Goal: Task Accomplishment & Management: Use online tool/utility

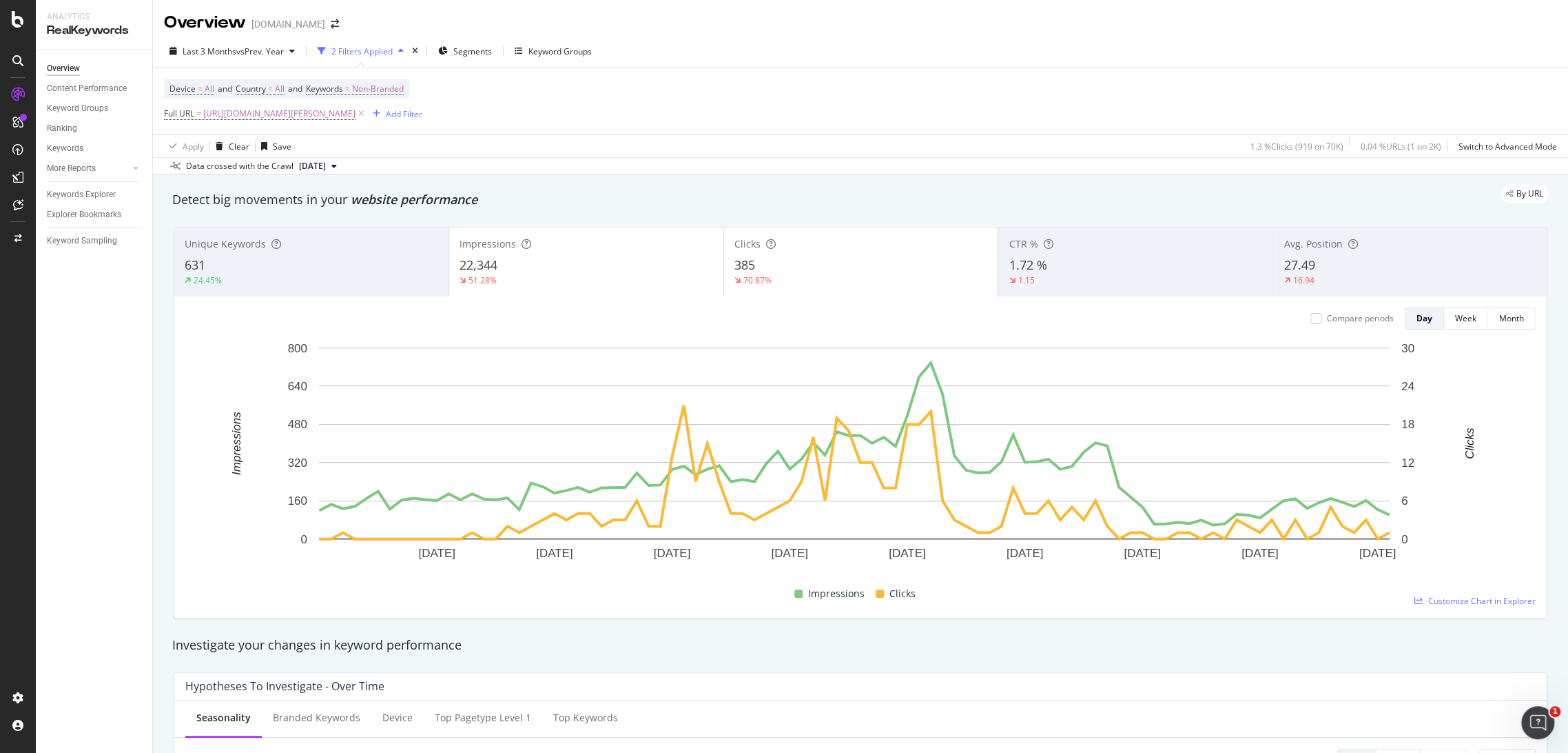
scroll to position [28, 0]
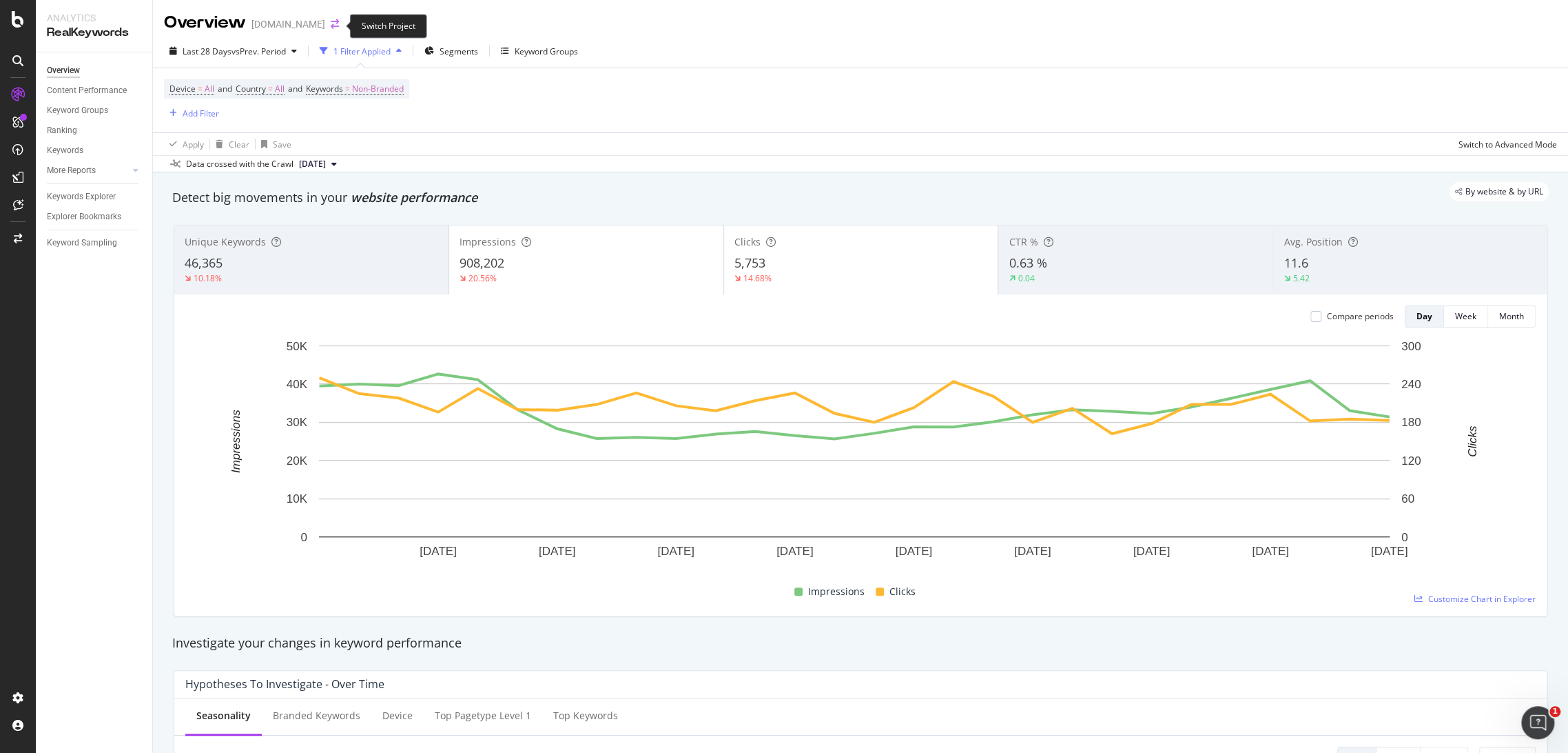
click at [337, 28] on icon "arrow-right-arrow-left" at bounding box center [335, 24] width 8 height 9
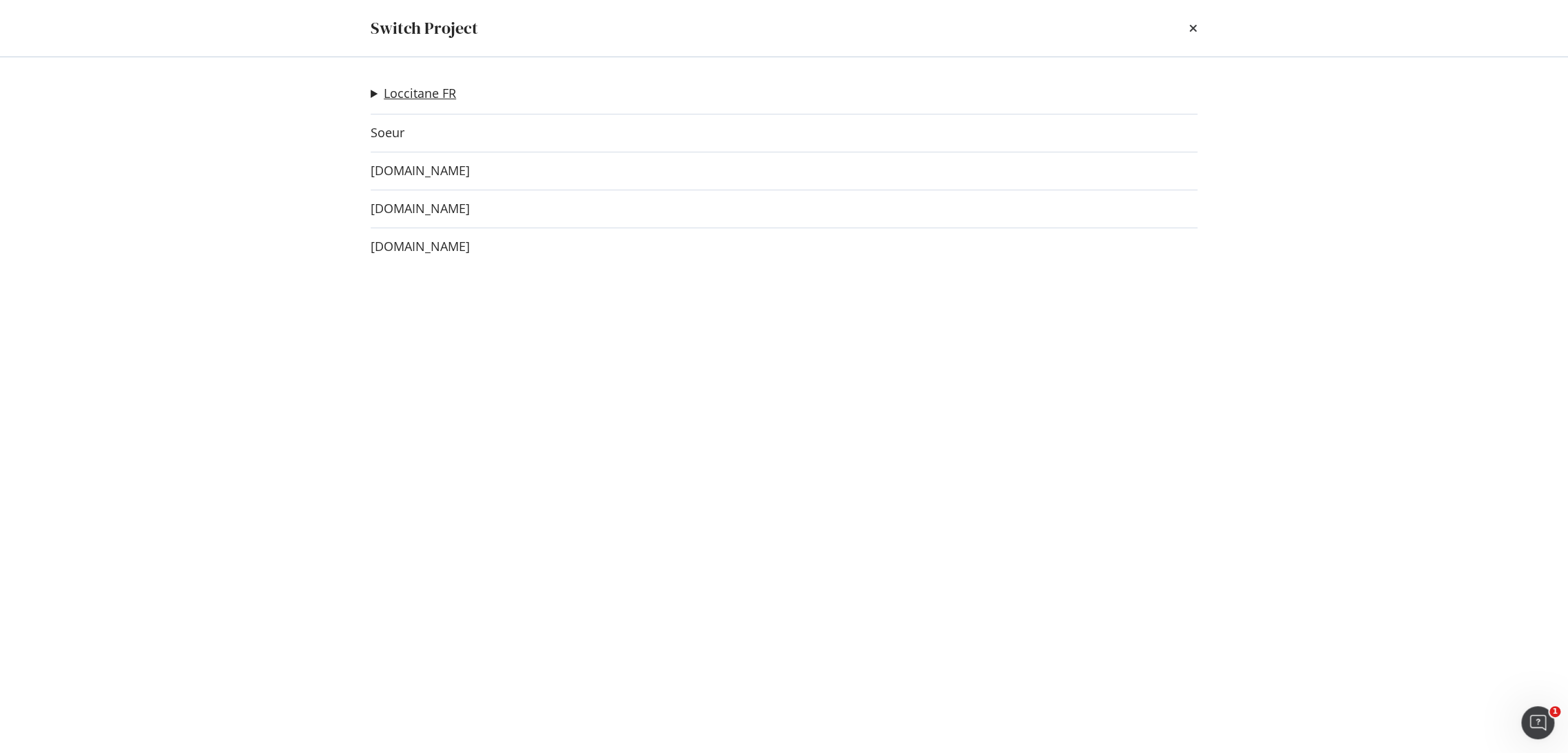
click at [425, 94] on link "Loccitane FR" at bounding box center [420, 93] width 72 height 14
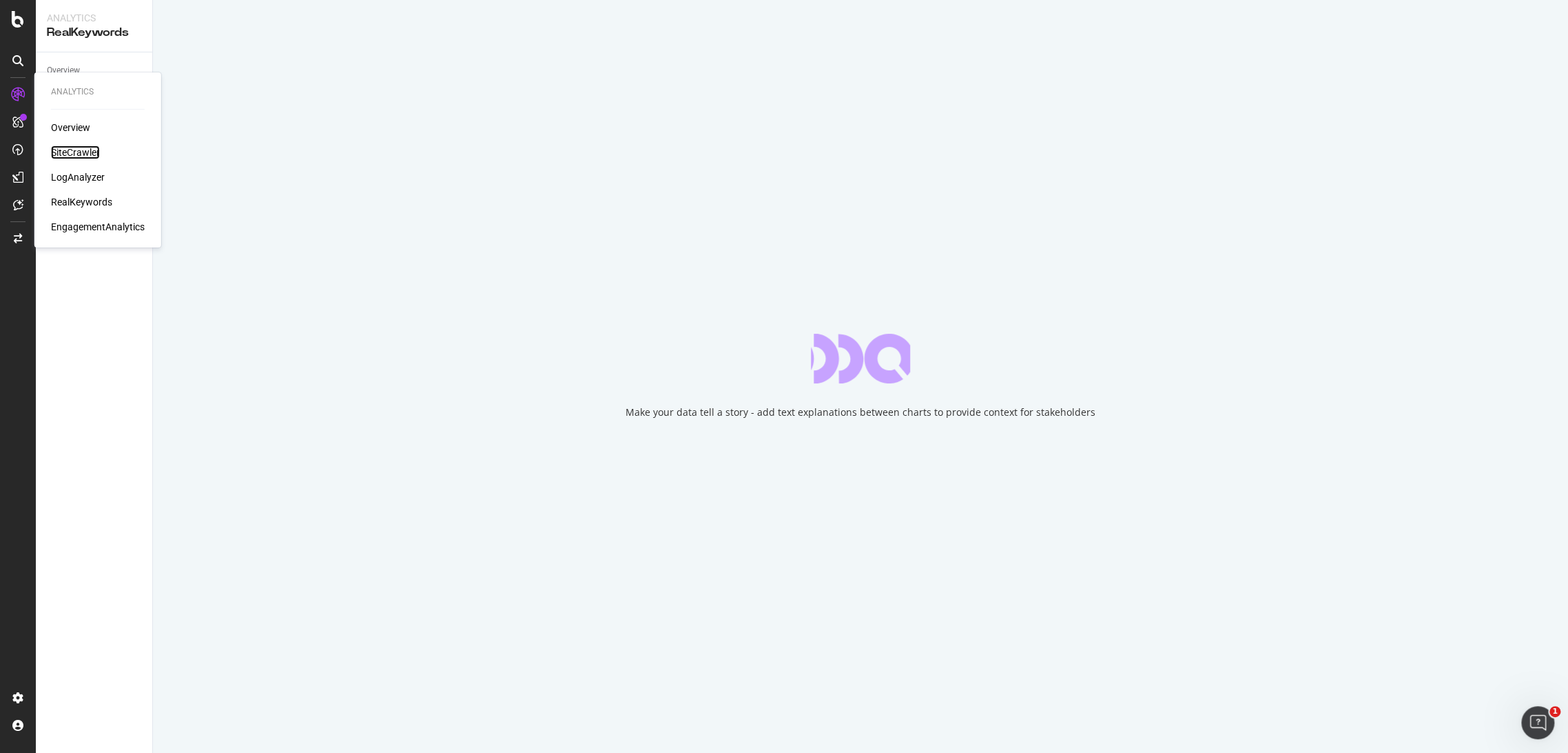
click at [84, 153] on div "SiteCrawler" at bounding box center [75, 153] width 49 height 14
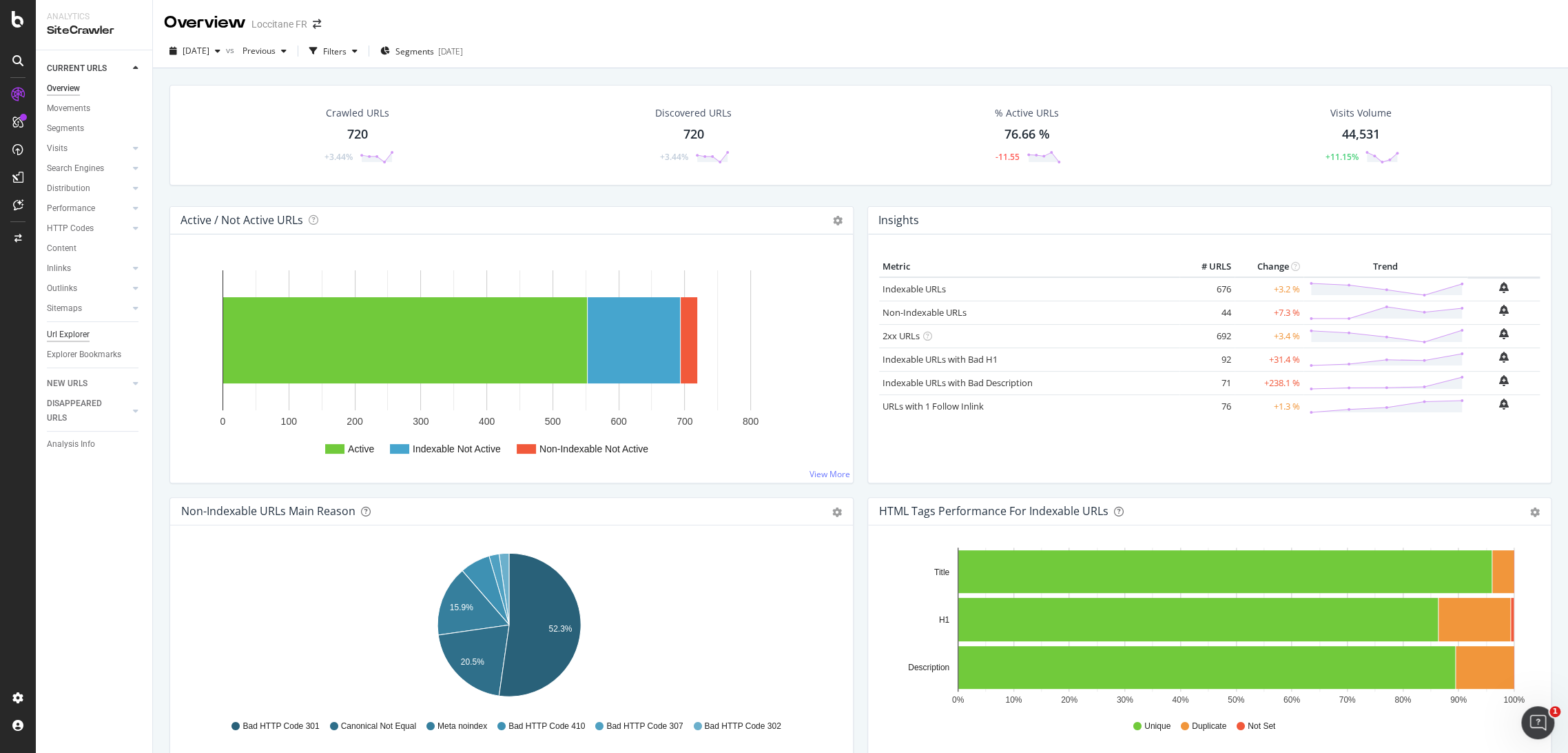
click at [65, 337] on div "Url Explorer" at bounding box center [68, 334] width 42 height 14
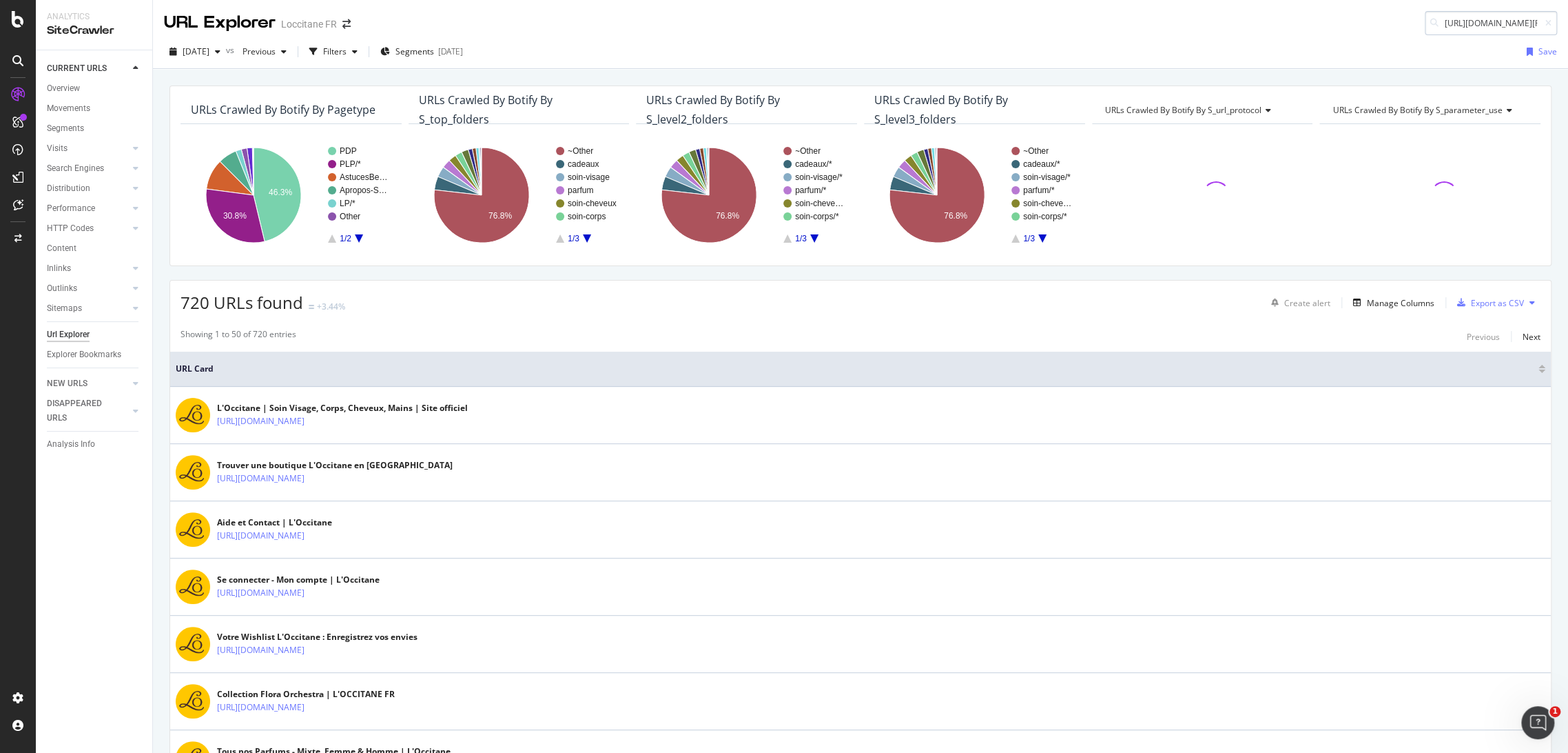
scroll to position [0, 105]
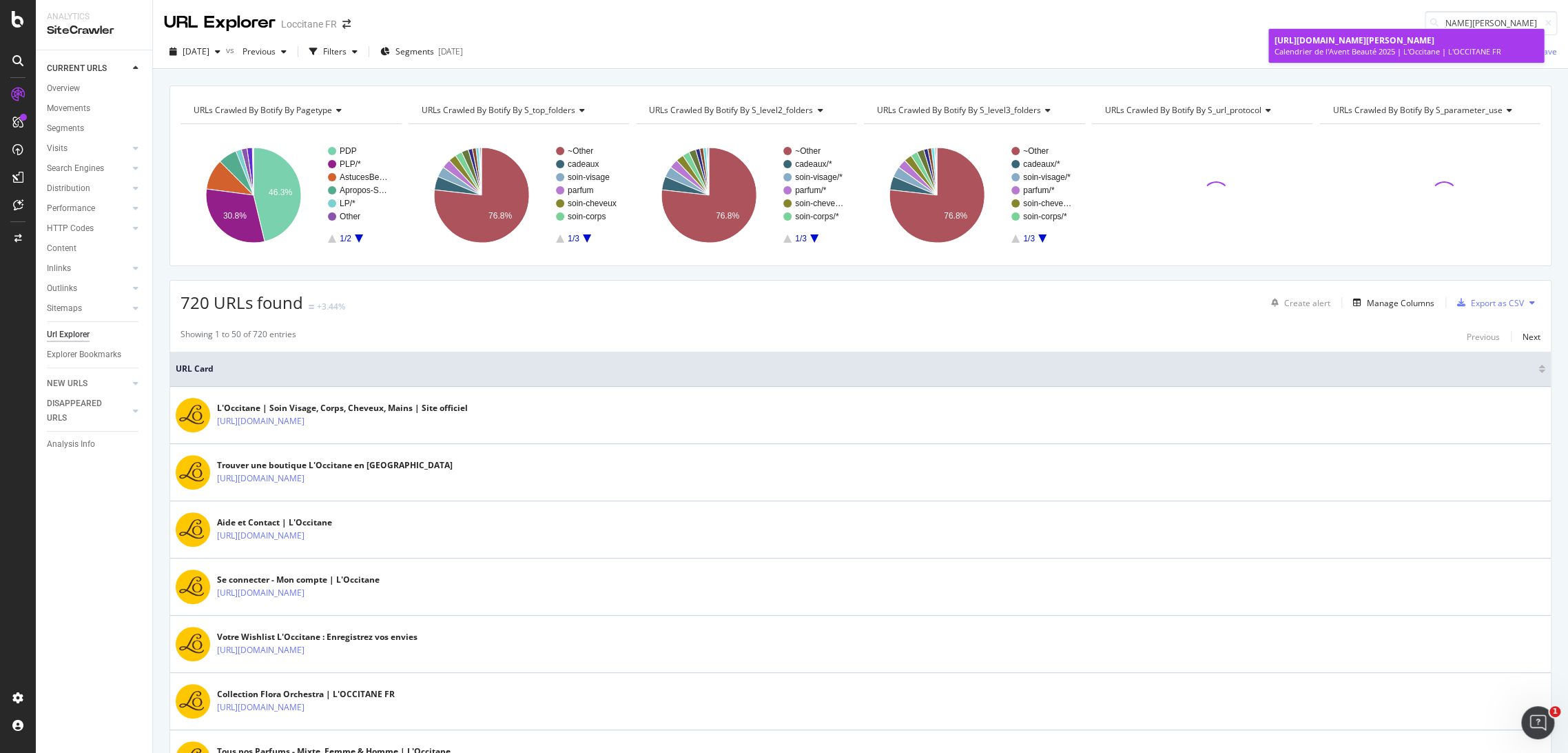
type input "https://fr.loccitane.com/calendrier-de-lavent-beaute"
click at [1426, 54] on div "Calendrier de l'Avent Beauté 2025 | L'Occitane | L'OCCITANE FR" at bounding box center [1406, 51] width 264 height 11
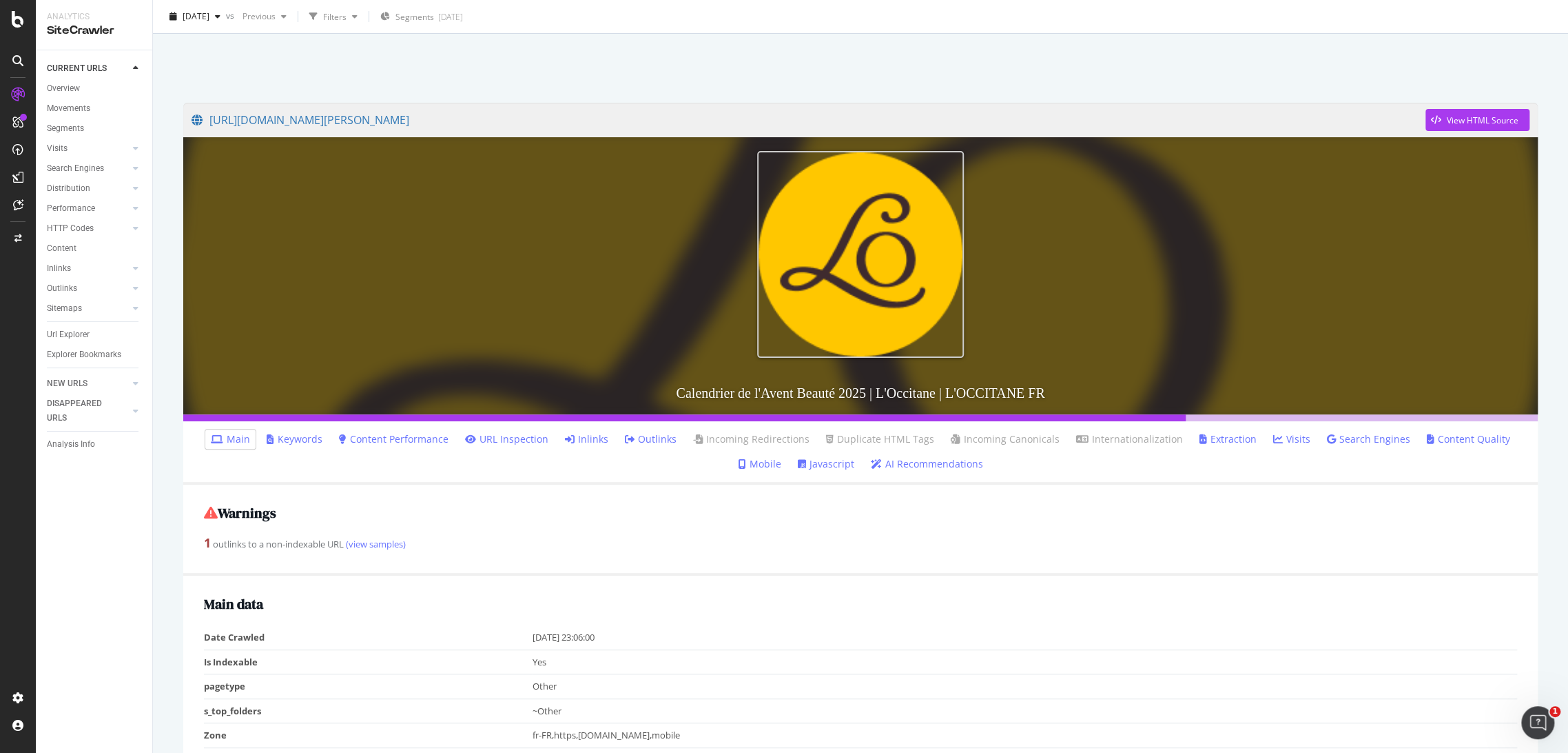
scroll to position [280, 0]
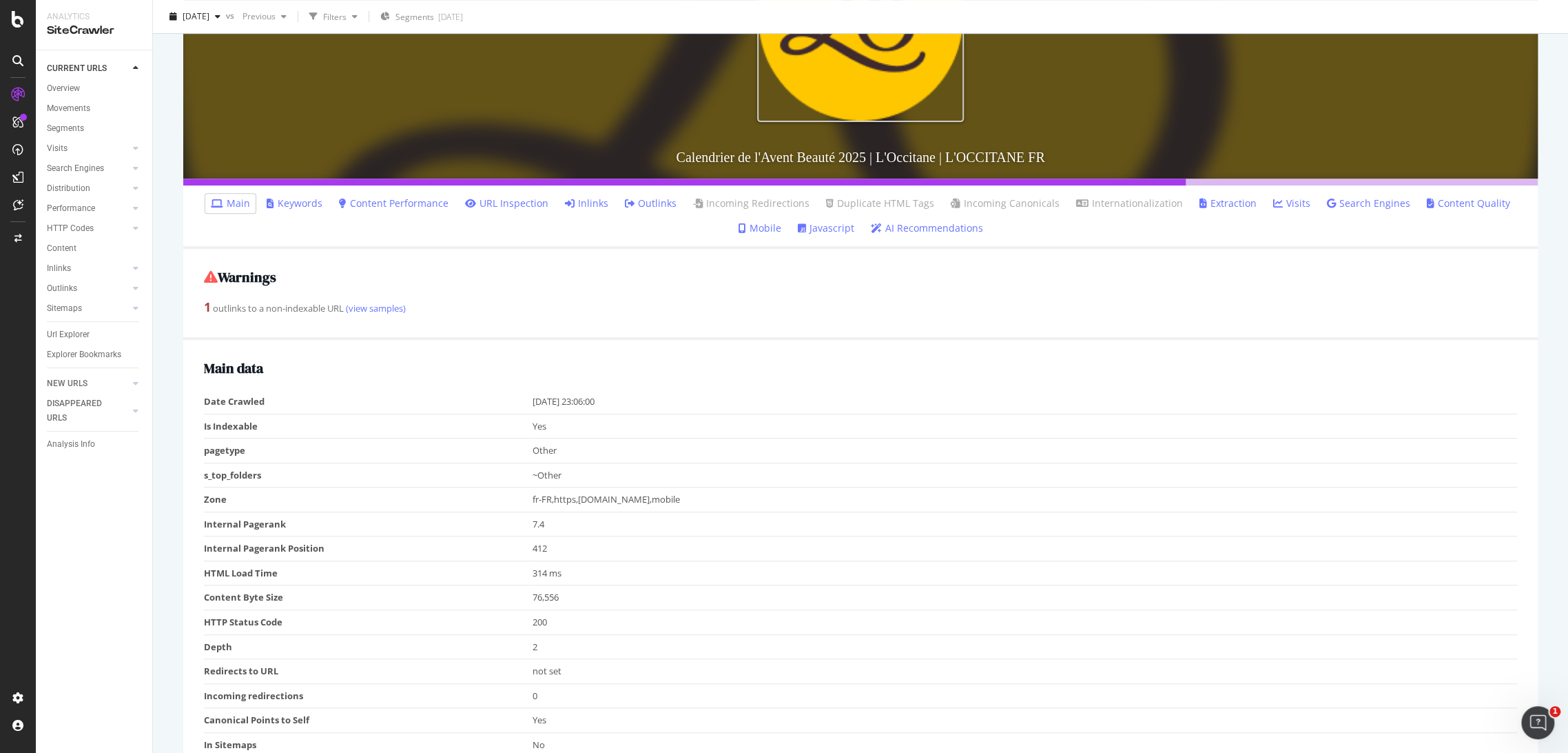
click at [587, 189] on ul "Main Keywords Content Performance URL Inspection Inlinks Outlinks Incoming Redi…" at bounding box center [860, 217] width 1354 height 64
click at [592, 198] on link "Inlinks" at bounding box center [587, 204] width 43 height 14
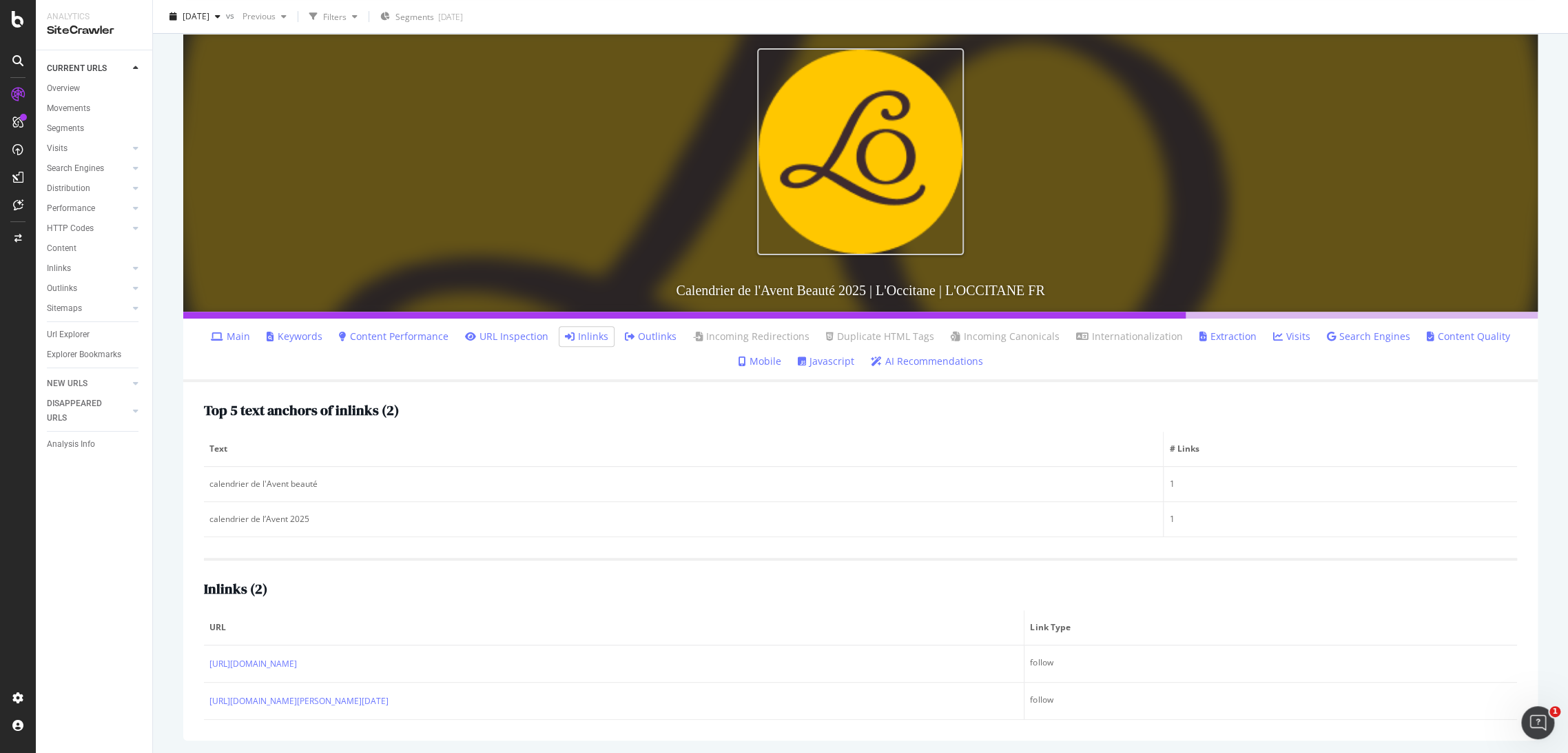
scroll to position [147, 0]
drag, startPoint x: 464, startPoint y: 587, endPoint x: 364, endPoint y: 605, distance: 101.6
click at [364, 605] on div "Inlinks ( 2 ) URL Link Type https://fr.loccitane.com/cadeaux/recherche/calendri…" at bounding box center [861, 639] width 1314 height 162
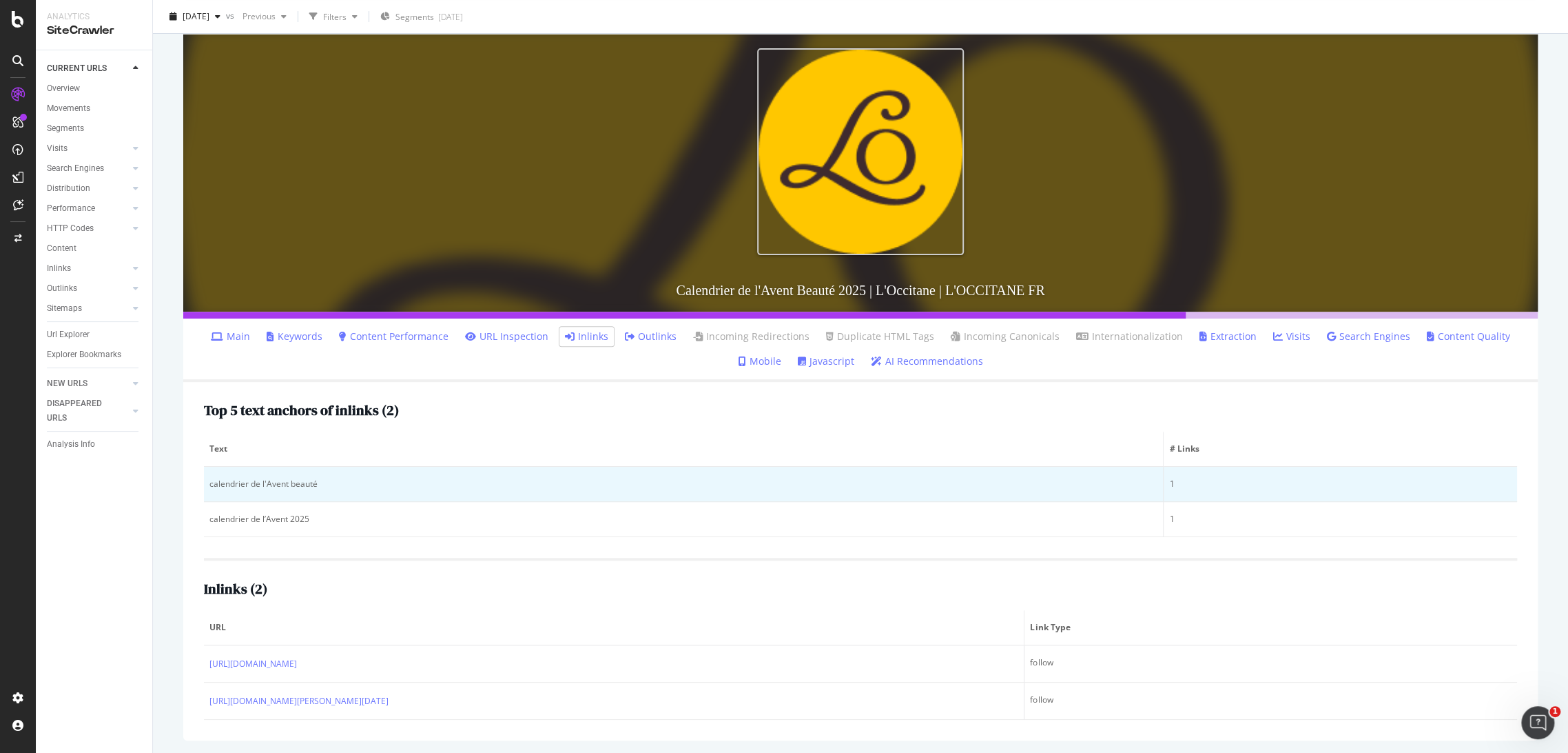
click at [470, 495] on td "calendrier de l'Avent beauté" at bounding box center [684, 483] width 960 height 35
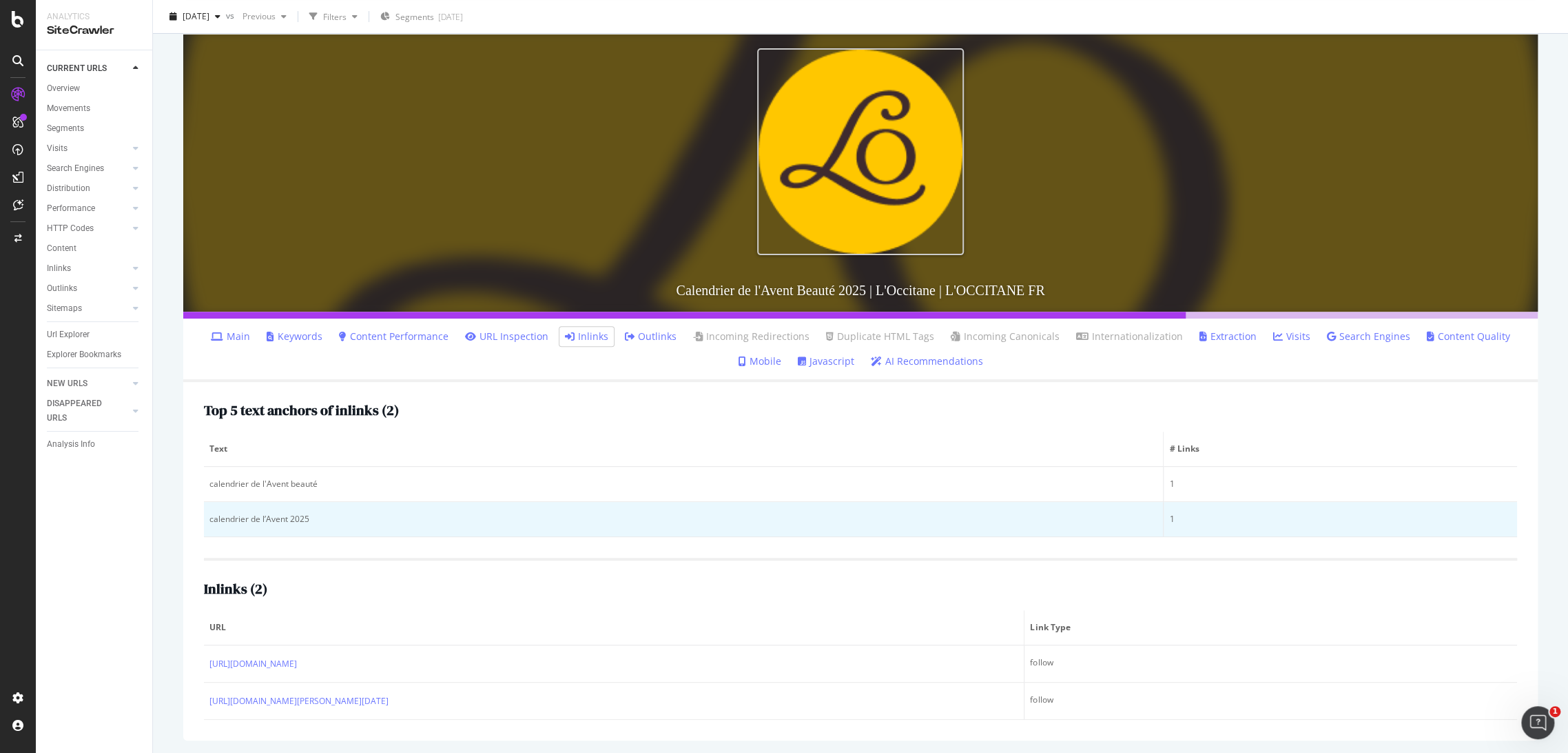
click at [314, 517] on div "calendrier de l’Avent 2025" at bounding box center [683, 519] width 948 height 13
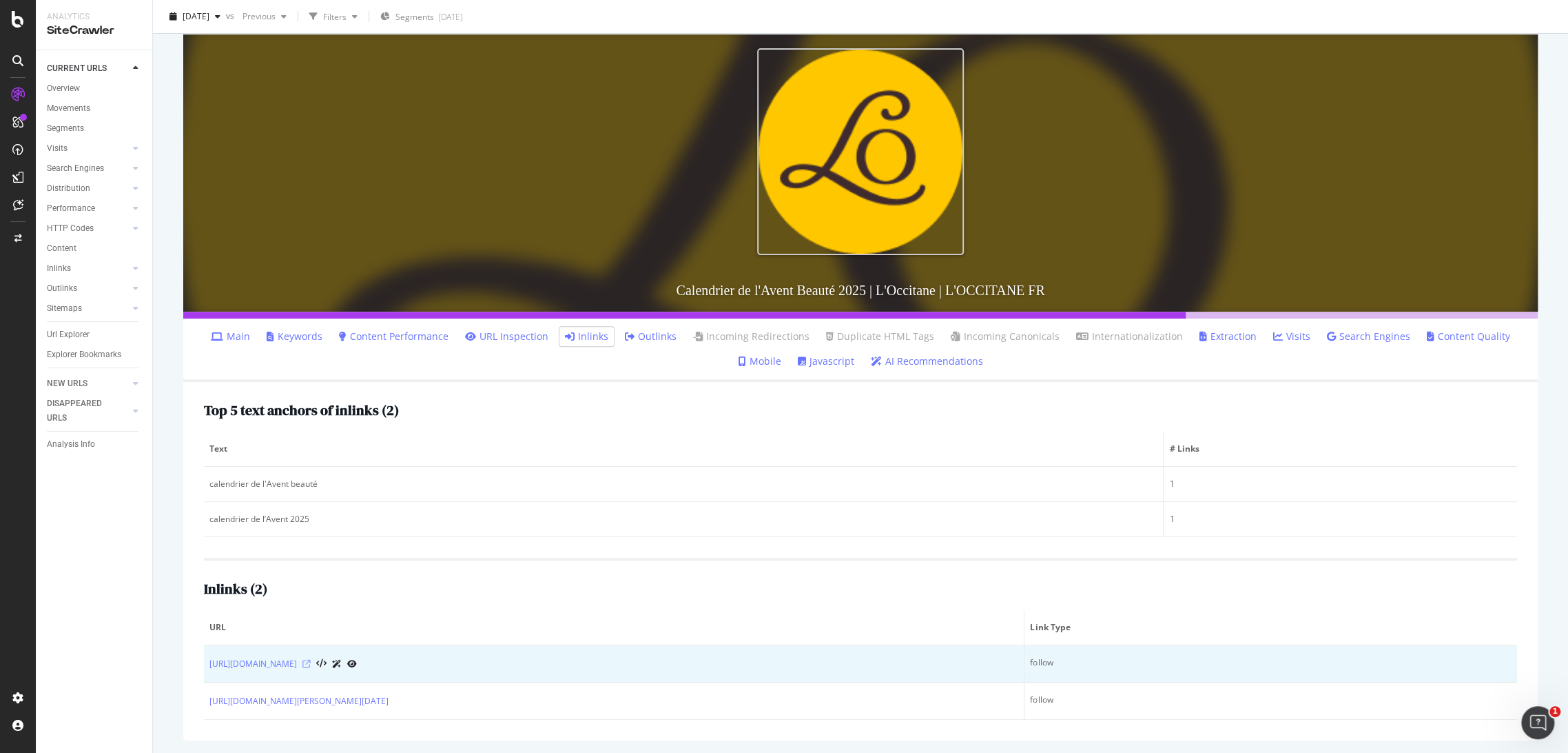
click at [311, 661] on icon at bounding box center [307, 664] width 8 height 8
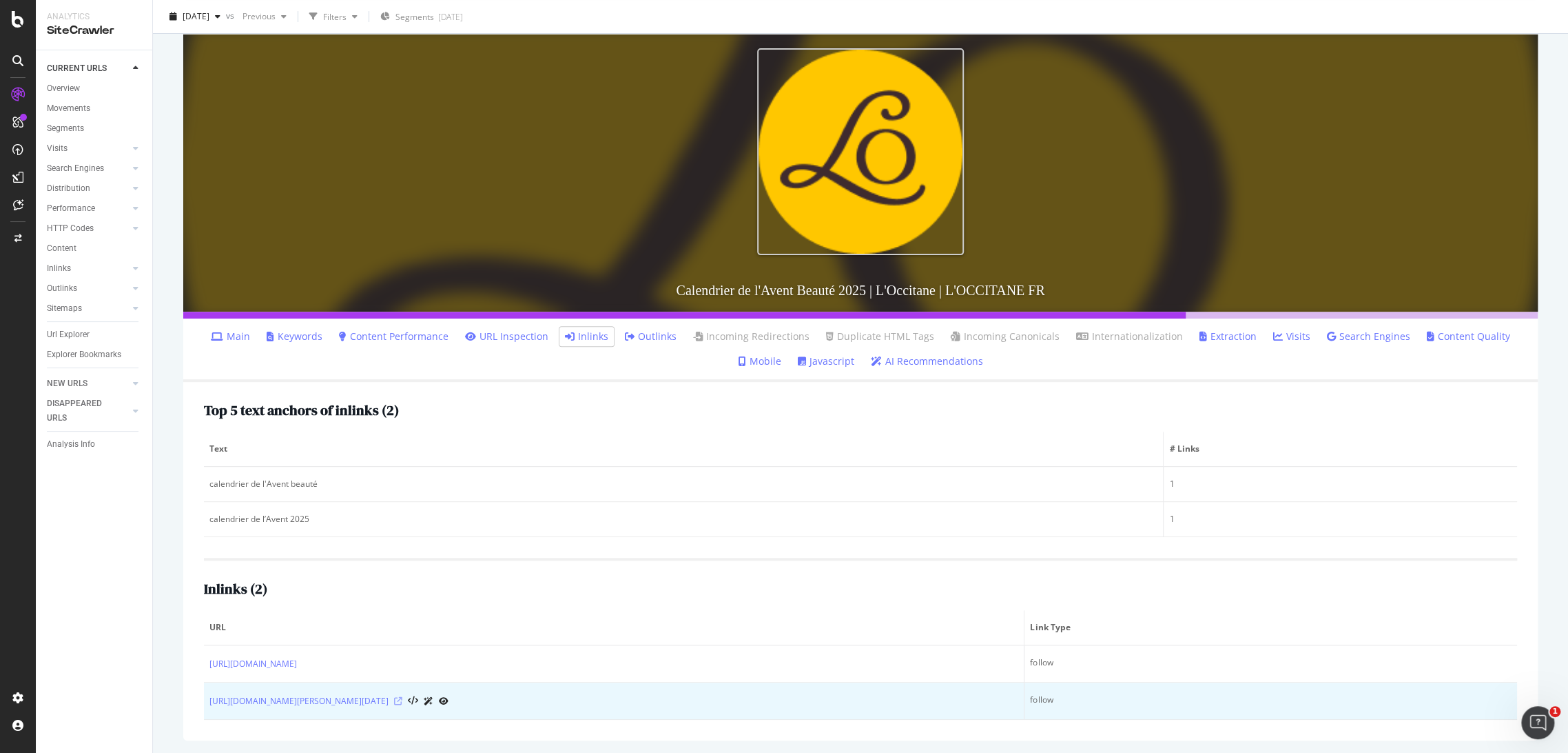
click at [394, 700] on icon at bounding box center [398, 701] width 8 height 8
click at [394, 700] on icon at bounding box center [398, 701] width 8 height 8
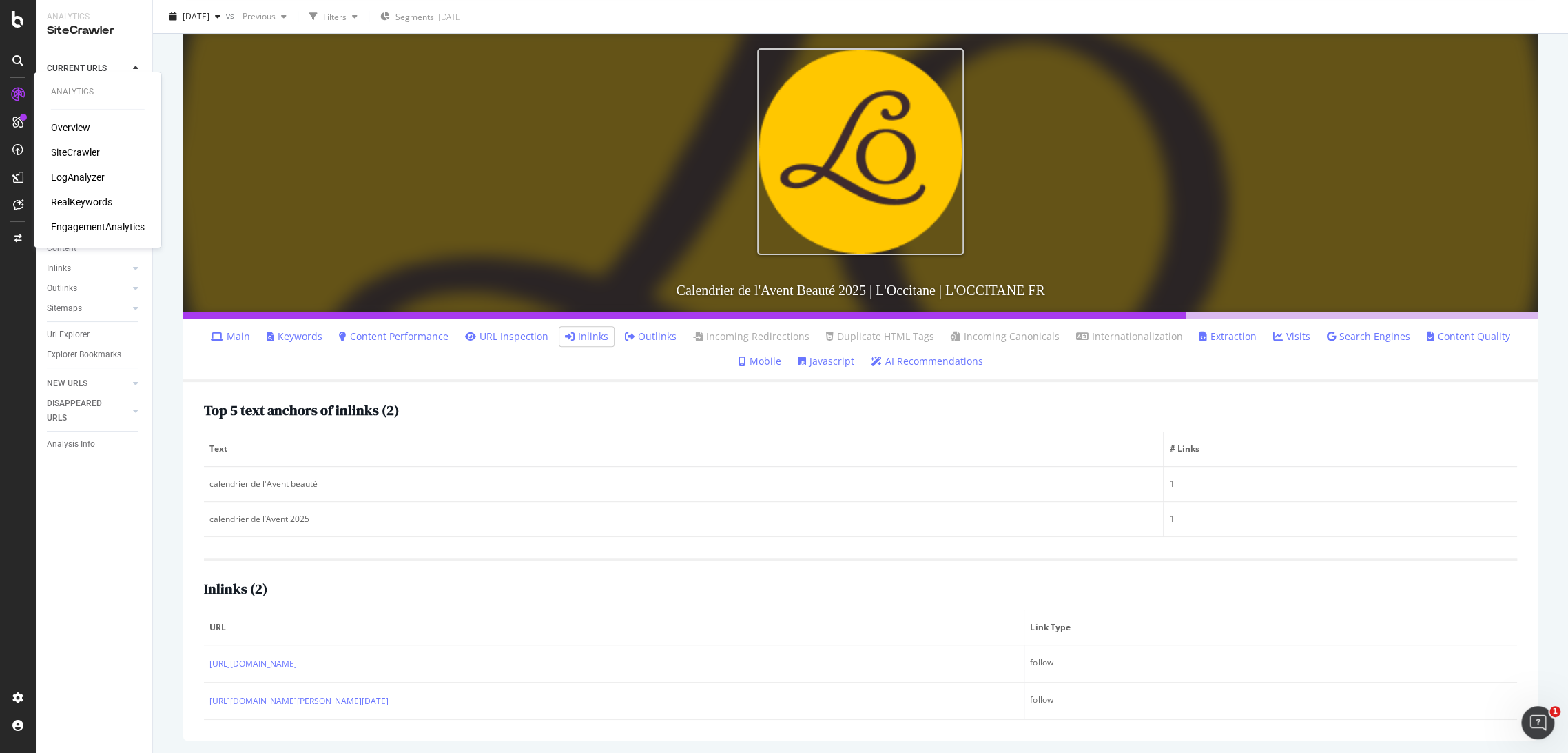
click at [97, 198] on div "RealKeywords" at bounding box center [81, 202] width 61 height 14
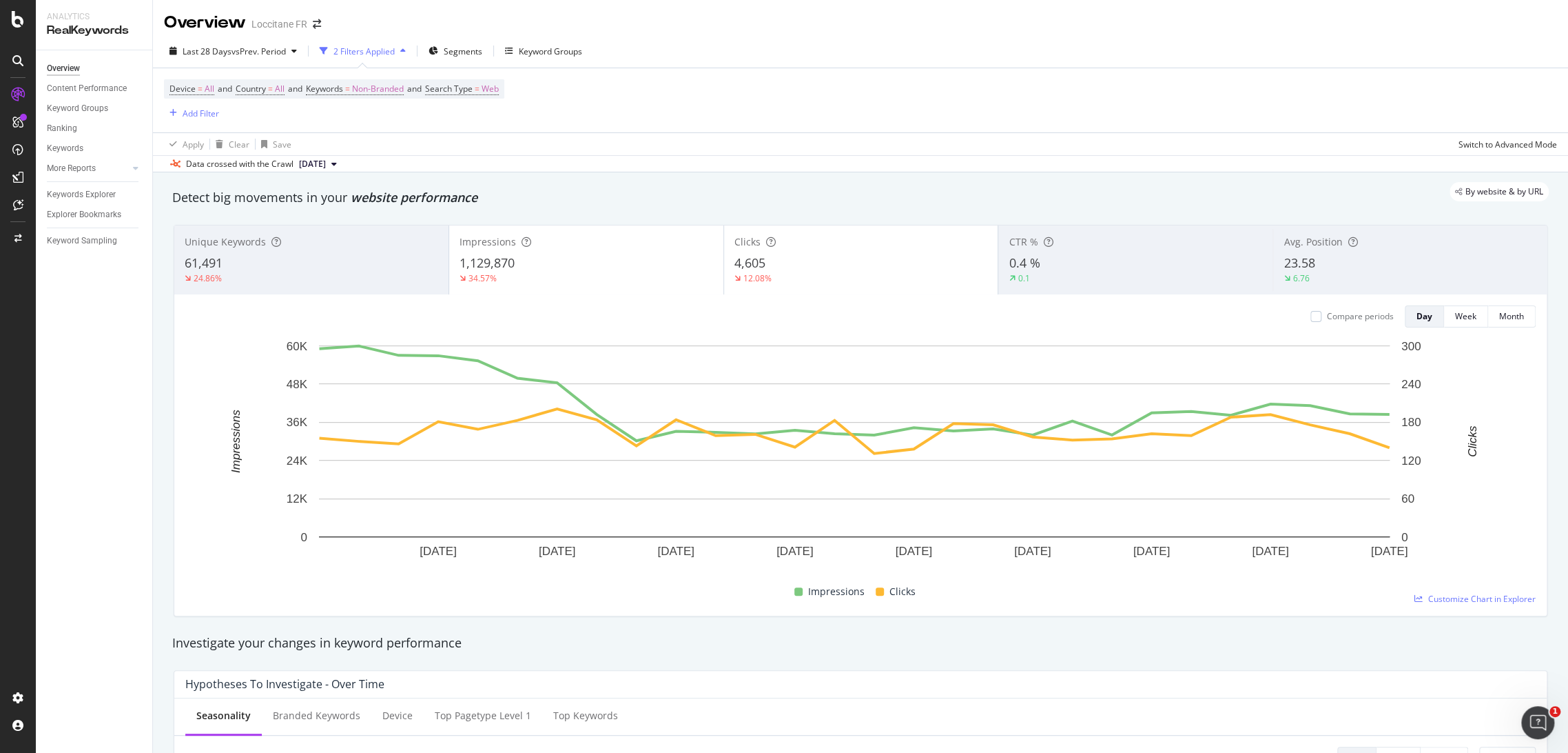
click at [198, 102] on div "Device = All and Country = All and Keywords = Non-Branded and Search Type = Web…" at bounding box center [334, 100] width 341 height 42
click at [187, 125] on div "Device = All and Country = All and Keywords = Non-Branded and Search Type = Web…" at bounding box center [860, 100] width 1393 height 64
click at [197, 109] on div "Add Filter" at bounding box center [200, 114] width 36 height 12
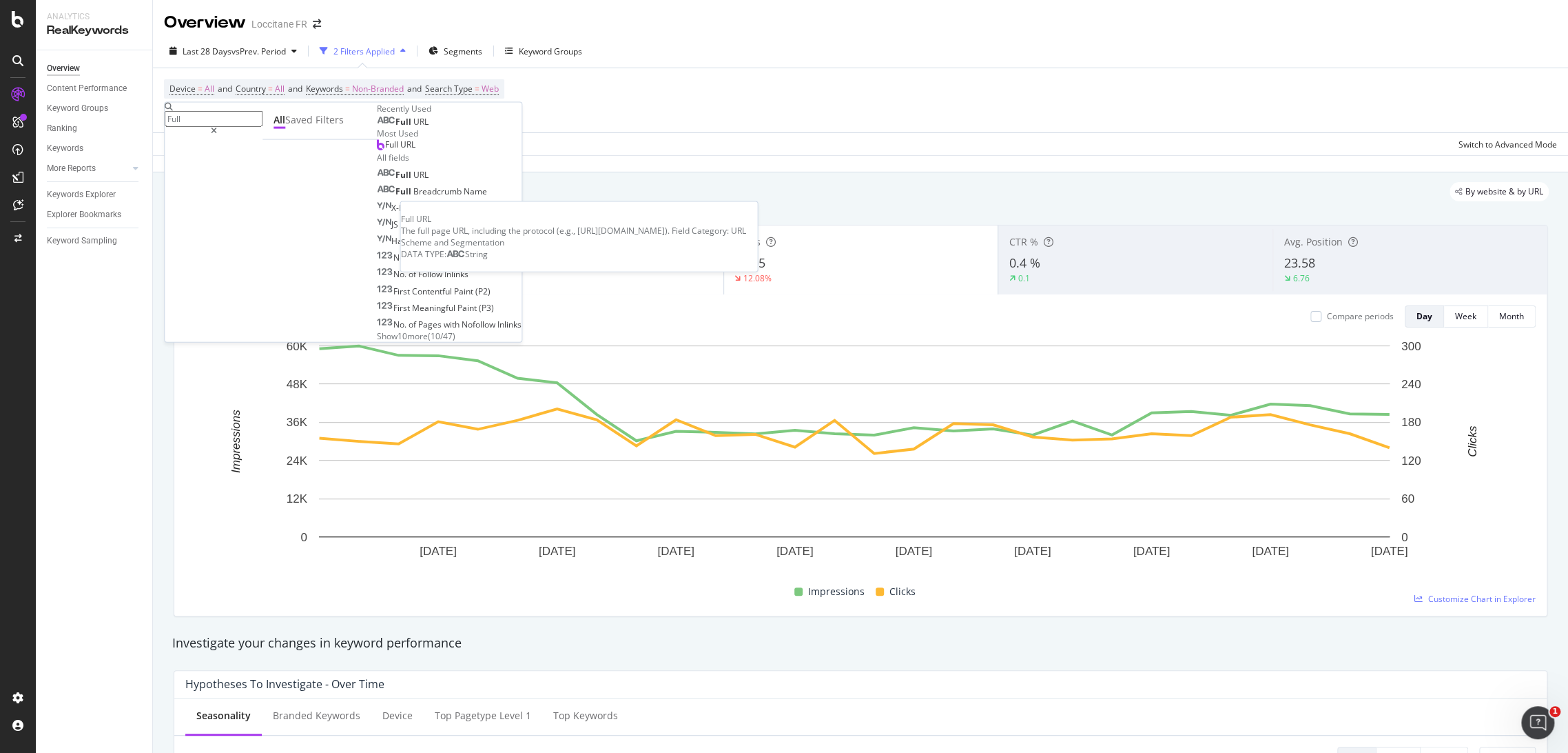
type input "Full"
click at [377, 127] on div "Full URL" at bounding box center [403, 121] width 52 height 11
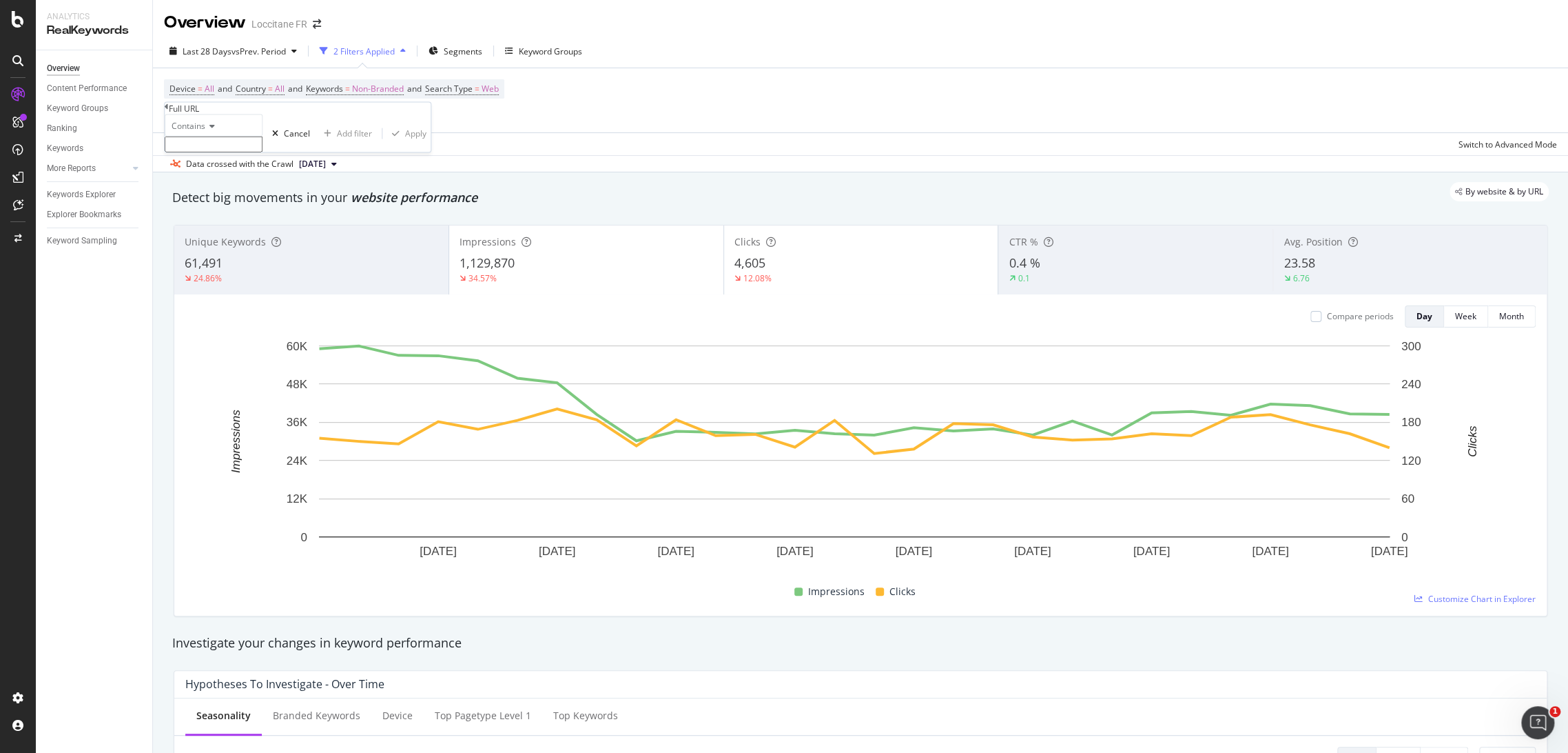
click at [227, 153] on input "text" at bounding box center [213, 144] width 97 height 16
paste input "https://fr.loccitane.com/cadeaux/recherche/coffret-cadeau-femme/"
type input "https://fr.loccitane.com/cadeaux/recherche/coffret-cadeau-femme/"
click at [405, 143] on div "Apply" at bounding box center [415, 137] width 21 height 12
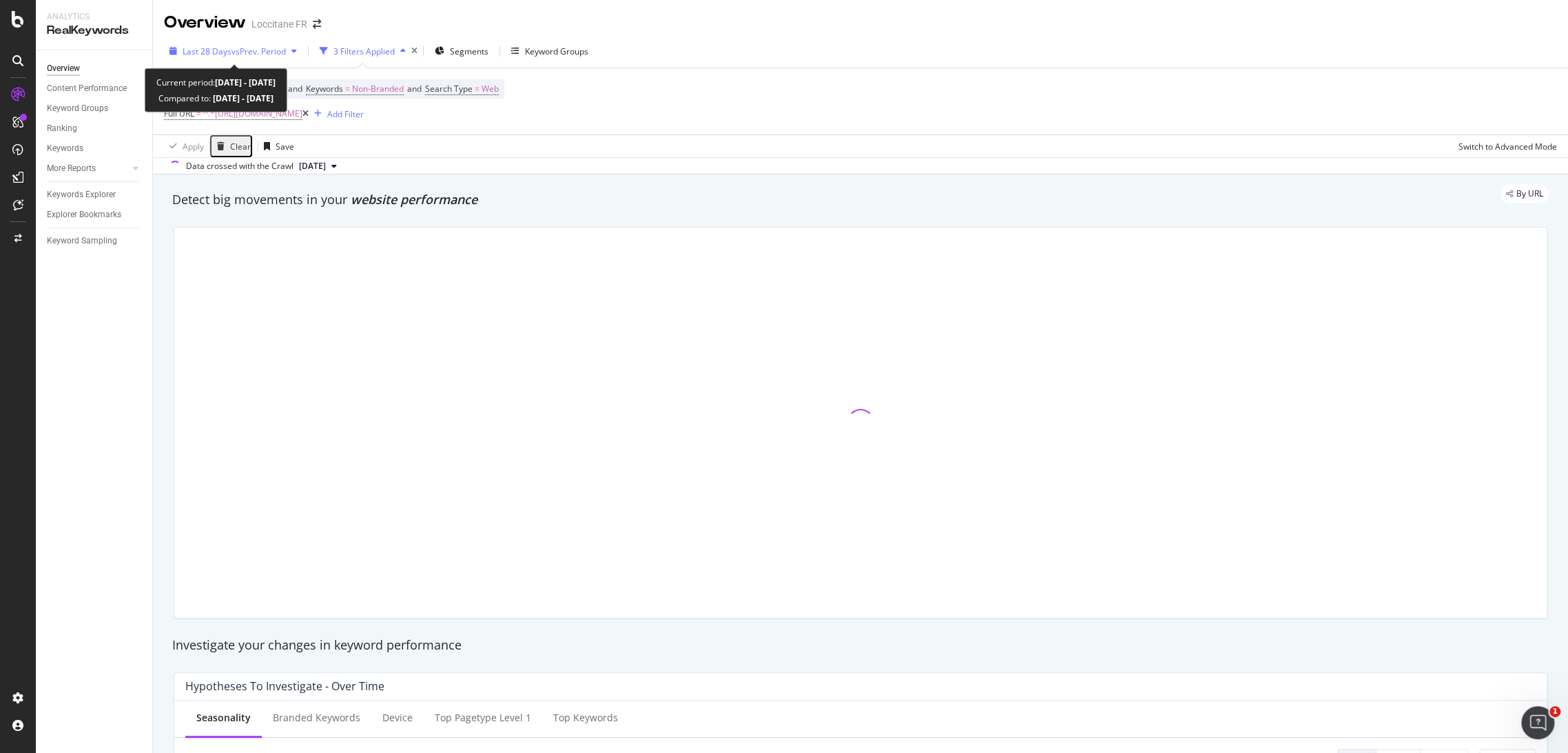
click at [253, 48] on span "vs Prev. Period" at bounding box center [259, 52] width 54 height 12
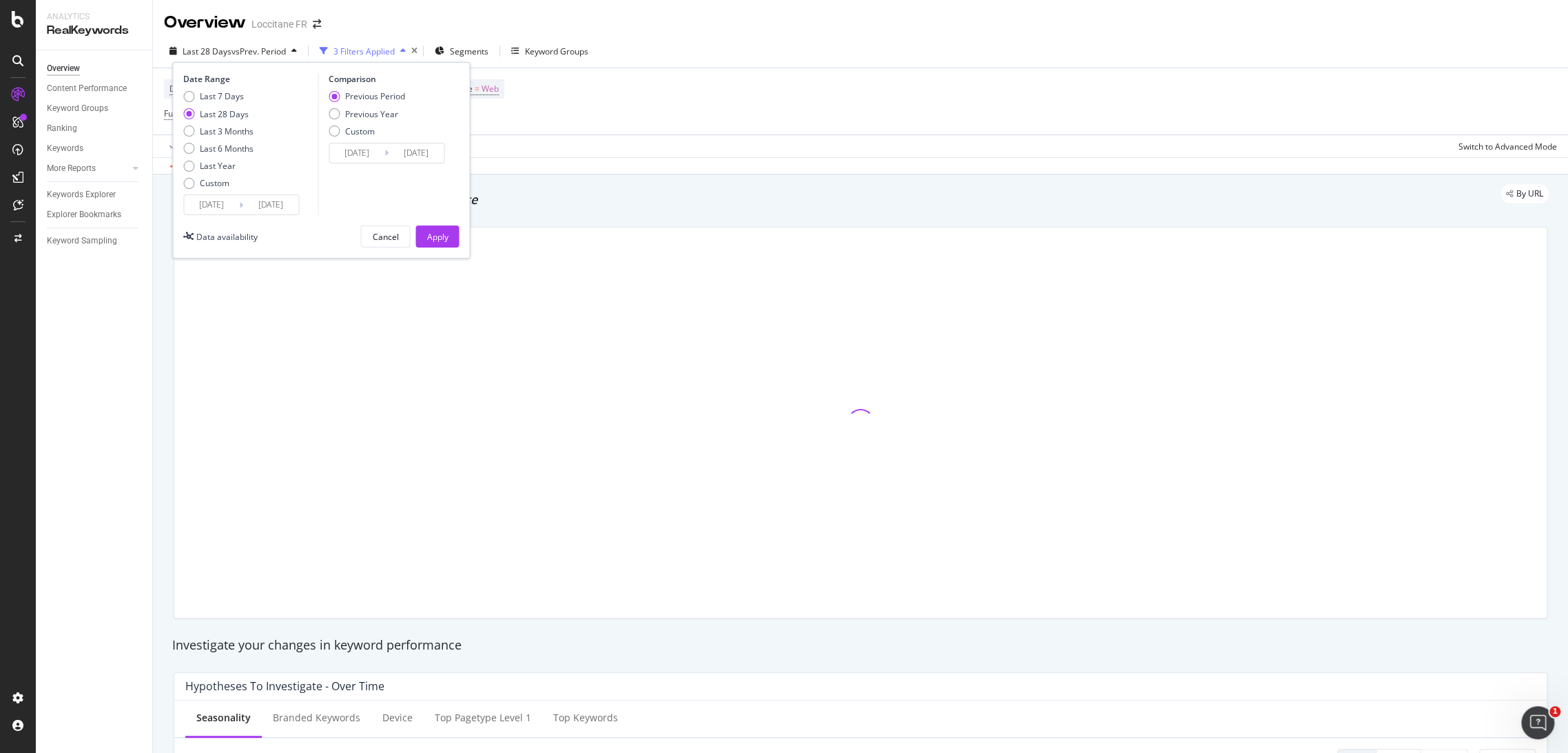
click at [236, 120] on div "Last 7 Days Last 28 Days Last 3 Months Last 6 Months Last Year Custom" at bounding box center [218, 142] width 70 height 104
click at [237, 131] on div "Last 3 Months" at bounding box center [226, 131] width 53 height 12
type input "2025/07/03"
type input "2025/04/02"
type input "2025/07/02"
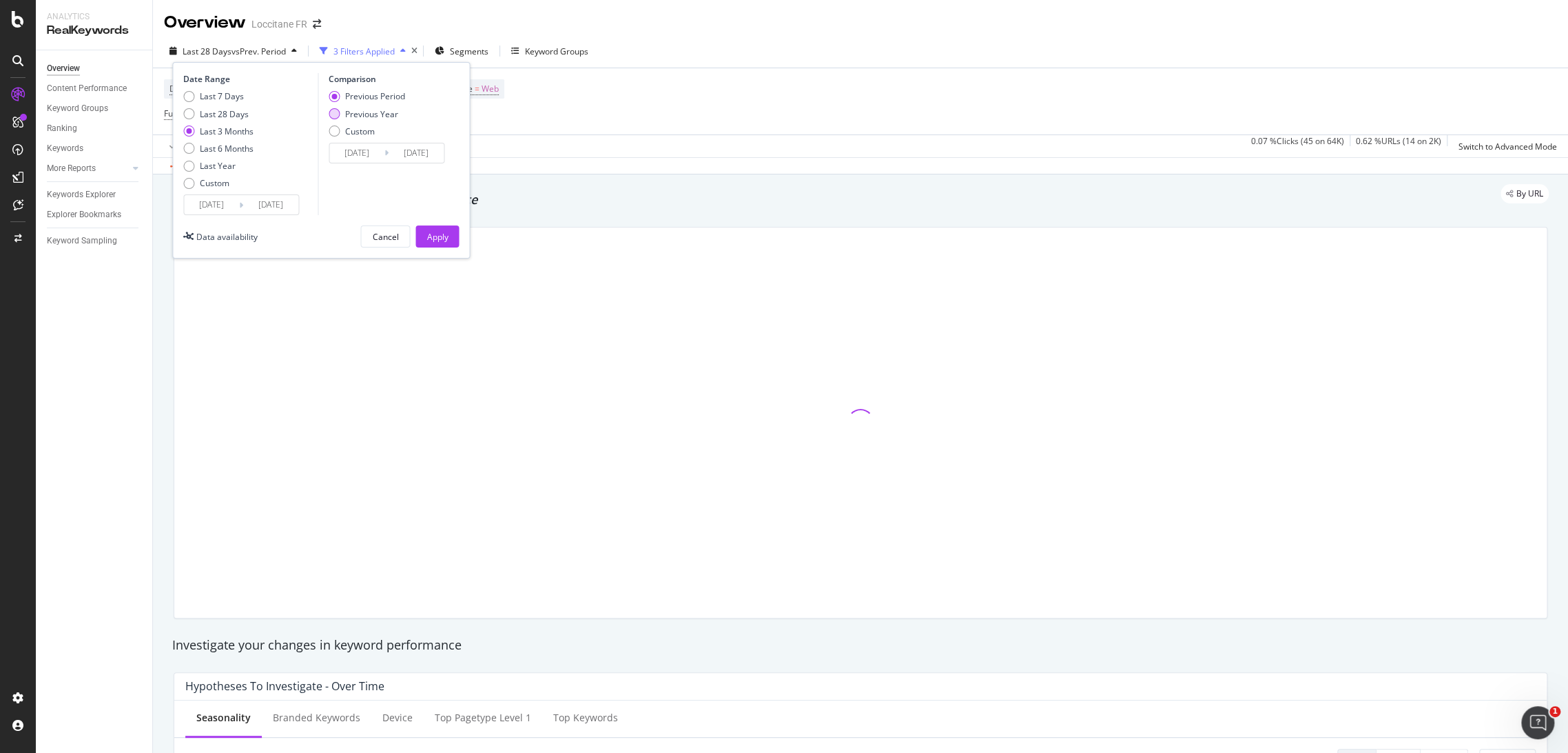
click at [385, 116] on div "Previous Year" at bounding box center [371, 114] width 53 height 12
type input "2024/07/04"
type input "2024/10/03"
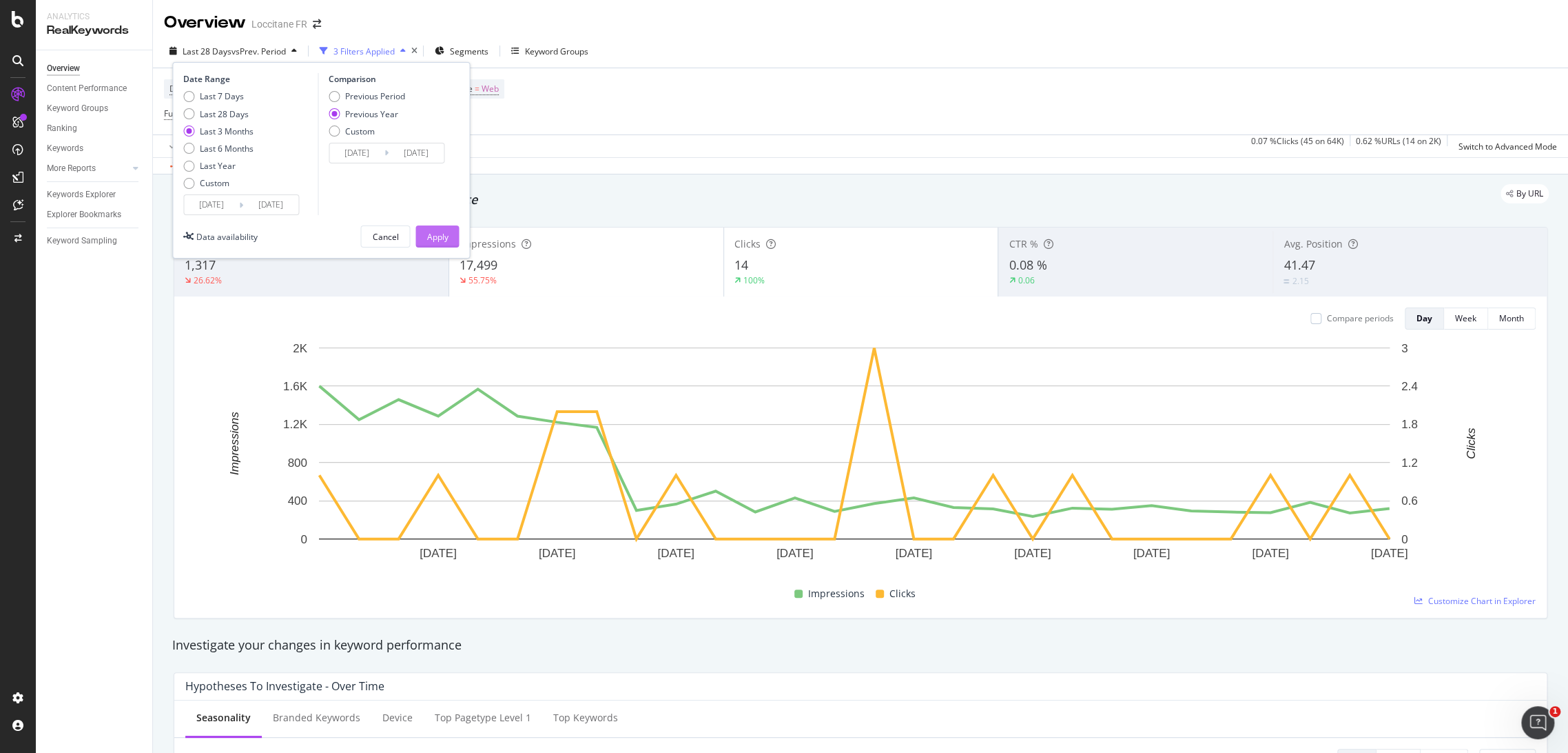
click at [435, 242] on div "Apply" at bounding box center [436, 237] width 21 height 12
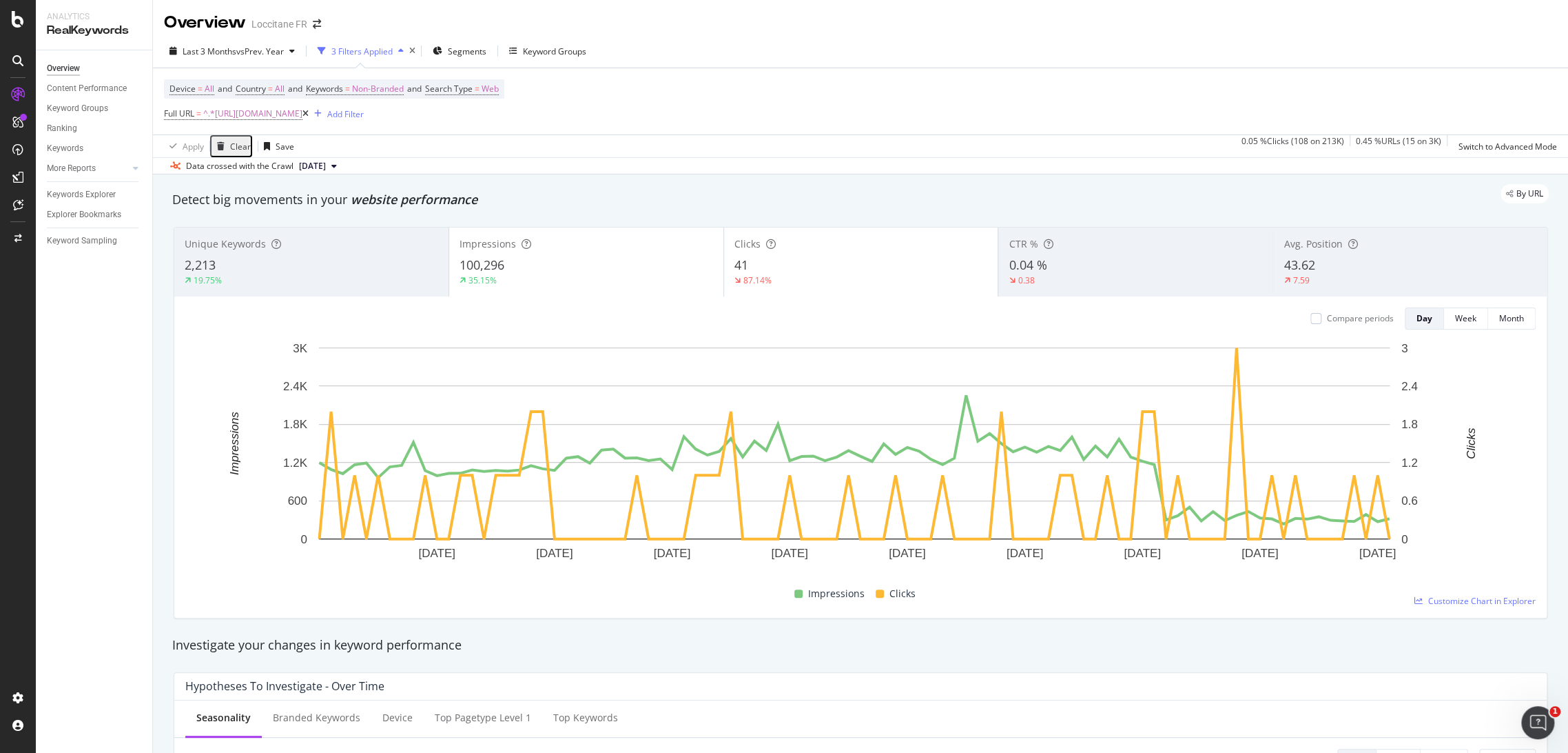
click at [904, 282] on div "87.14%" at bounding box center [861, 281] width 253 height 13
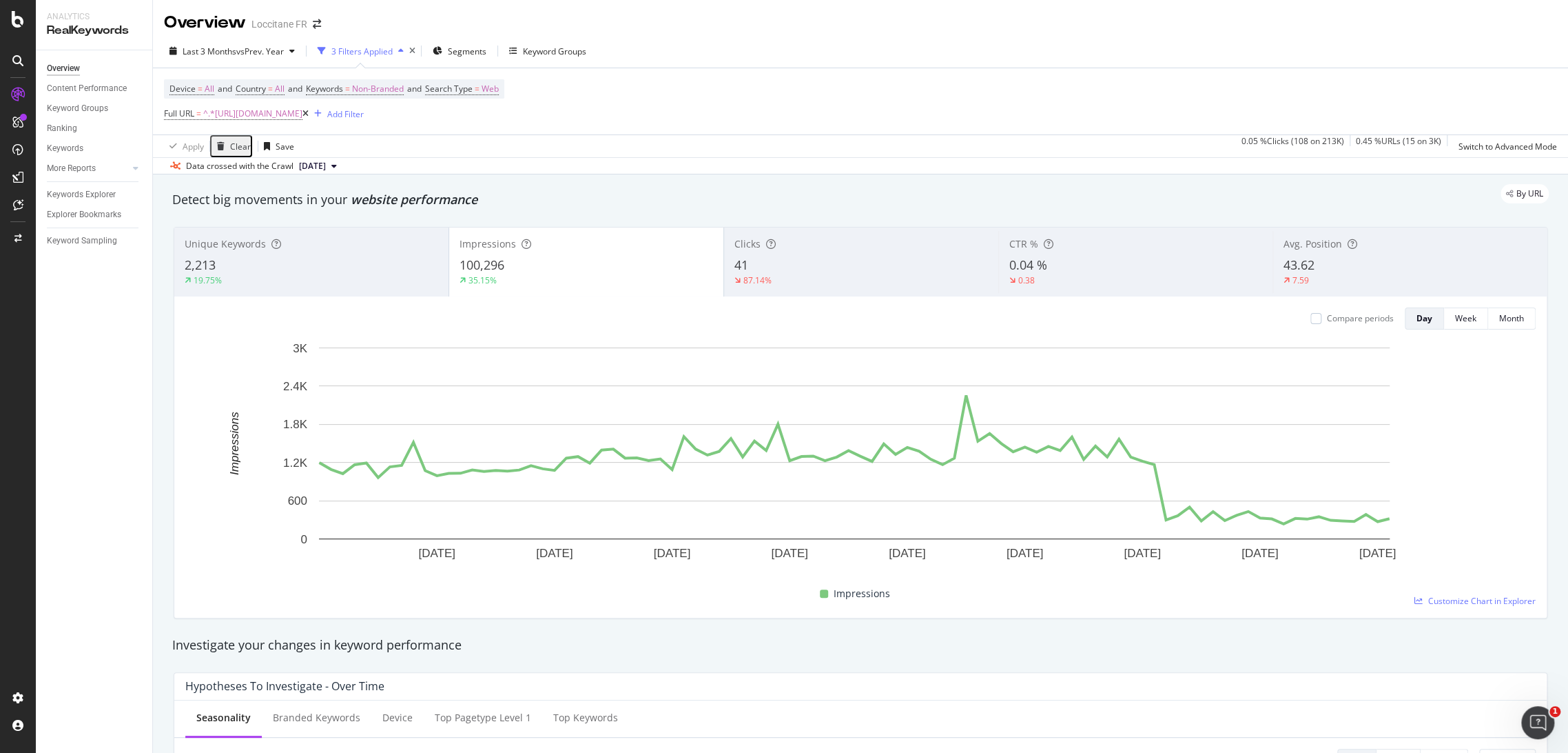
click at [820, 280] on div "87.14%" at bounding box center [861, 281] width 253 height 13
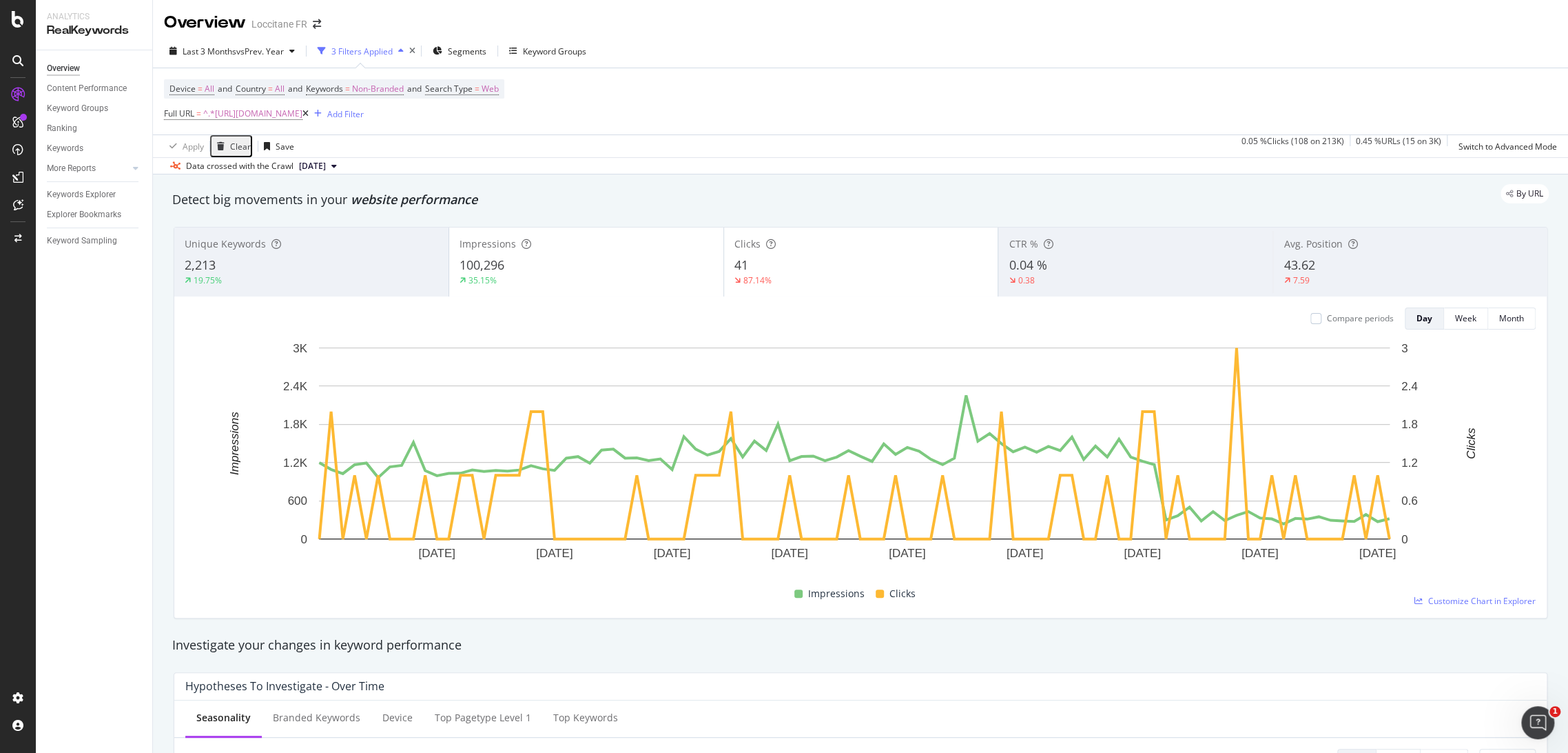
click at [796, 271] on div "41" at bounding box center [861, 265] width 253 height 18
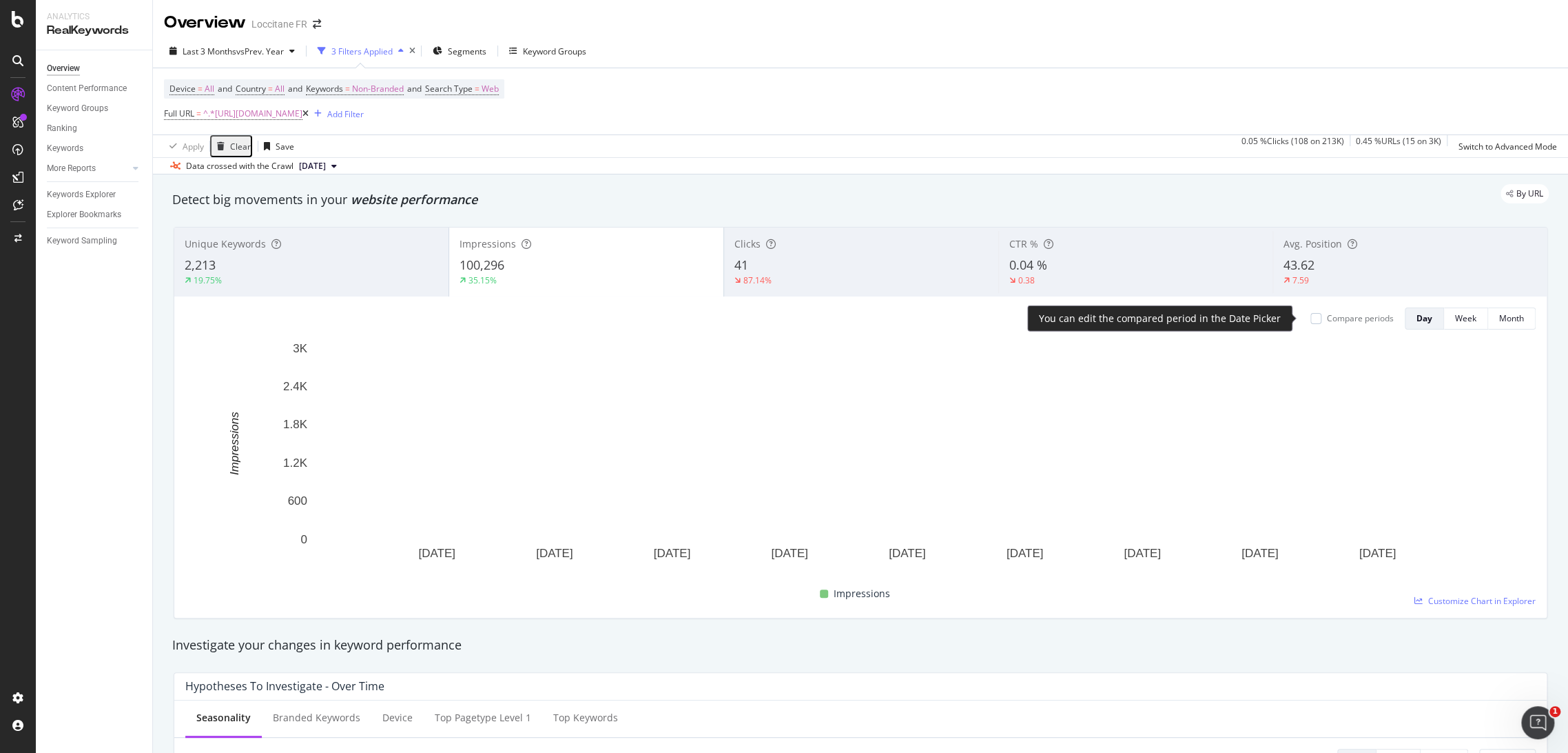
click at [1327, 323] on div "Compare periods" at bounding box center [1360, 318] width 67 height 12
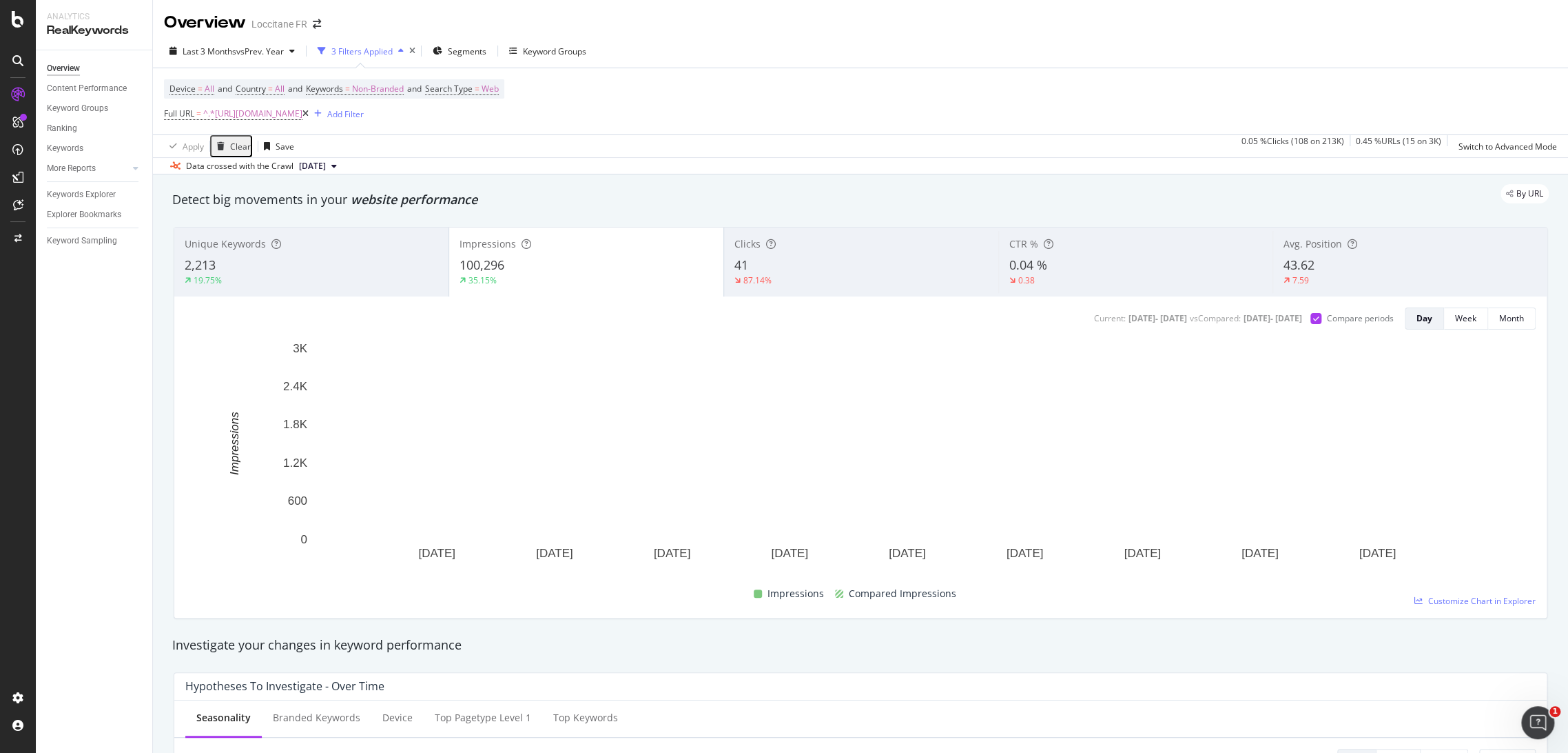
click at [227, 250] on span "Unique Keywords" at bounding box center [225, 243] width 81 height 13
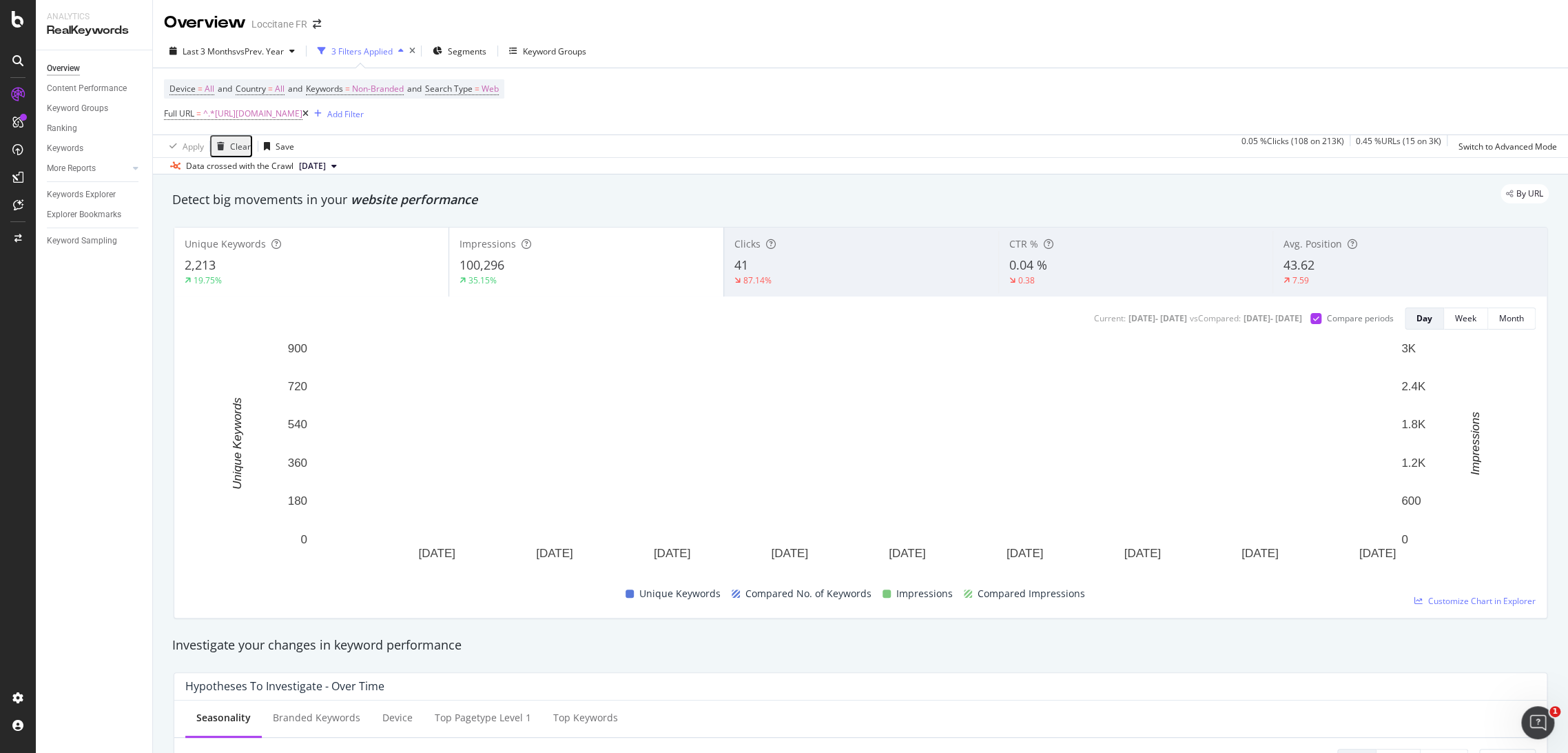
click at [540, 269] on div "100,296" at bounding box center [586, 265] width 253 height 18
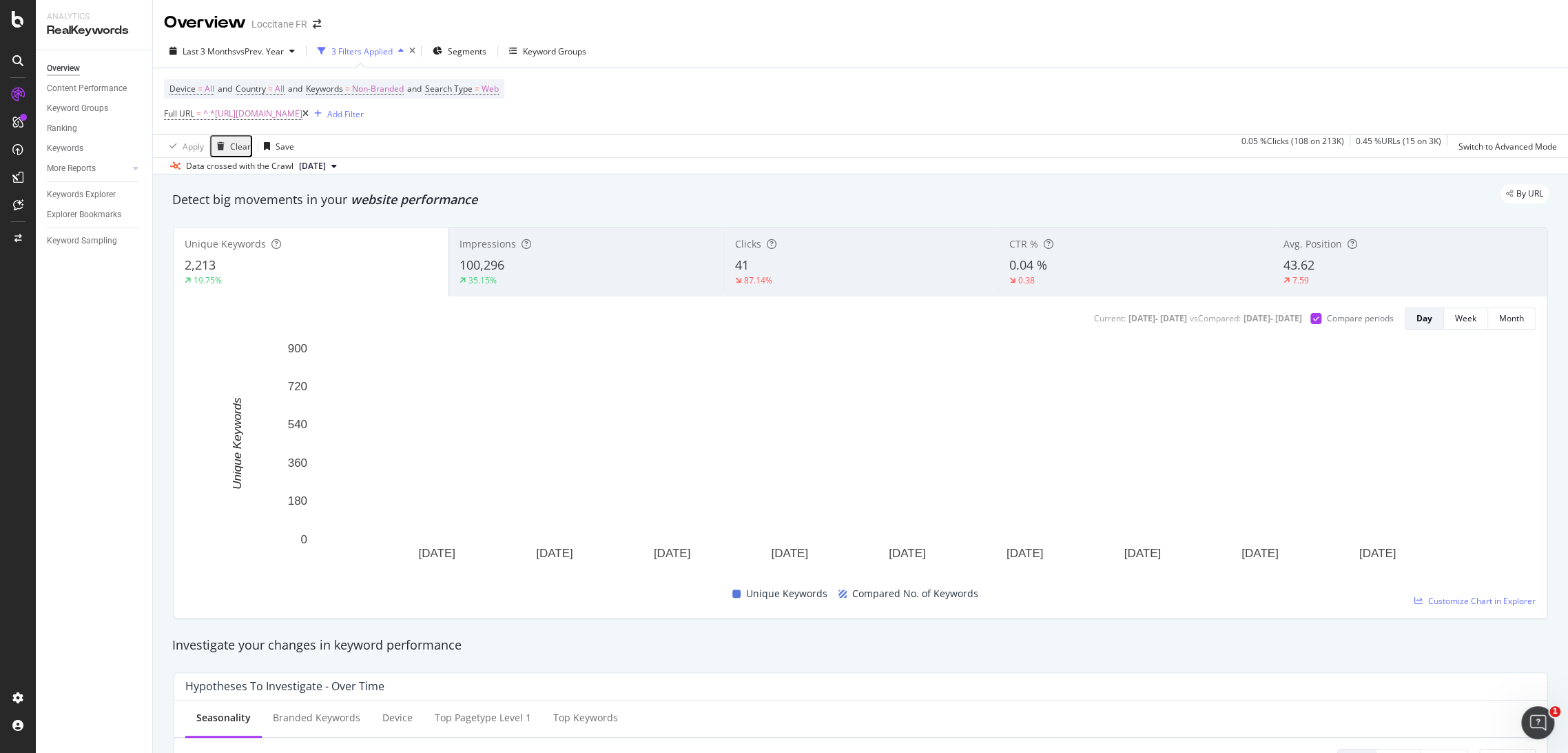
click at [598, 279] on div "35.15%" at bounding box center [586, 281] width 253 height 13
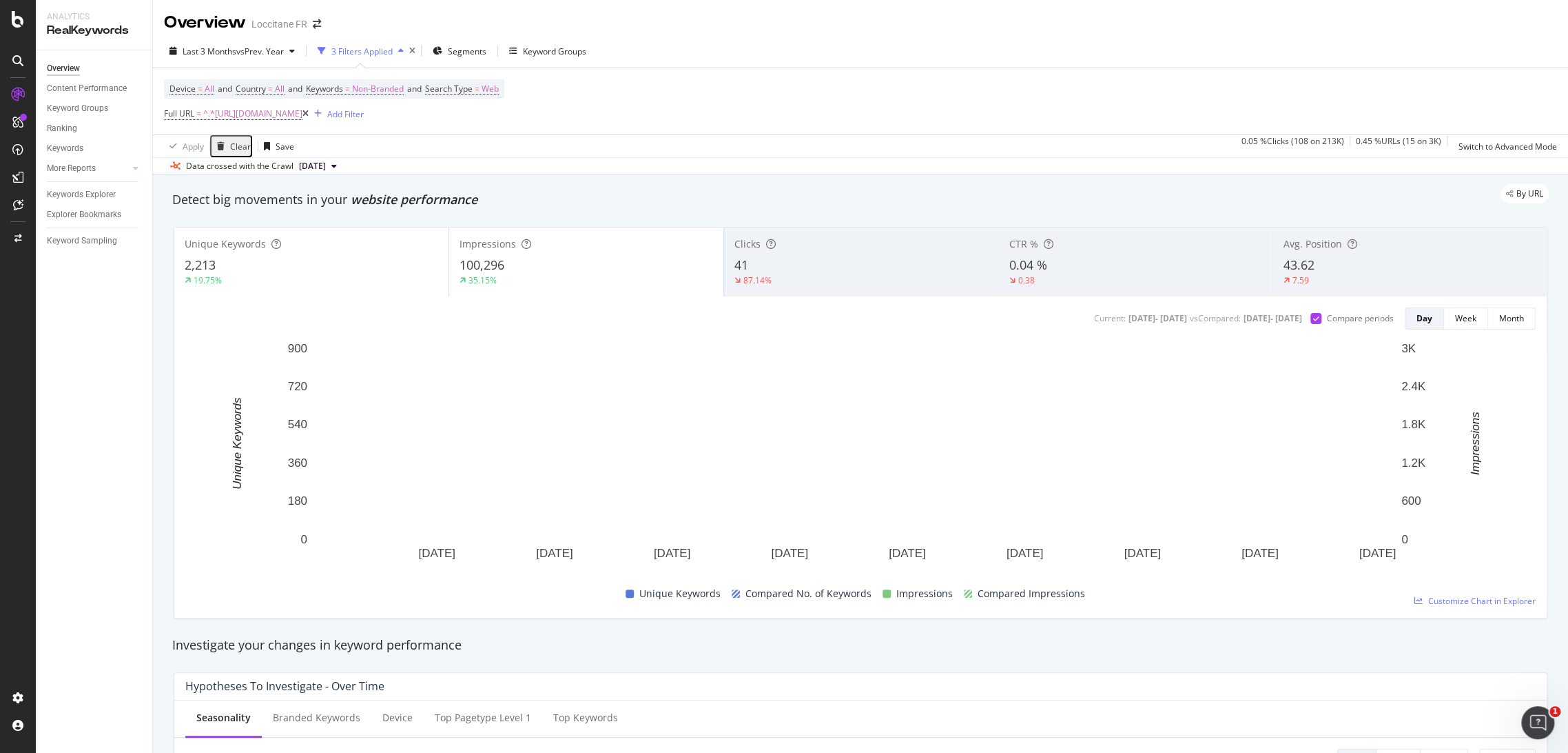
click at [375, 261] on div "2,213" at bounding box center [311, 265] width 253 height 18
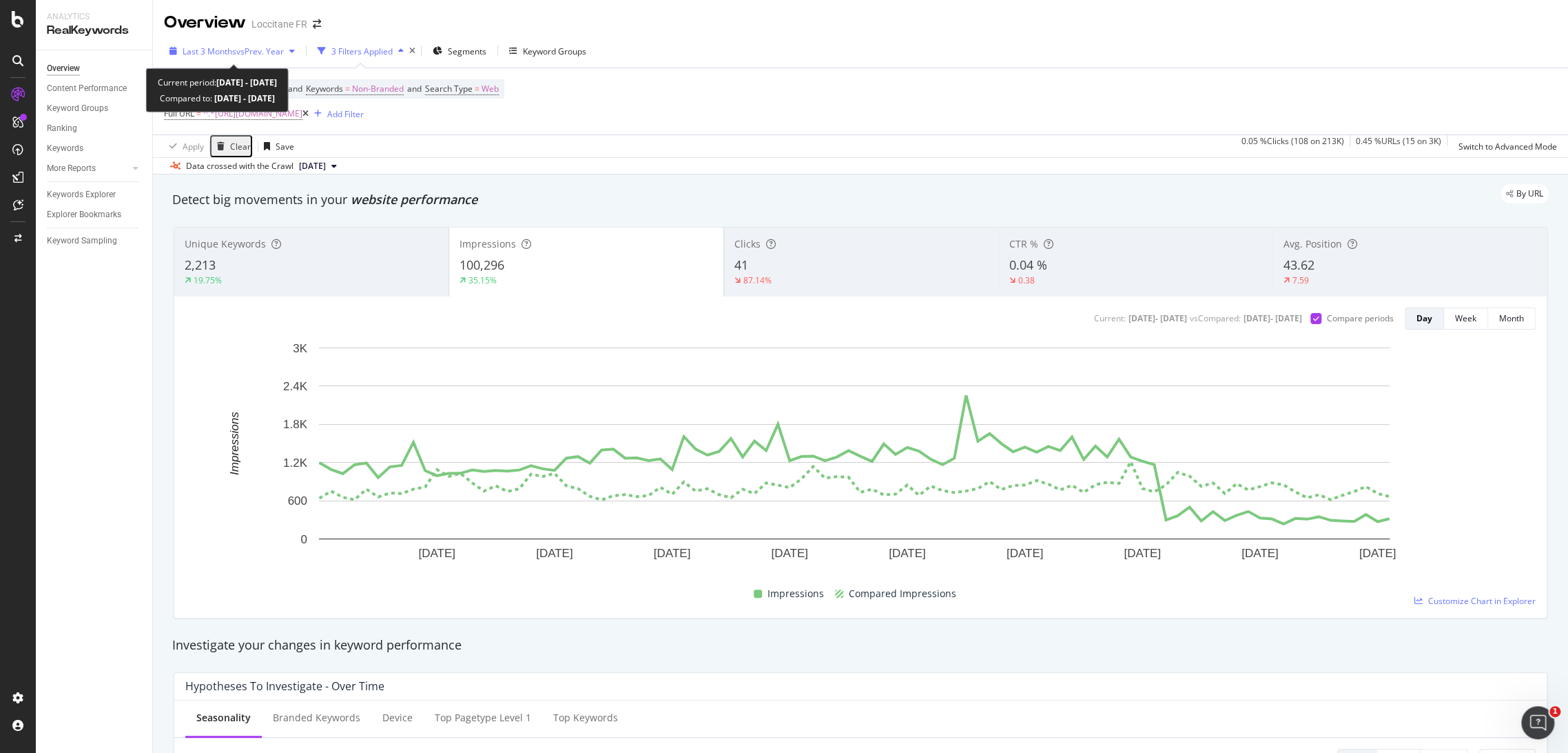
click at [236, 49] on span "Last 3 Months" at bounding box center [209, 52] width 53 height 12
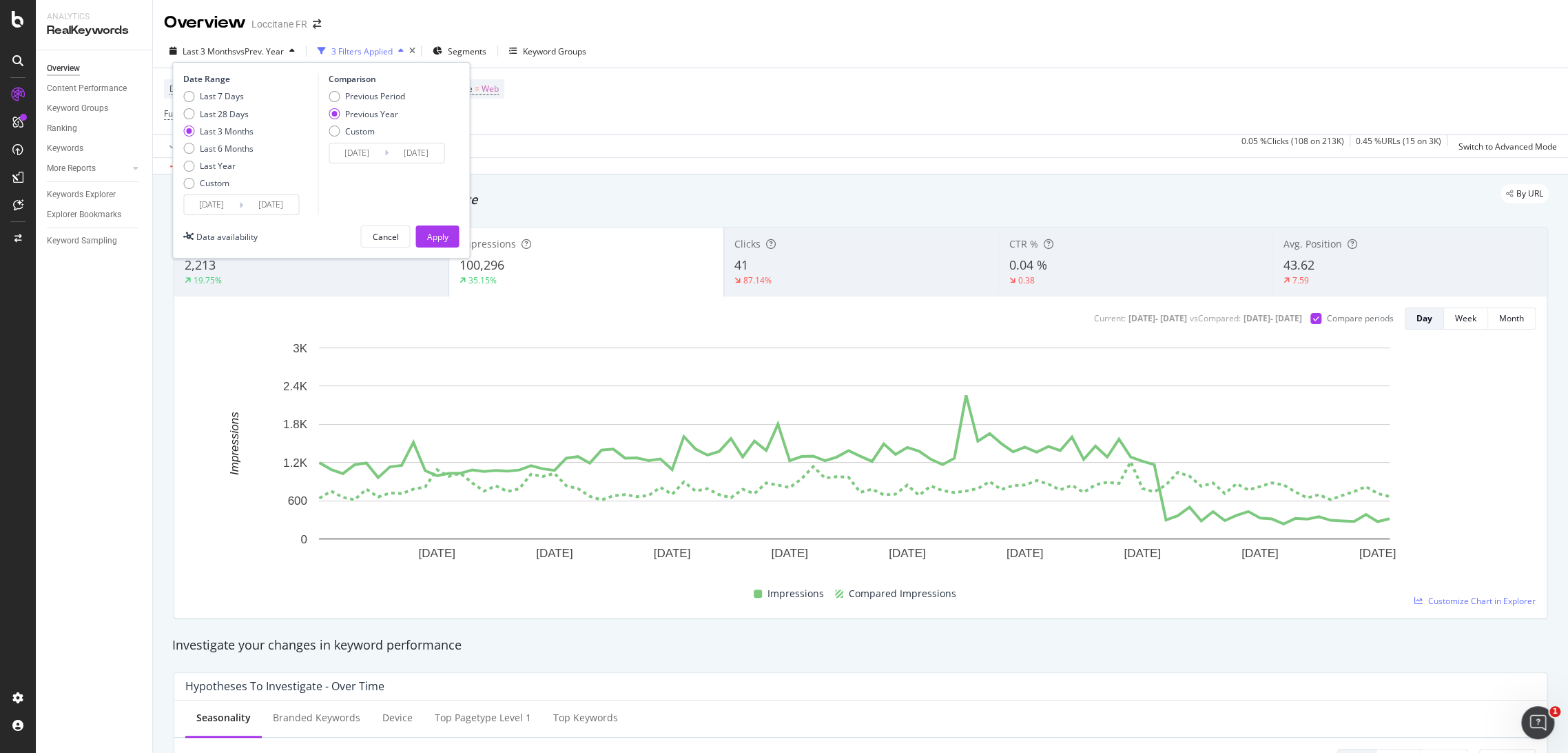
click at [232, 198] on input "2025/07/03" at bounding box center [211, 204] width 55 height 20
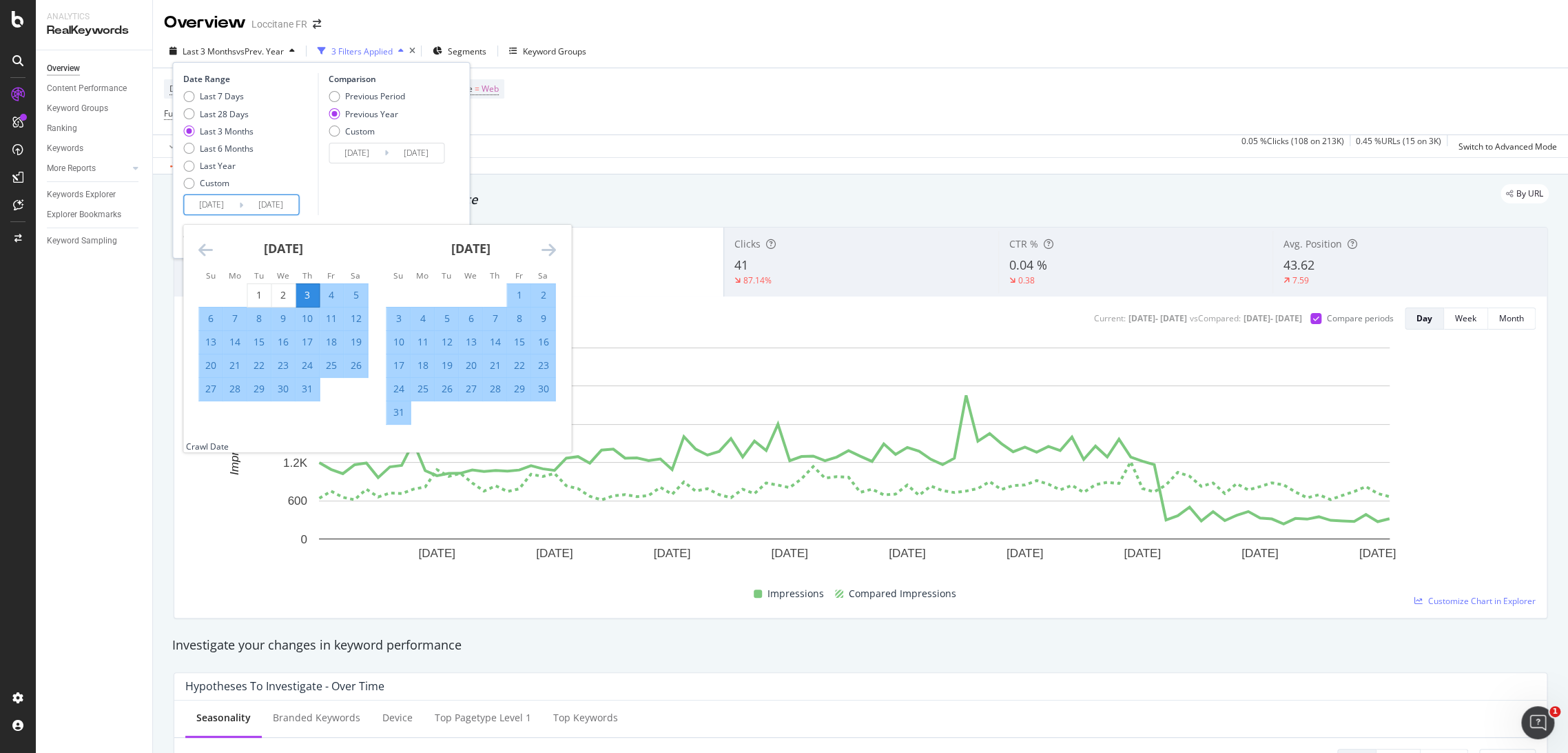
click at [549, 245] on icon "Move forward to switch to the next month." at bounding box center [548, 250] width 14 height 17
click at [403, 341] on div "14" at bounding box center [398, 342] width 24 height 14
type input "2025/09/14"
type input "2024/09/15"
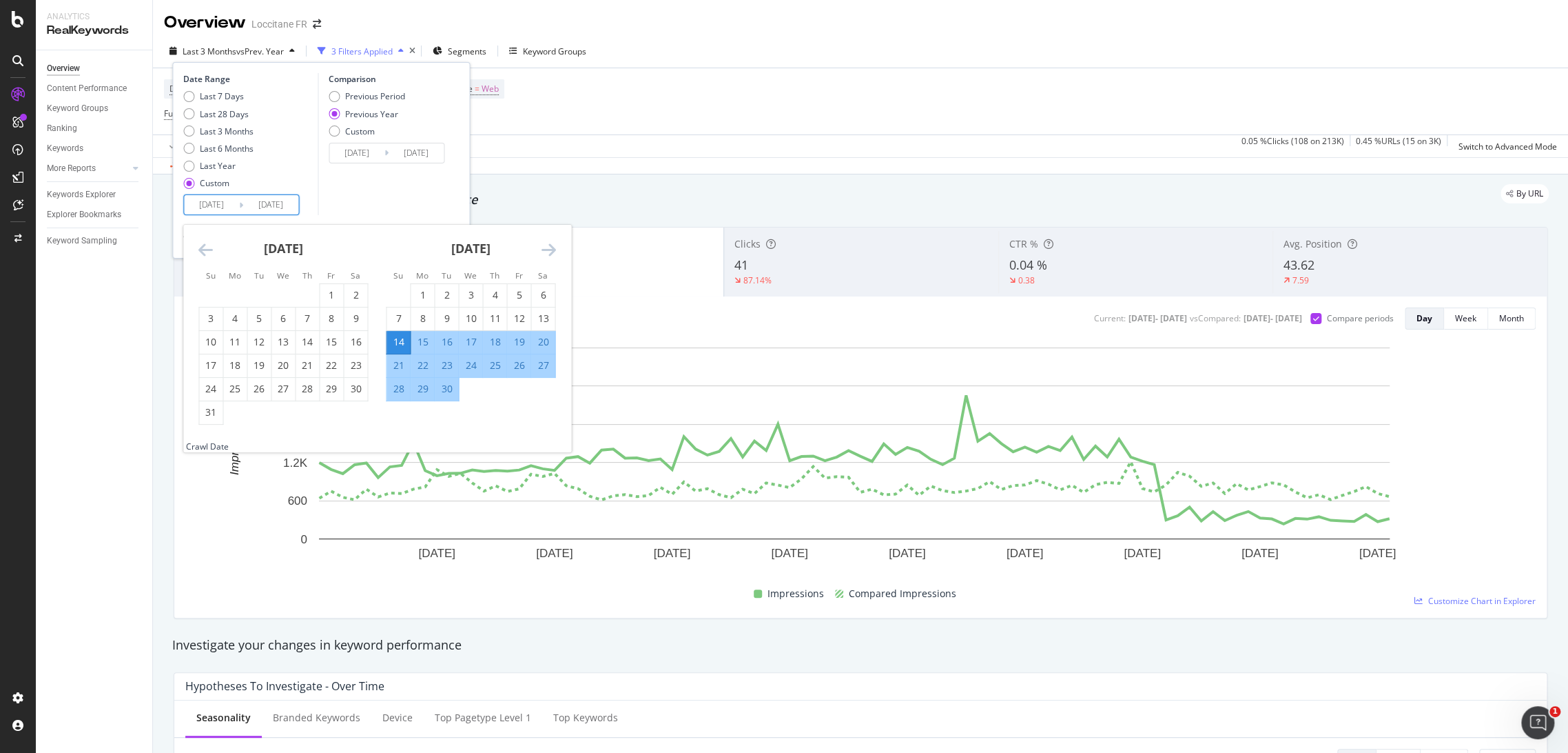
click at [441, 390] on div "30" at bounding box center [447, 388] width 24 height 14
type input "2025/09/30"
type input "2024/10/01"
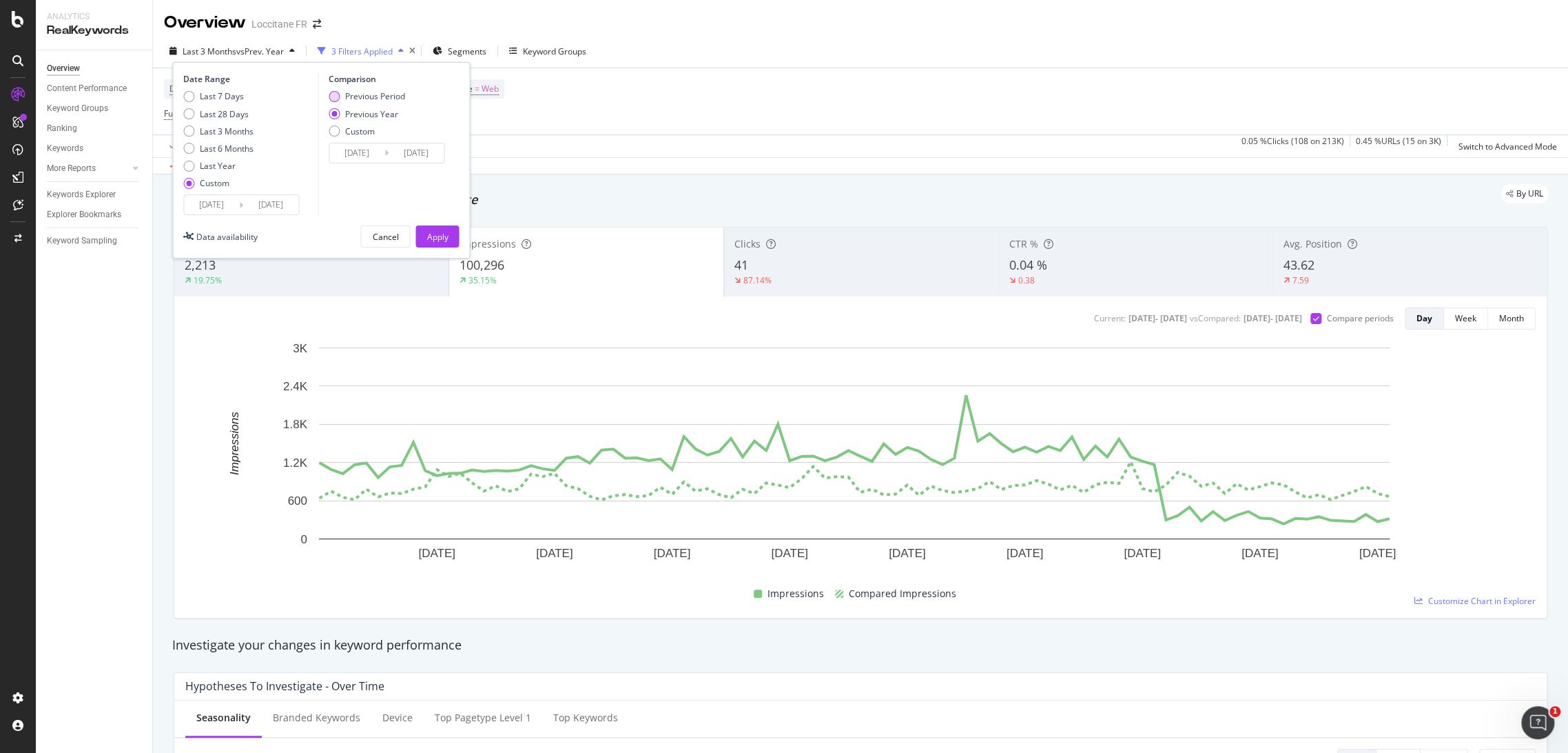
click at [370, 95] on div "Previous Period" at bounding box center [375, 97] width 60 height 12
type input "2025/08/28"
type input "2025/09/13"
click at [429, 231] on div "Apply" at bounding box center [436, 237] width 21 height 12
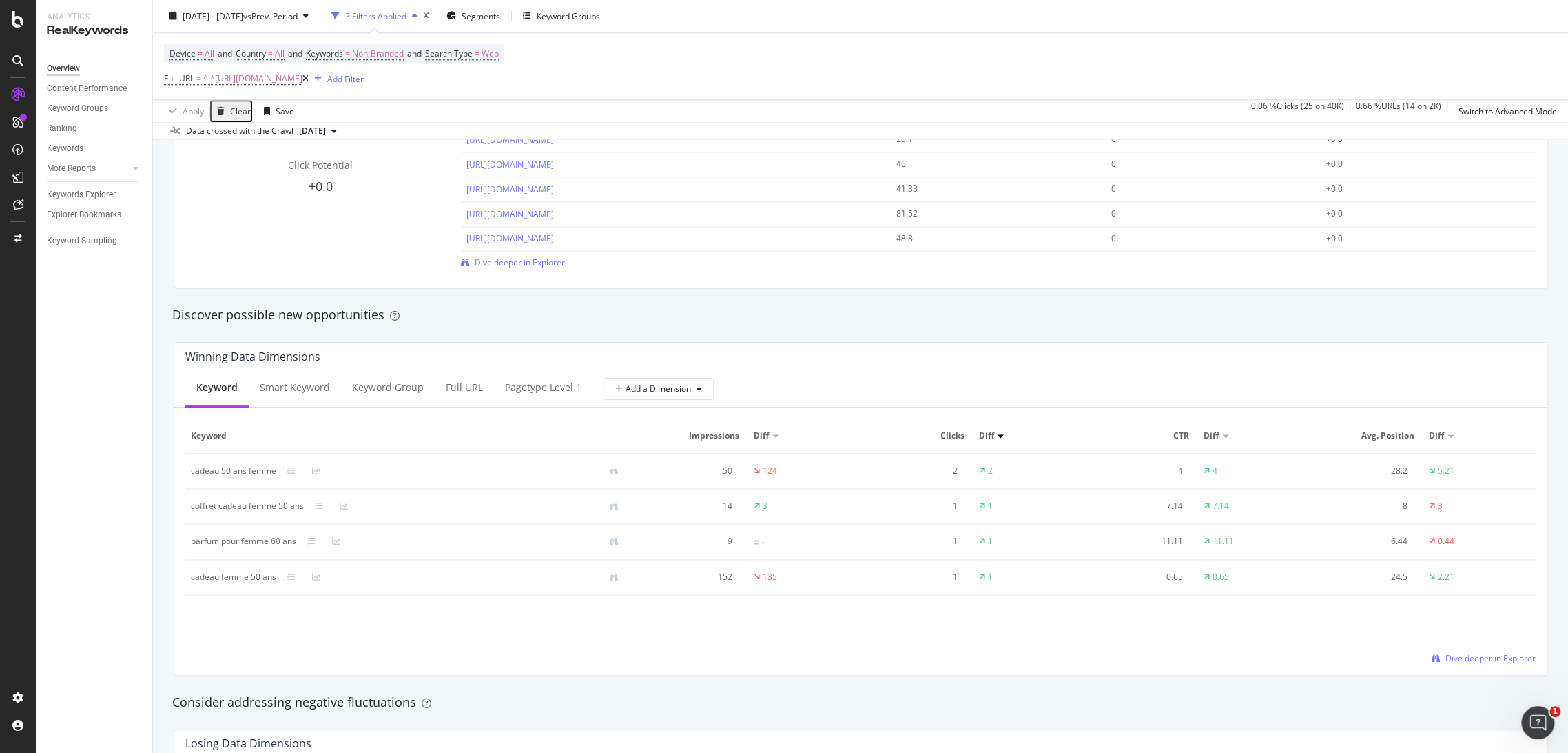
scroll to position [1191, 0]
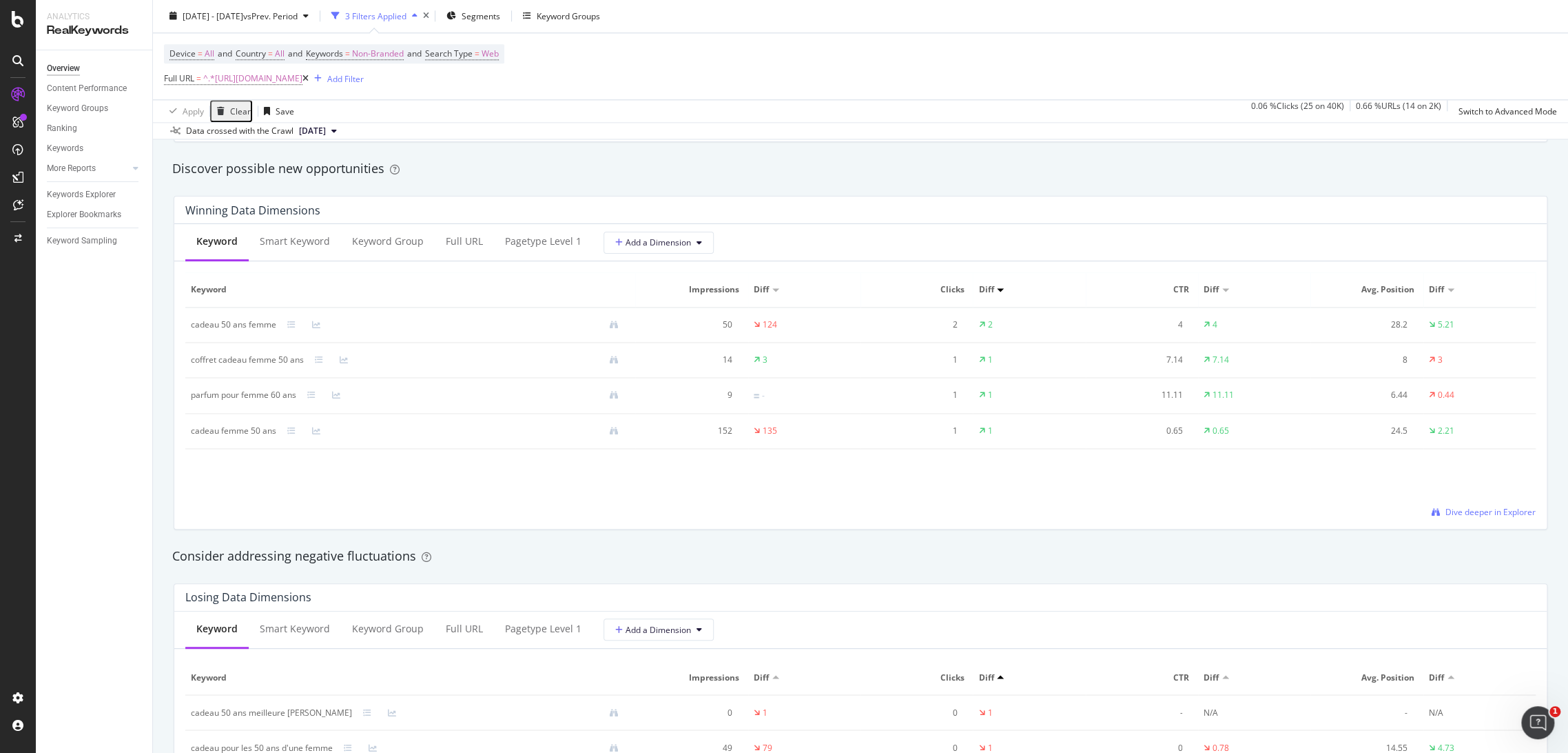
click at [772, 288] on div at bounding box center [776, 290] width 7 height 3
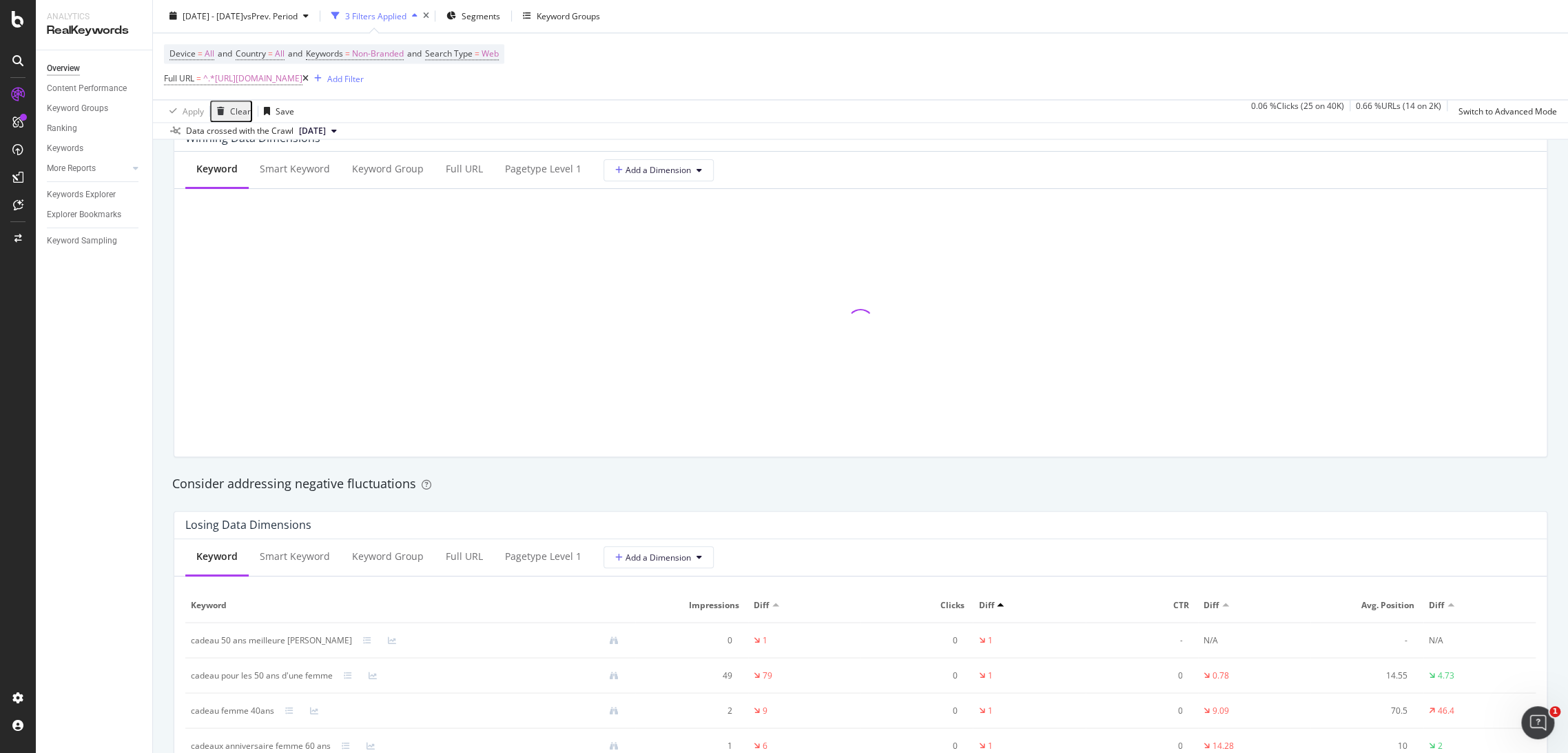
scroll to position [1294, 0]
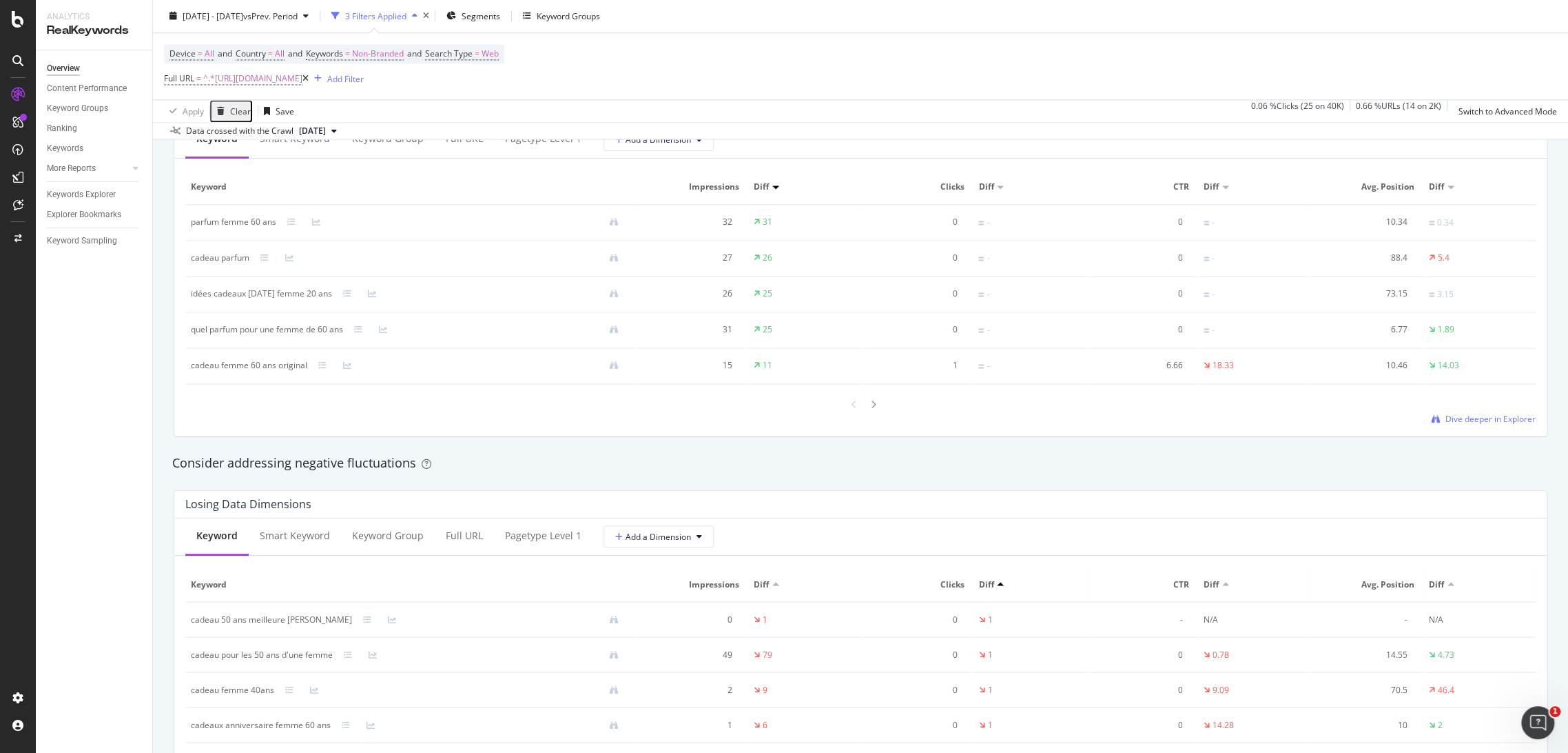
click at [769, 572] on th "Diff" at bounding box center [804, 583] width 113 height 35
click at [769, 580] on div "Diff" at bounding box center [804, 583] width 102 height 13
click at [766, 585] on div "Diff" at bounding box center [763, 583] width 19 height 13
click at [772, 582] on div at bounding box center [776, 583] width 7 height 3
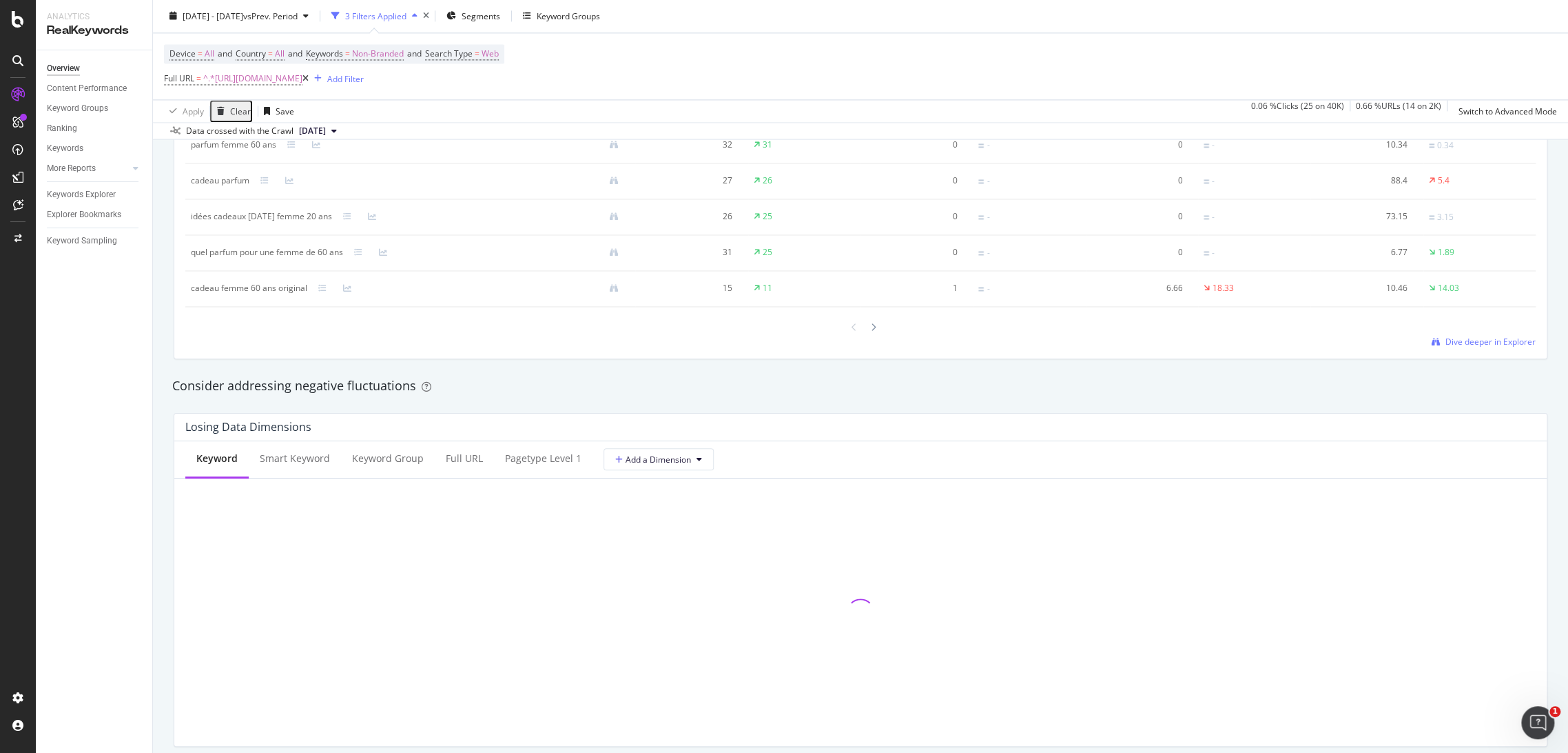
scroll to position [1396, 0]
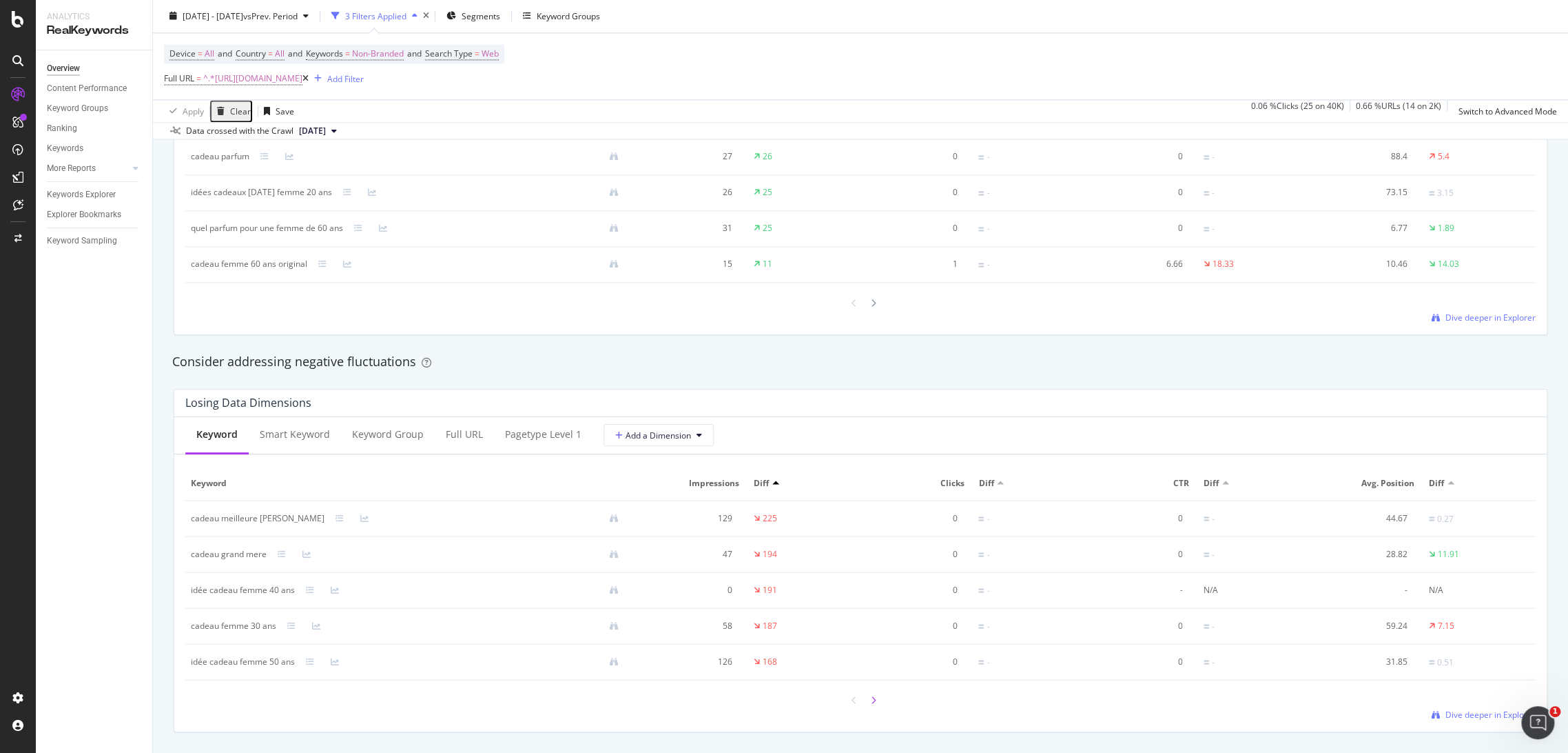
click at [871, 705] on icon at bounding box center [874, 700] width 6 height 8
click at [868, 704] on div at bounding box center [874, 699] width 13 height 19
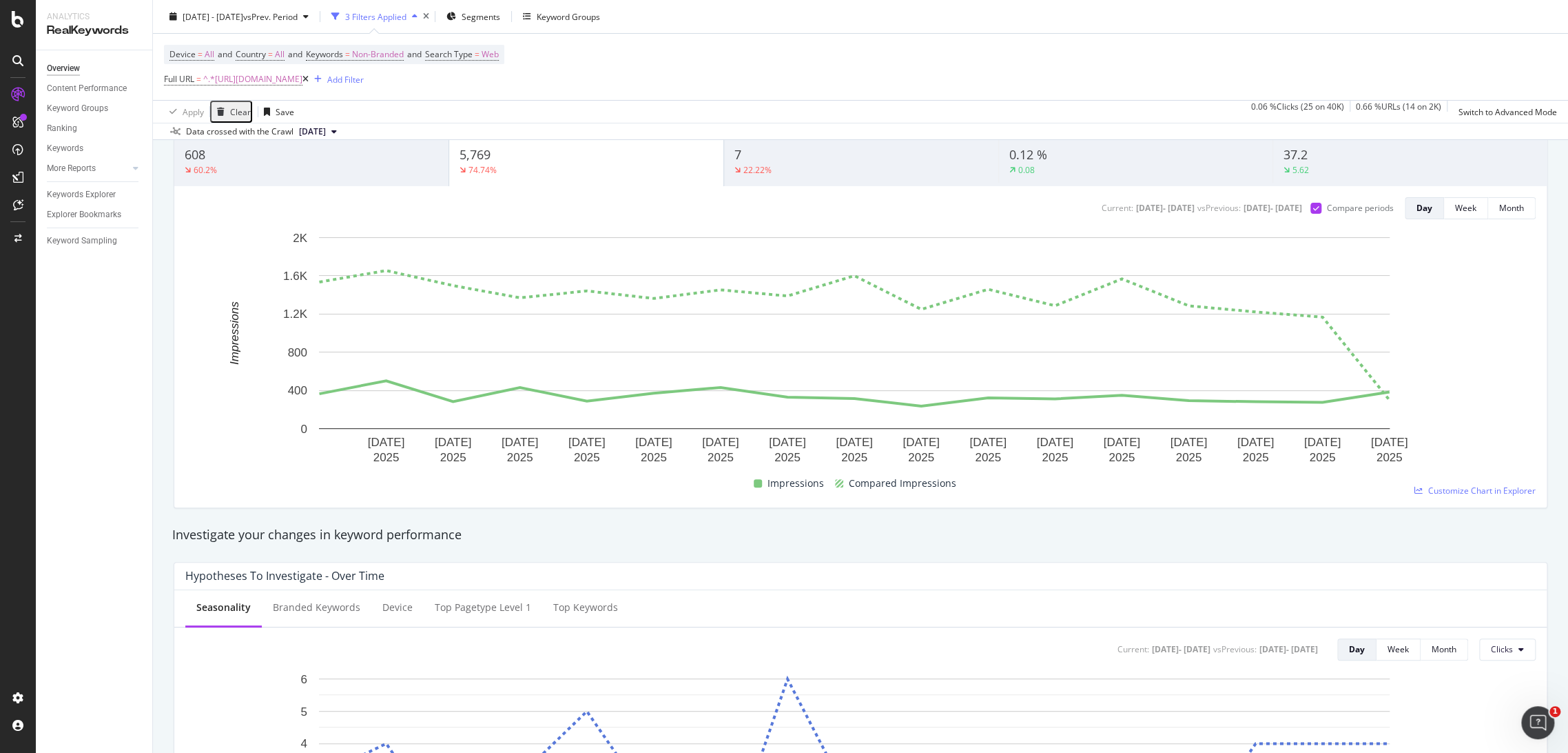
scroll to position [0, 0]
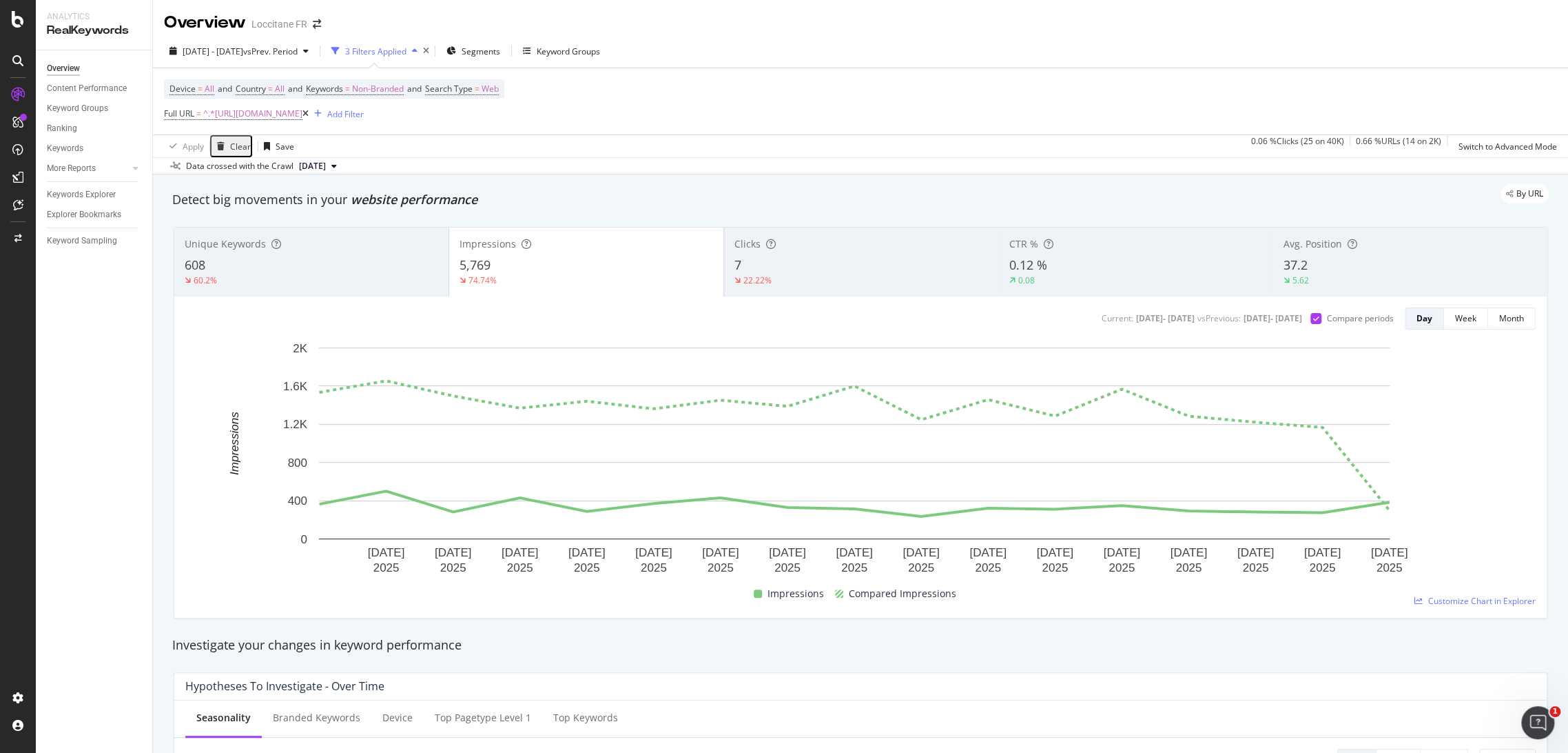
click at [1384, 278] on div "5.62" at bounding box center [1410, 281] width 253 height 13
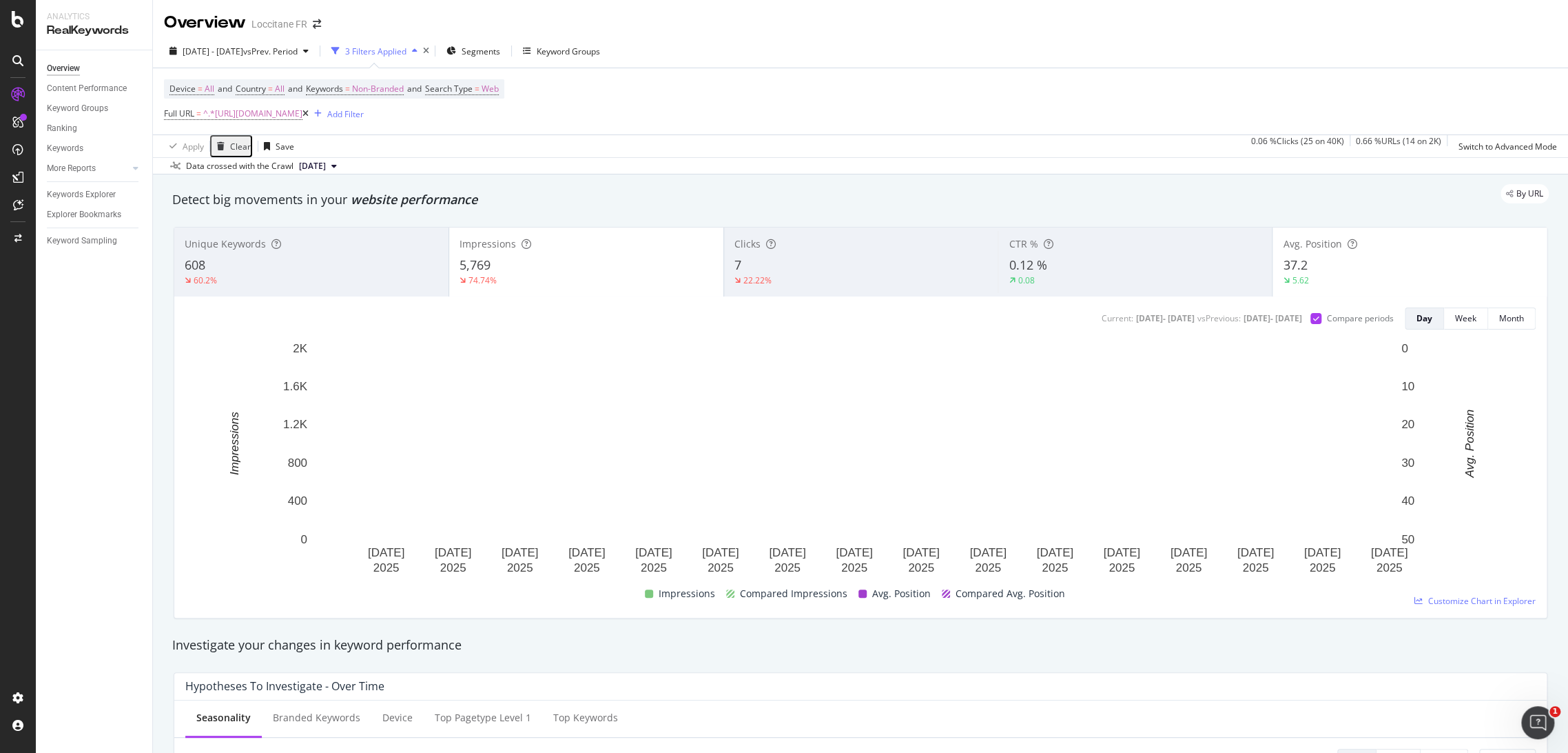
click at [587, 278] on div "74.74%" at bounding box center [586, 281] width 253 height 13
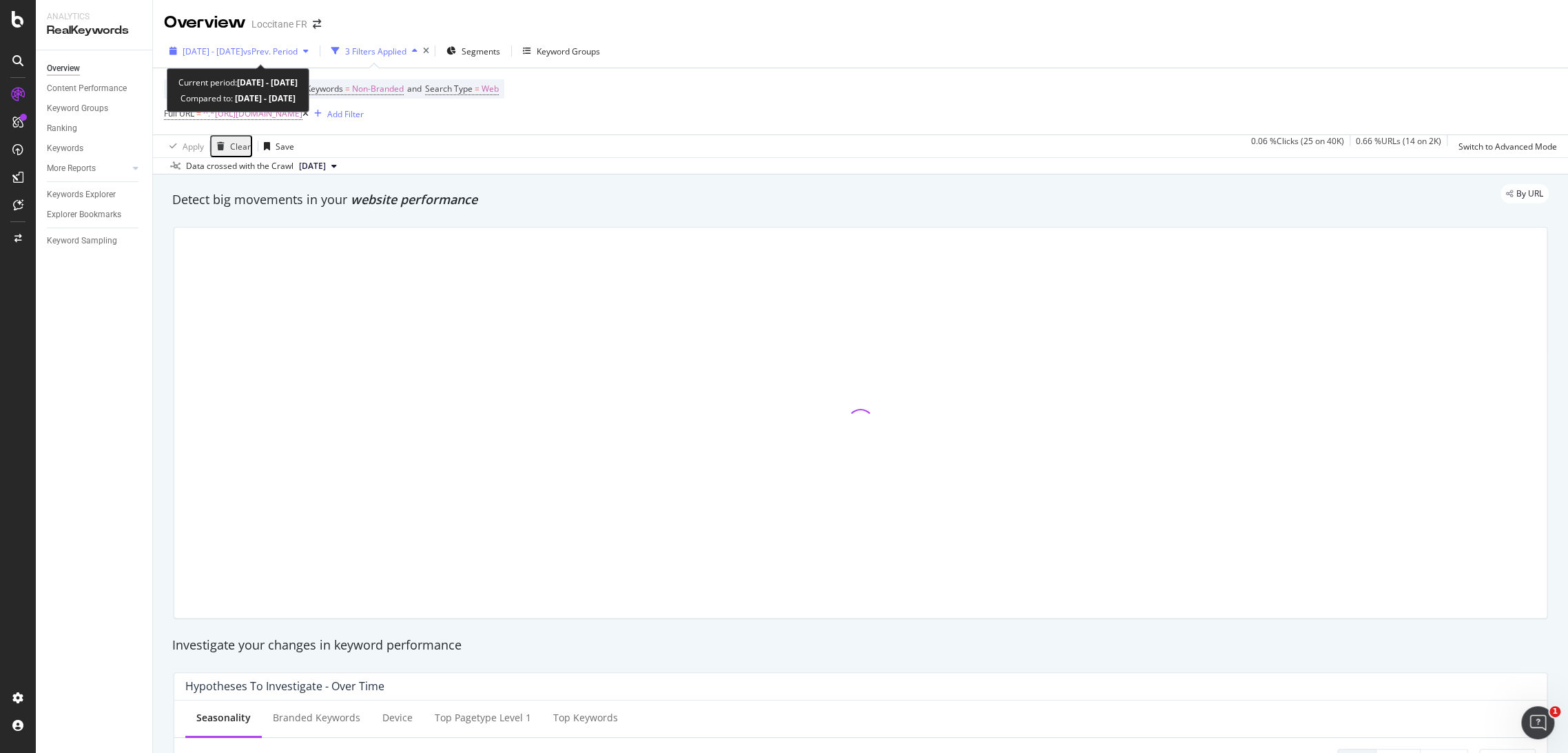
click at [236, 55] on span "2025 Sep. 14th - Sep. 30th" at bounding box center [213, 52] width 61 height 12
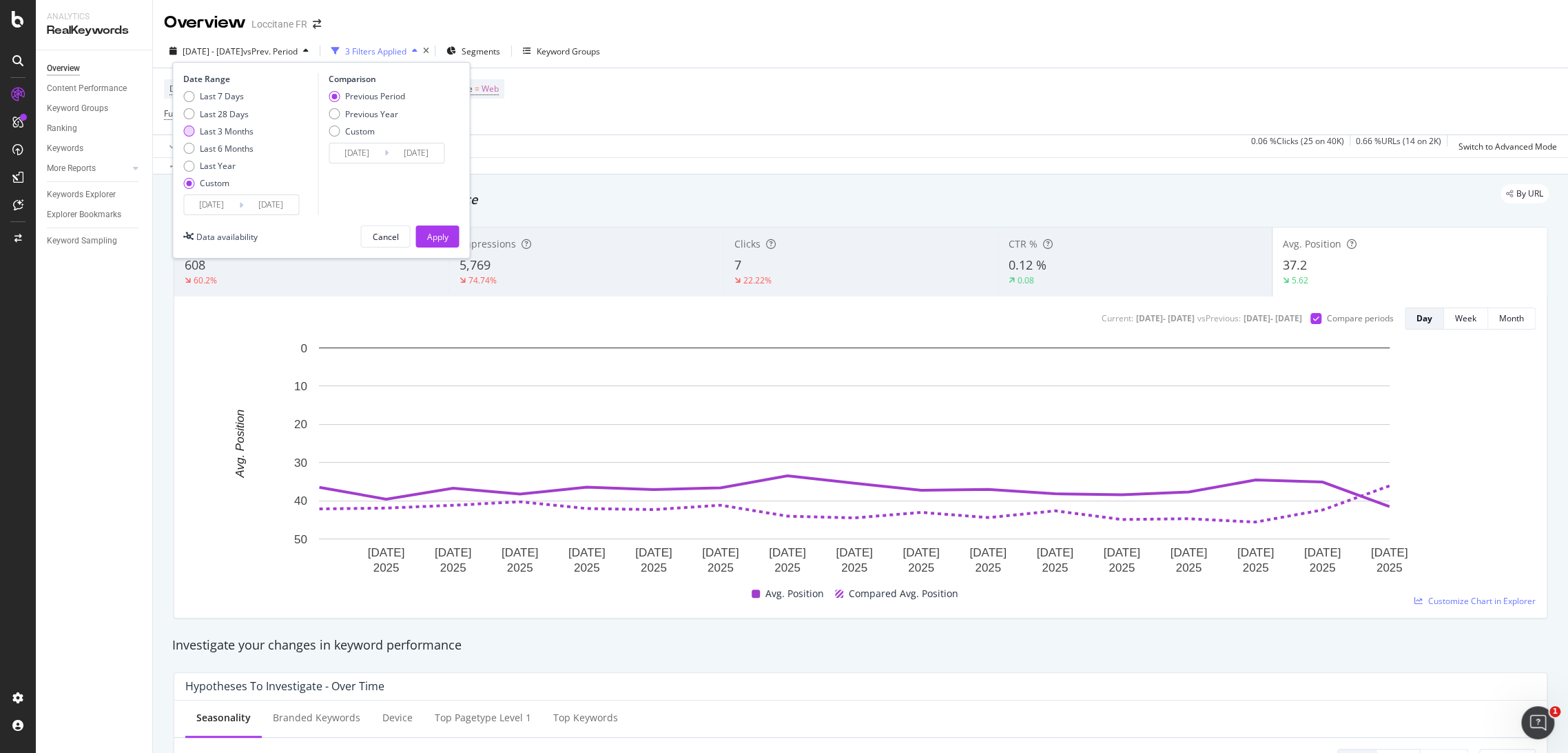
click at [235, 127] on div "Last 3 Months" at bounding box center [226, 131] width 53 height 12
type input "2025/07/03"
type input "2025/10/02"
type input "2025/04/02"
type input "2025/07/02"
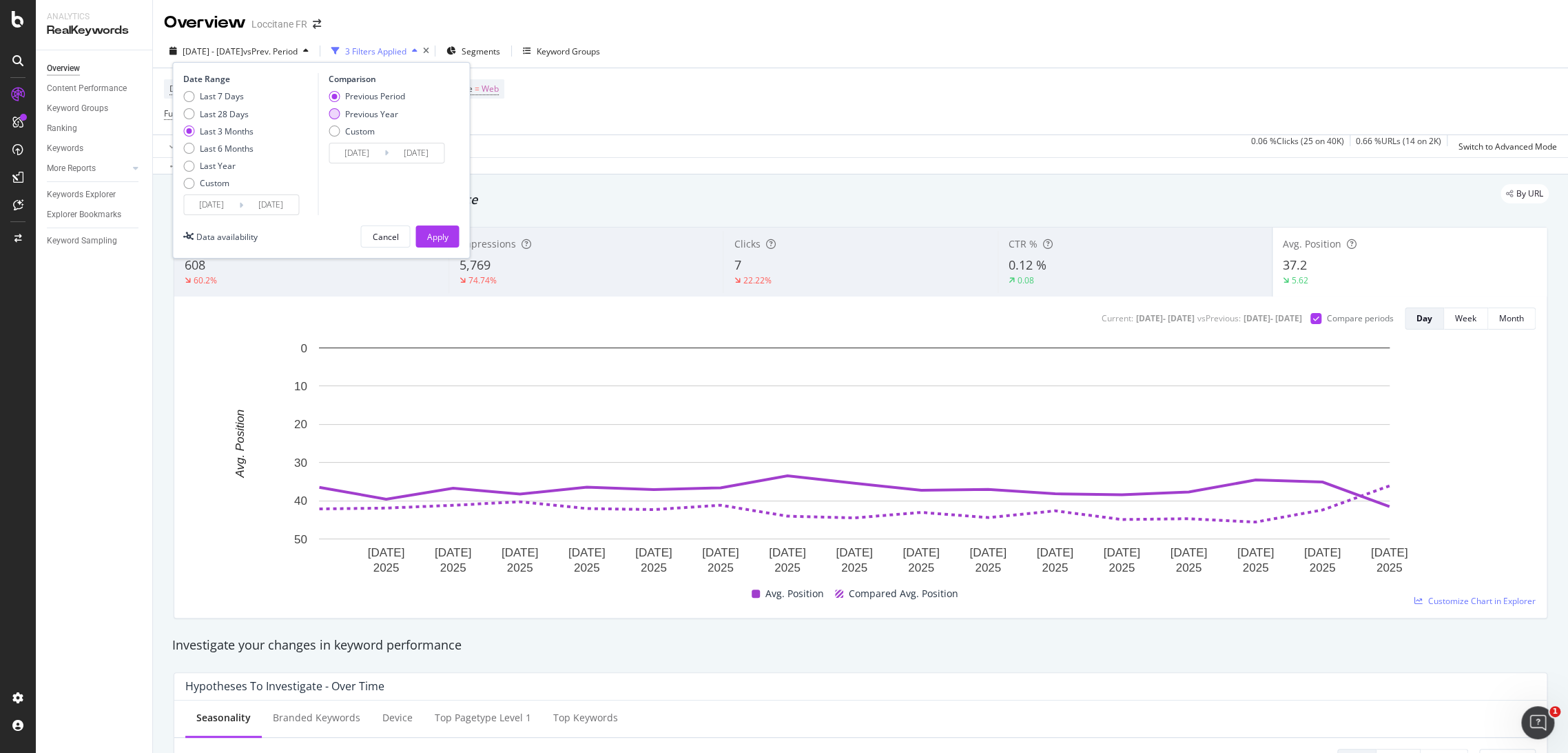
click at [389, 115] on div "Previous Year" at bounding box center [371, 114] width 53 height 12
type input "2024/07/04"
type input "2024/10/03"
click at [431, 228] on div "Apply" at bounding box center [436, 237] width 21 height 20
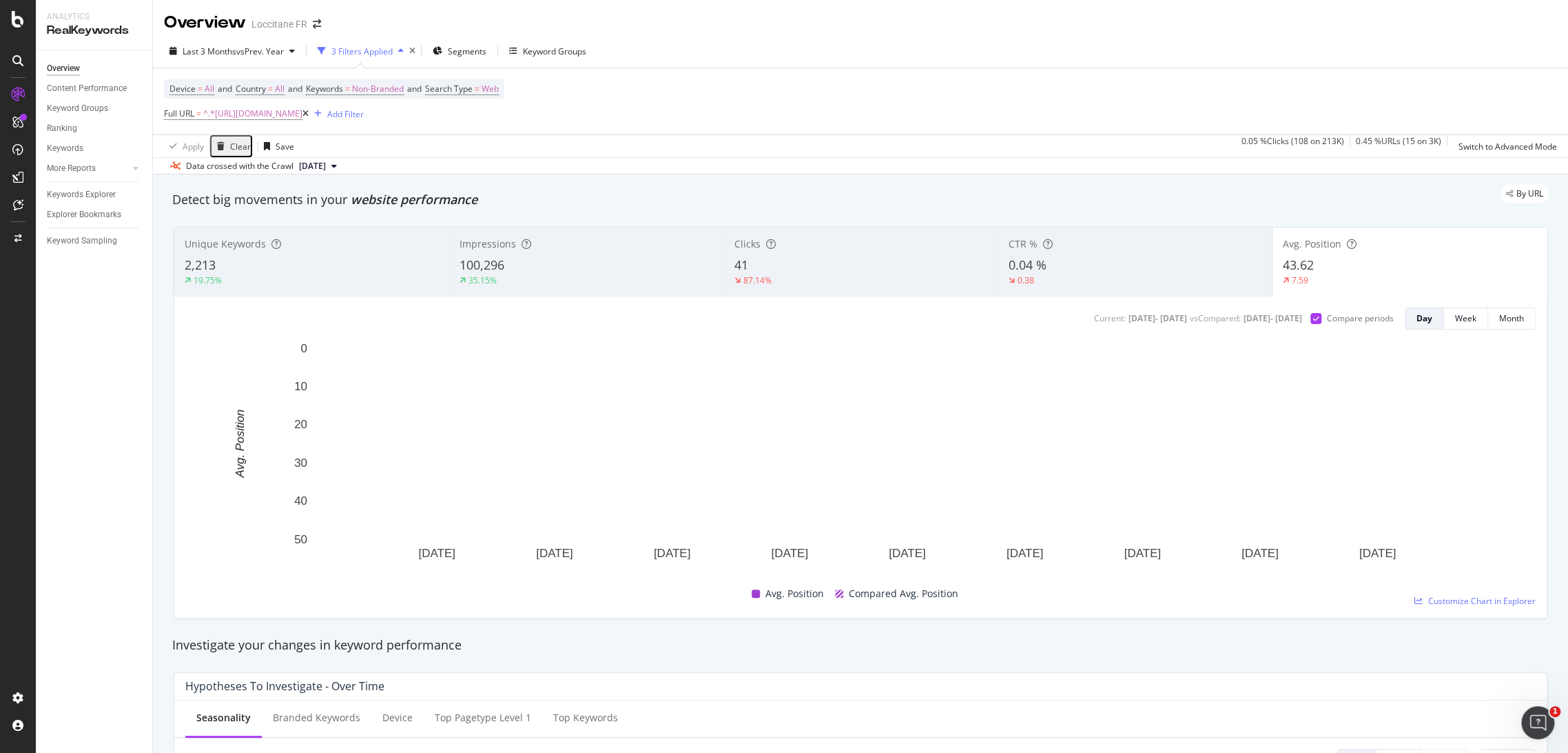
click at [635, 265] on div "100,296" at bounding box center [586, 265] width 253 height 18
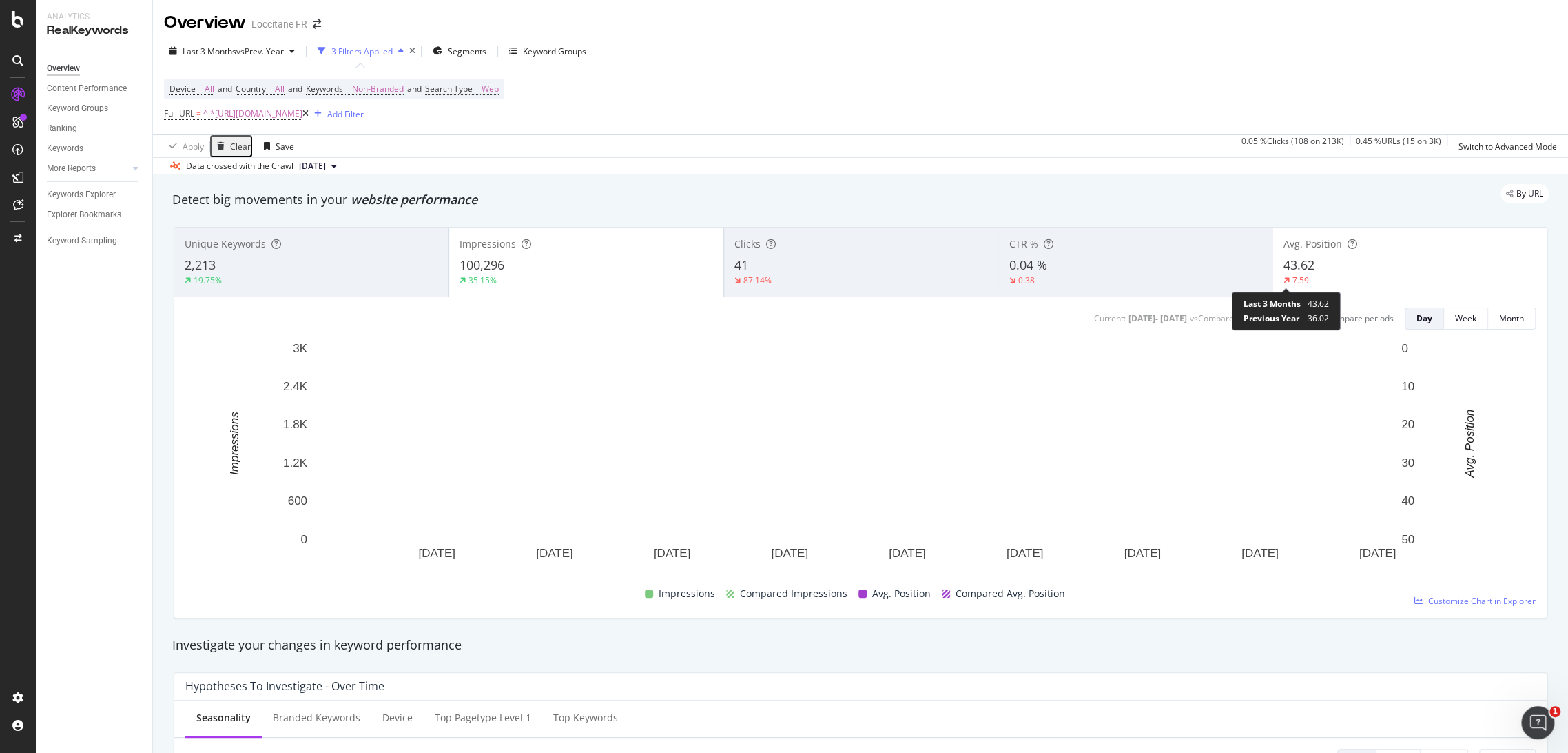
click at [1312, 272] on div "43.62" at bounding box center [1410, 265] width 253 height 18
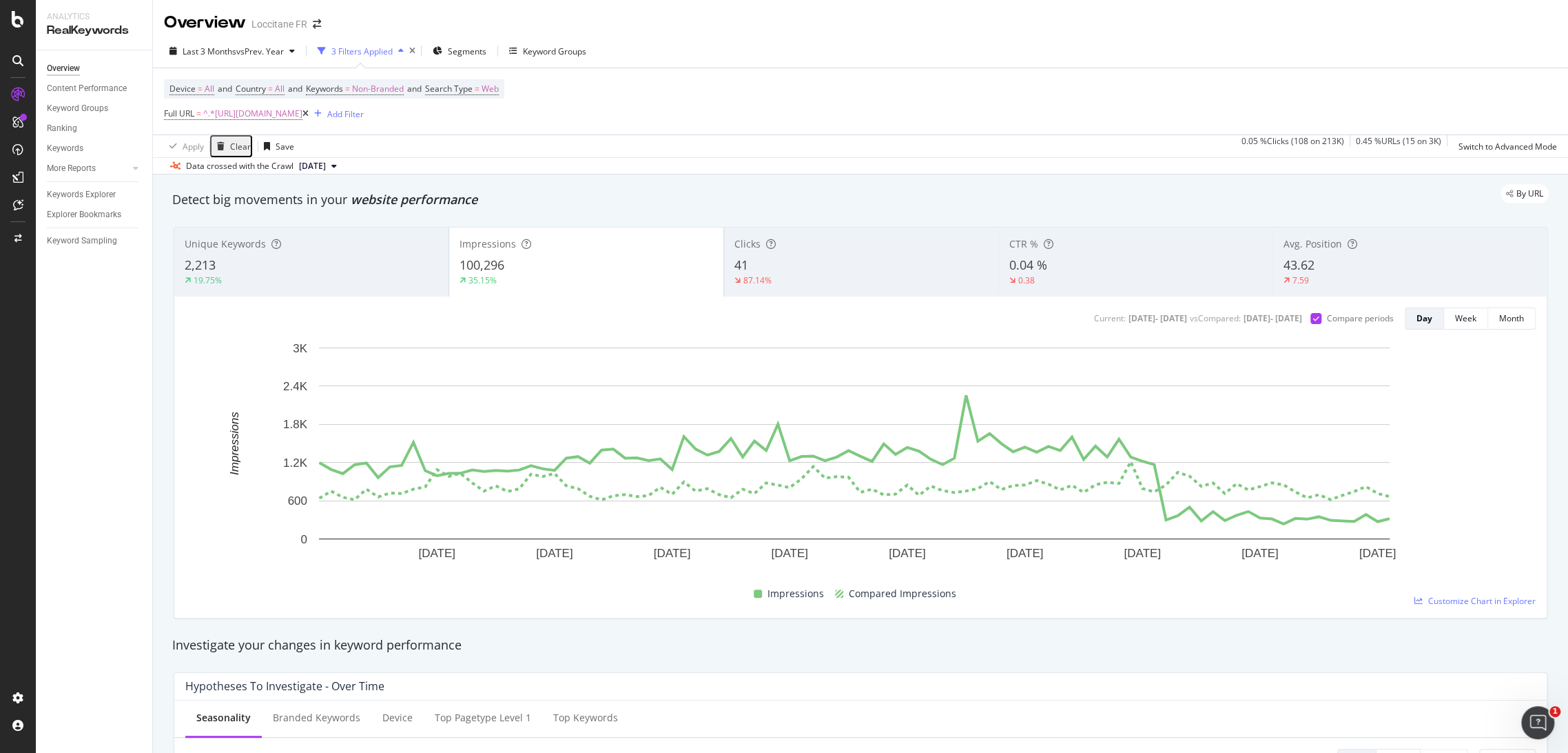
click at [367, 269] on div "2,213" at bounding box center [311, 265] width 253 height 18
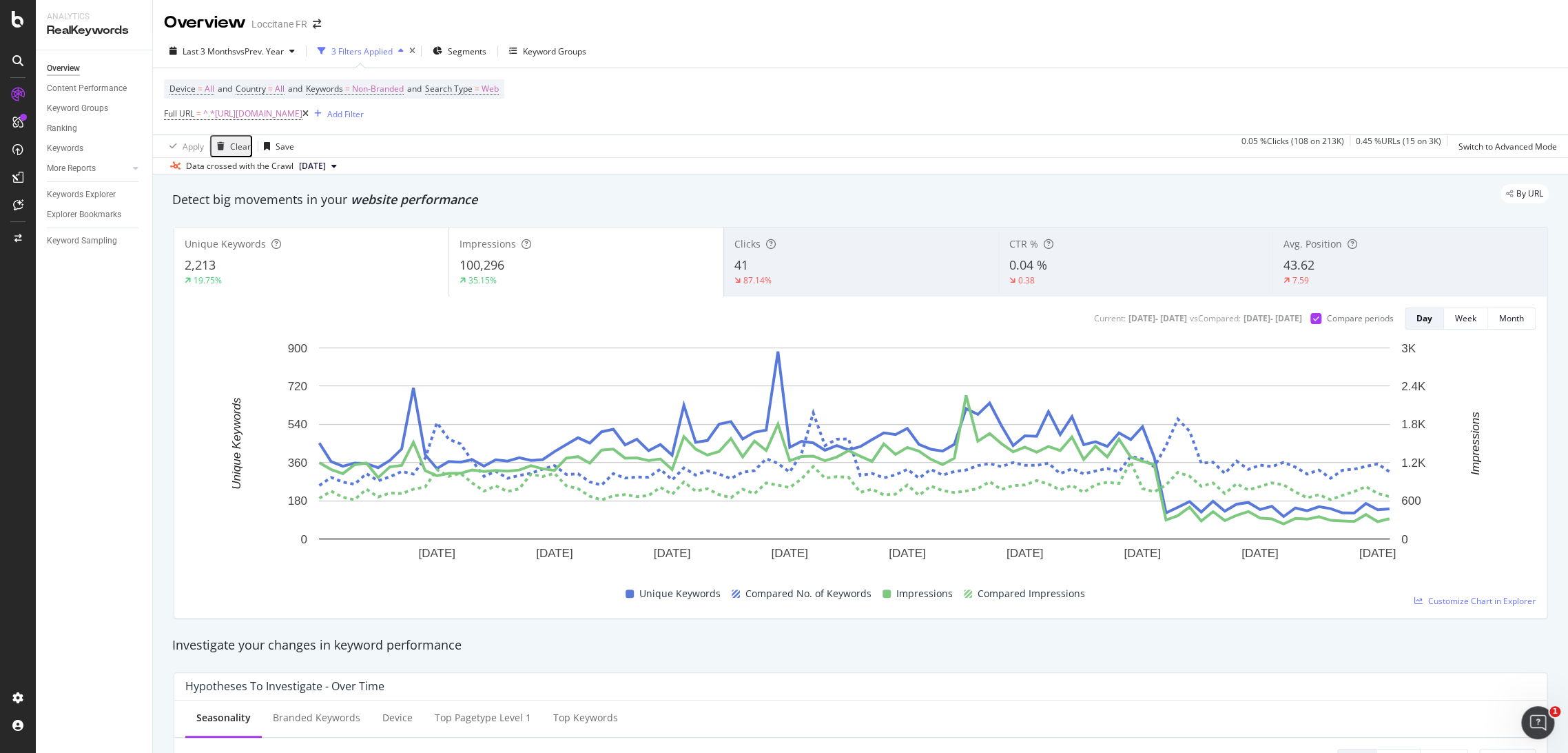
click at [543, 265] on div "100,296" at bounding box center [586, 265] width 253 height 18
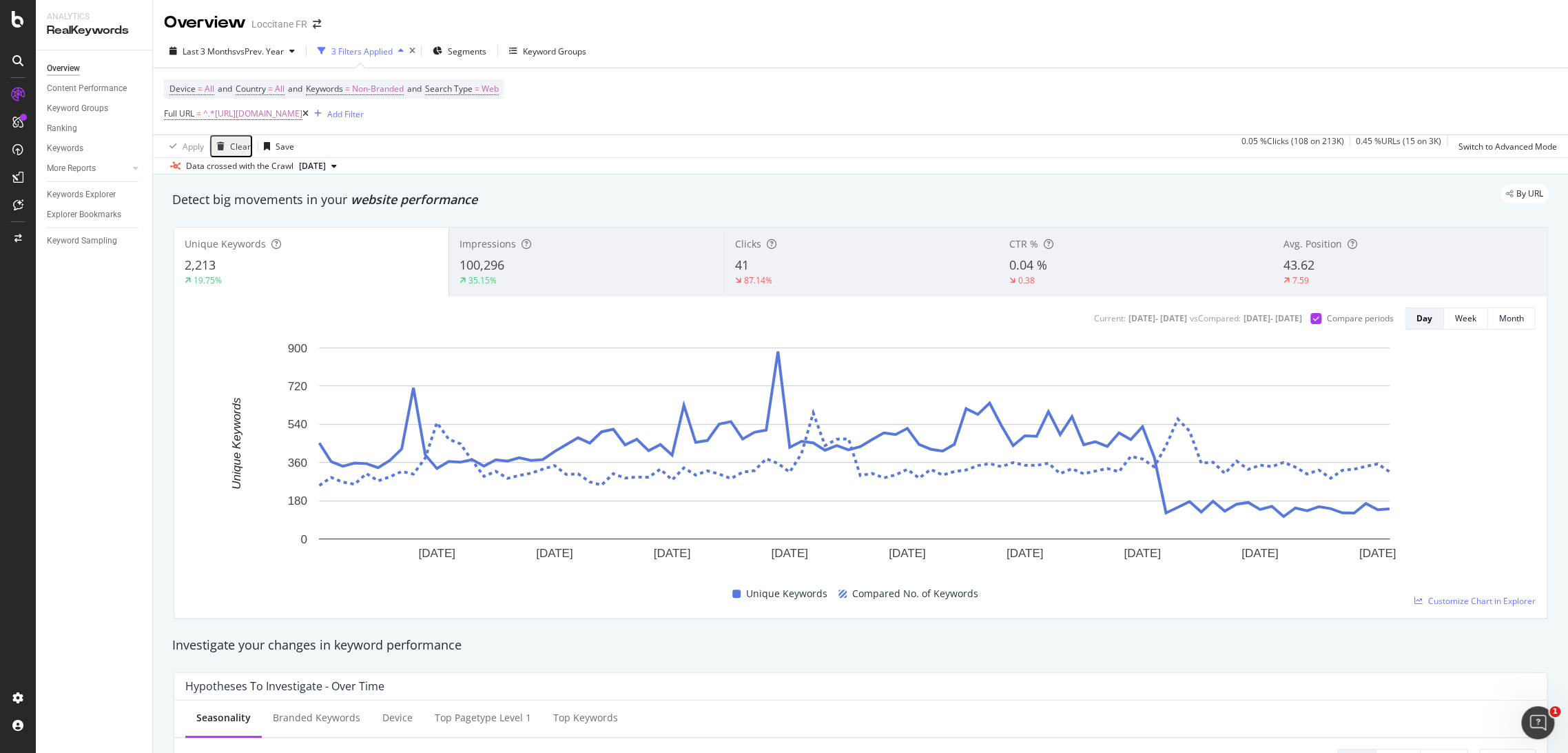
click at [837, 264] on div "41" at bounding box center [861, 265] width 253 height 18
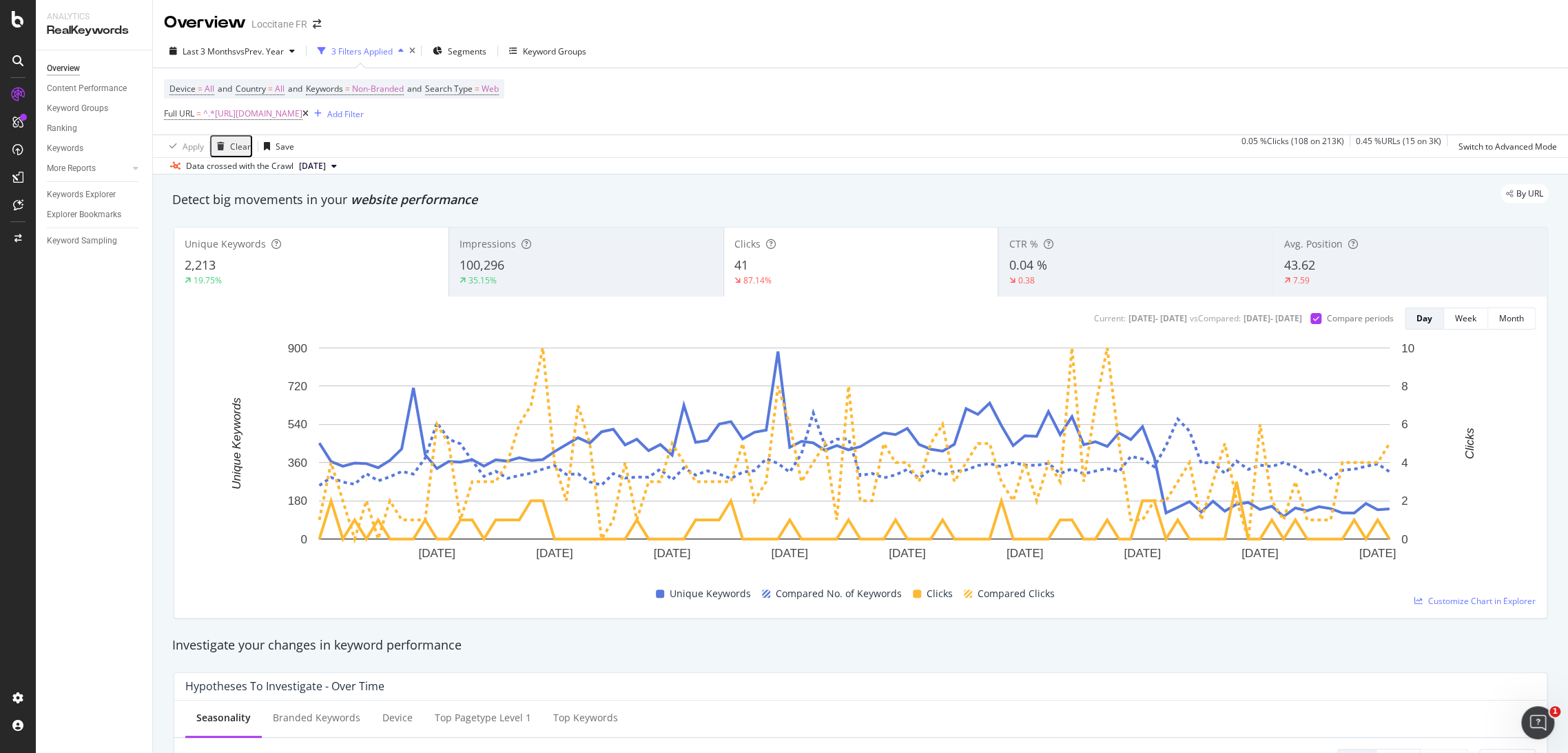
click at [336, 269] on div "2,213" at bounding box center [311, 265] width 253 height 18
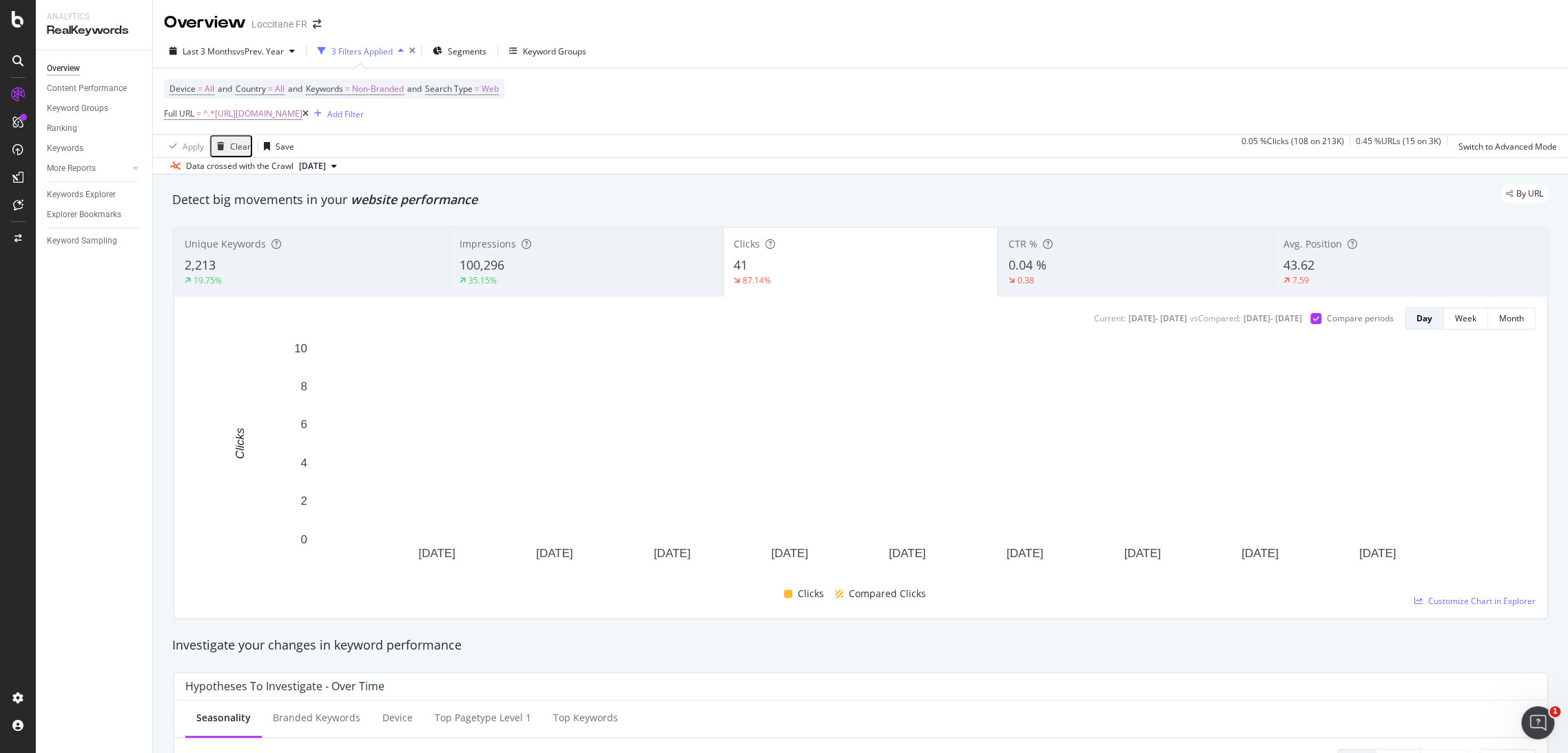
click at [1413, 275] on div "7.59" at bounding box center [1410, 281] width 253 height 13
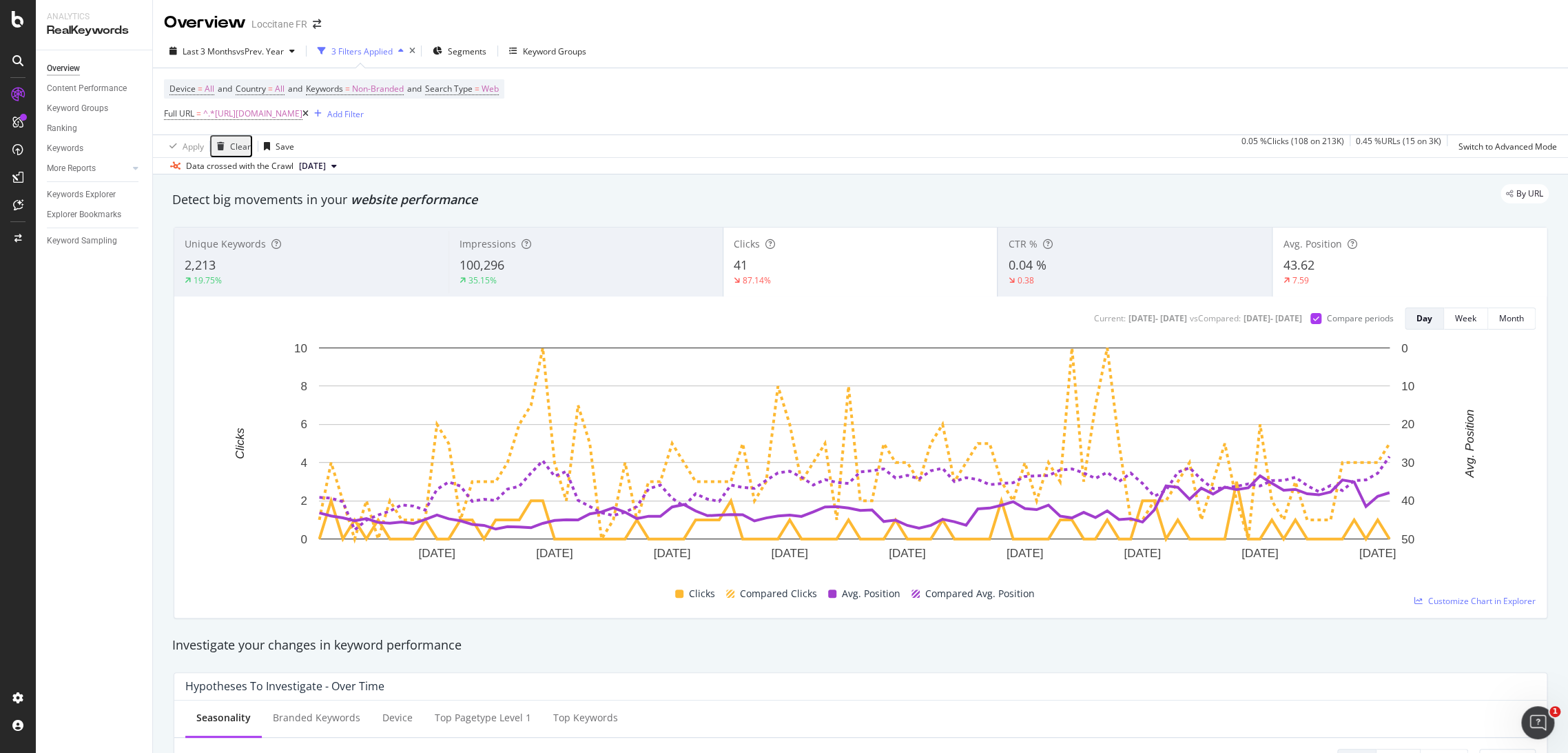
click at [872, 280] on div "87.14%" at bounding box center [860, 281] width 253 height 13
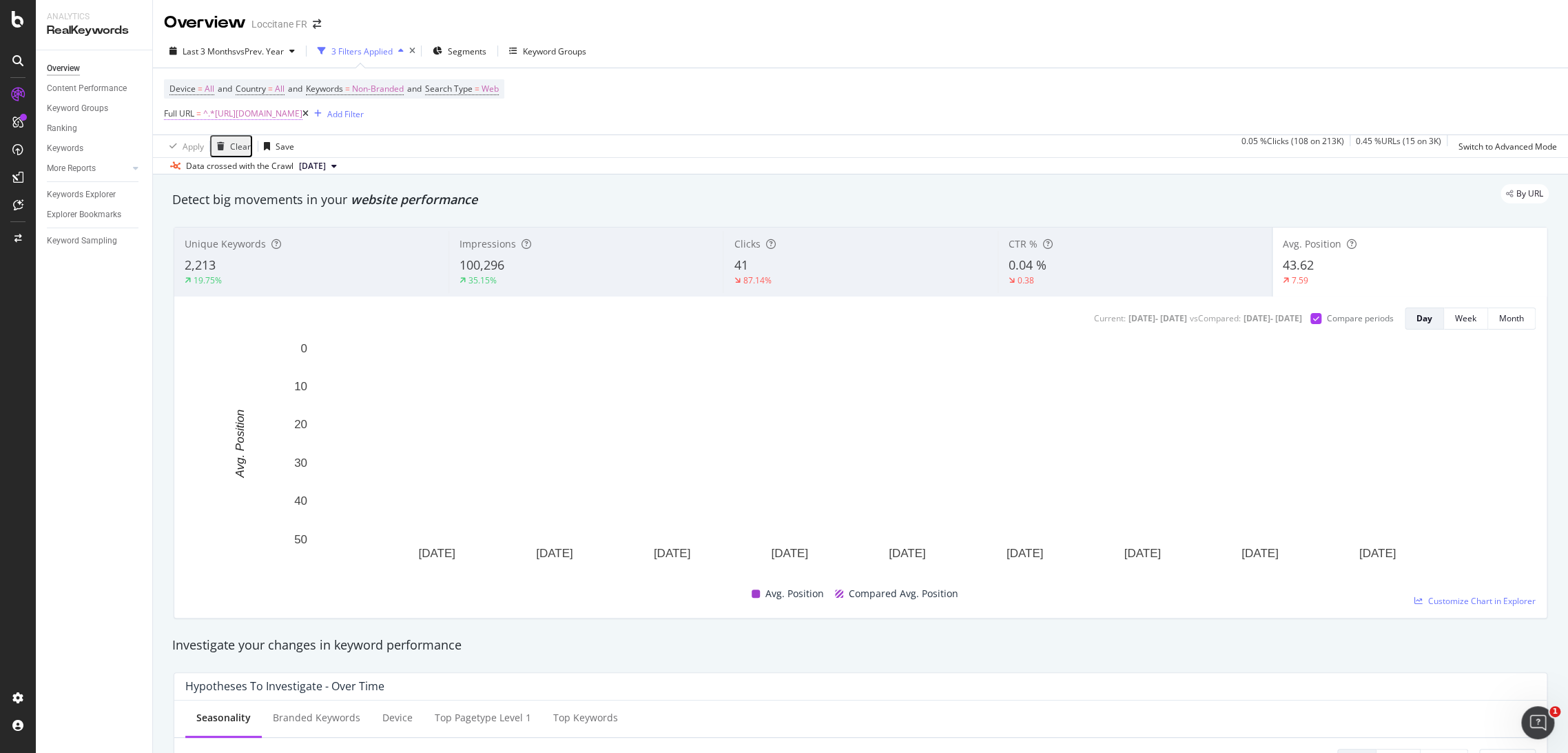
click at [303, 118] on span "^.*https://fr.loccitane.com/cadeaux/recherche/coffret-cadeau-femme/.*$" at bounding box center [253, 114] width 99 height 20
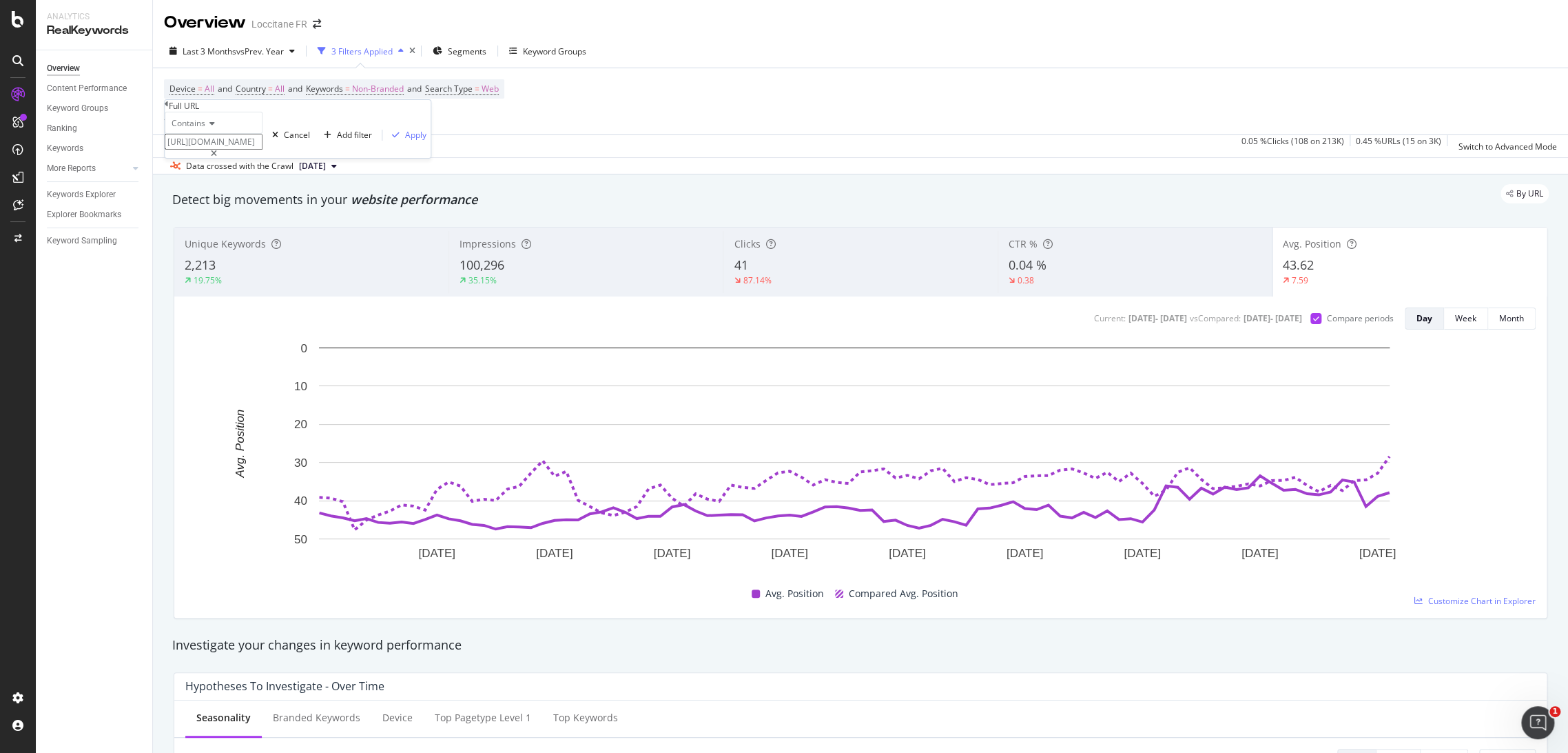
click at [263, 149] on input "https://fr.loccitane.com/cadeaux/recherche/coffret-cadeau-femme/" at bounding box center [213, 142] width 97 height 16
type input "https://fr.loccitane.com/cadeaux/recherche/coffret-cadeau-homme/"
click at [405, 141] on div "Apply" at bounding box center [415, 135] width 21 height 12
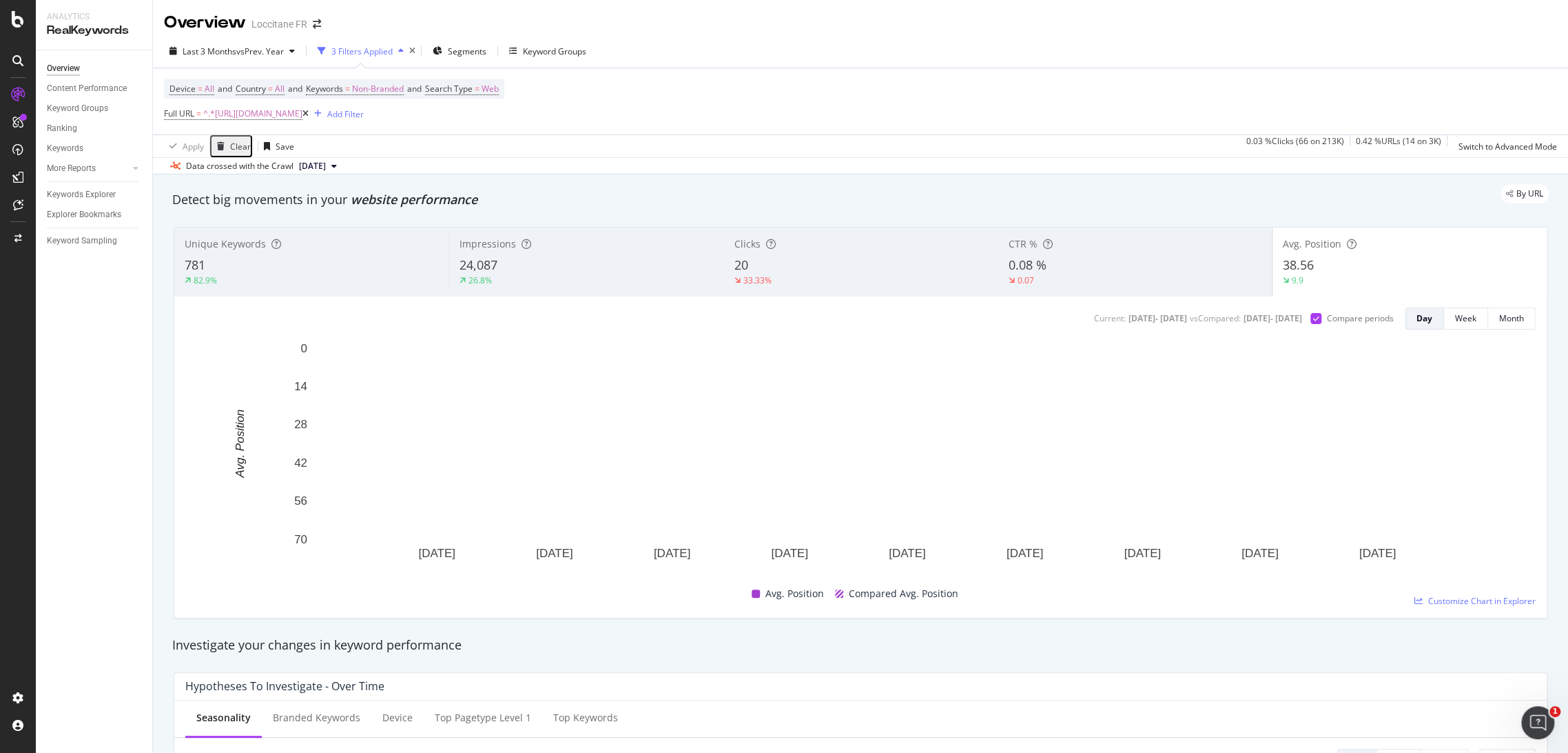
click at [872, 283] on div "33.33%" at bounding box center [860, 281] width 253 height 13
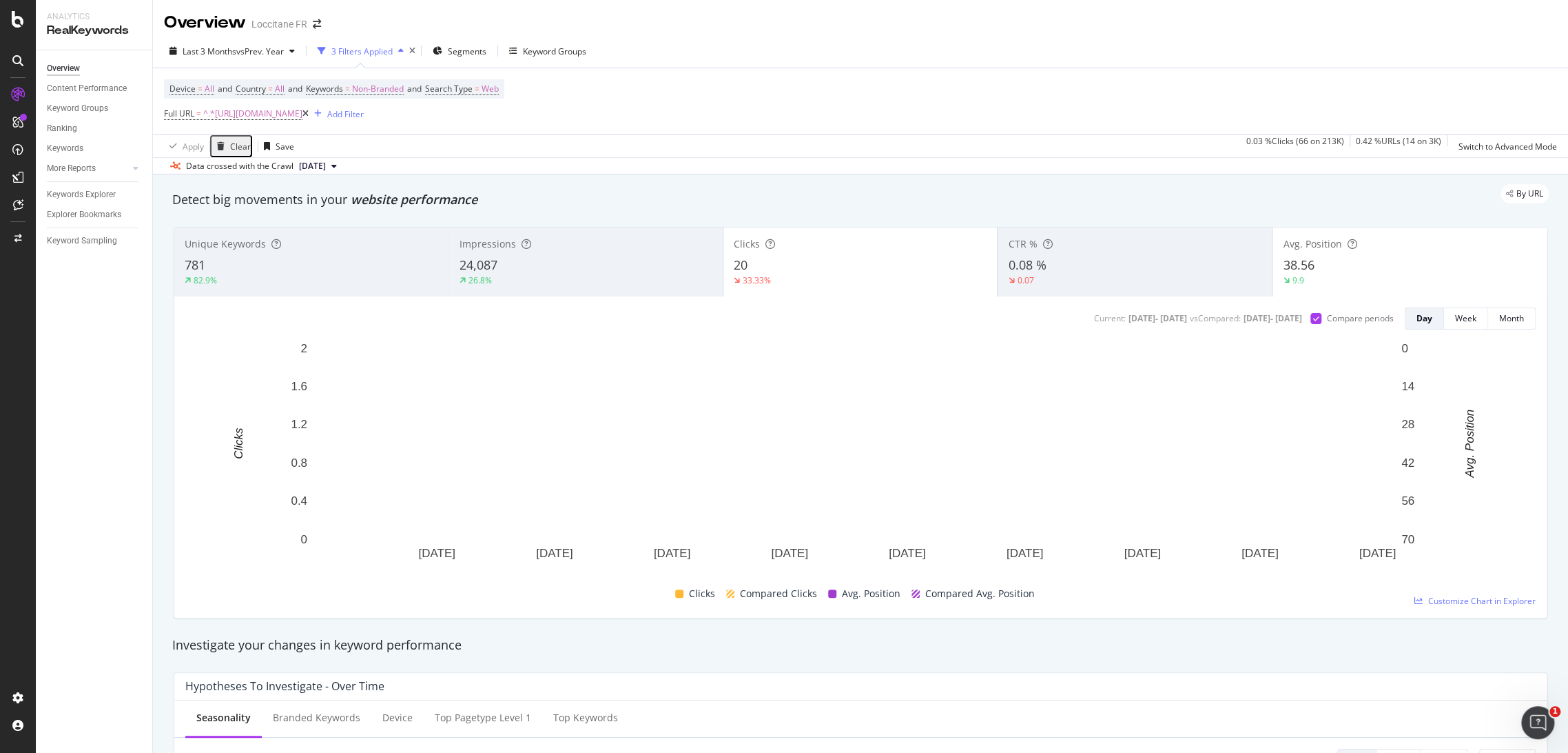
click at [934, 282] on div "33.33%" at bounding box center [860, 281] width 253 height 13
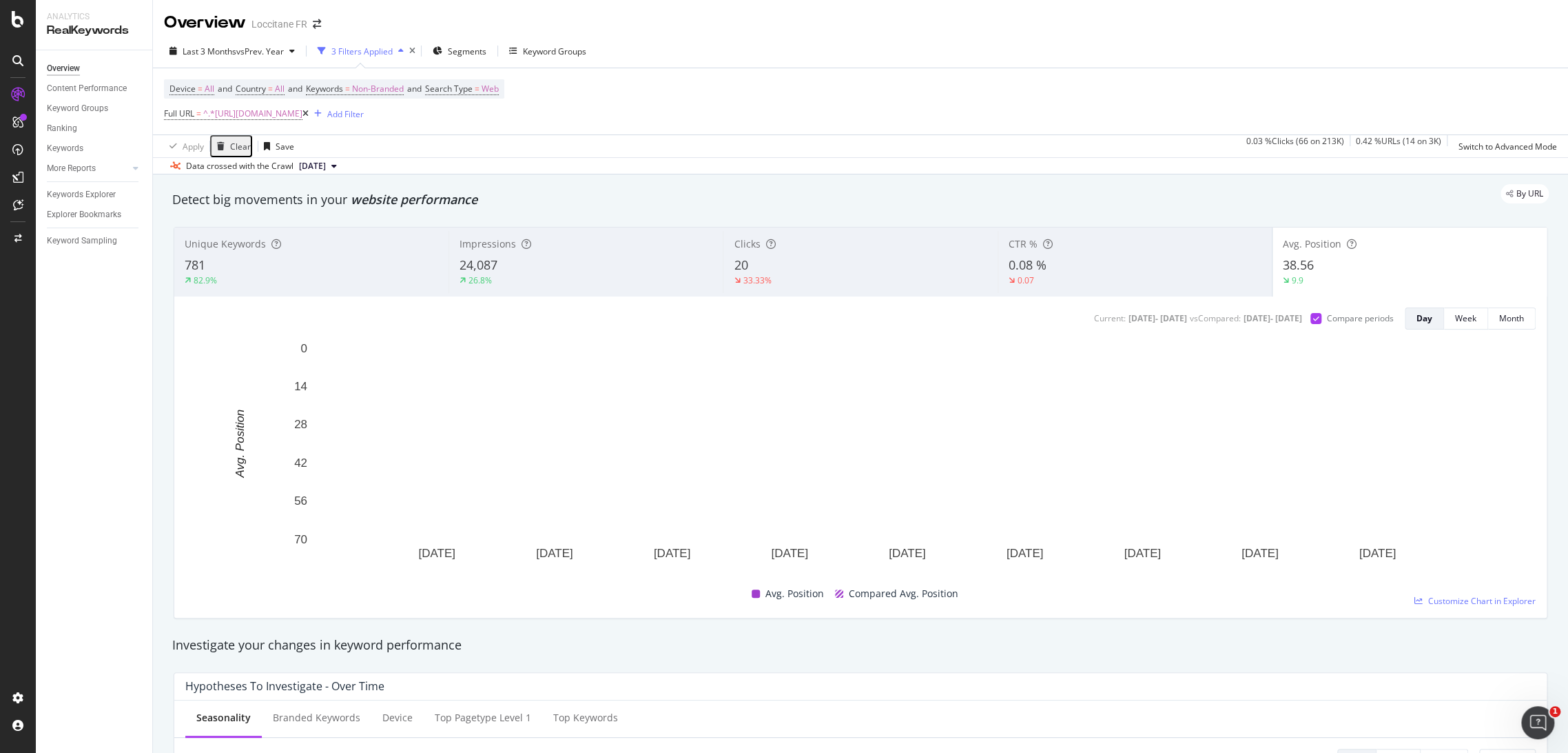
click at [1081, 275] on div "0.07" at bounding box center [1135, 281] width 253 height 13
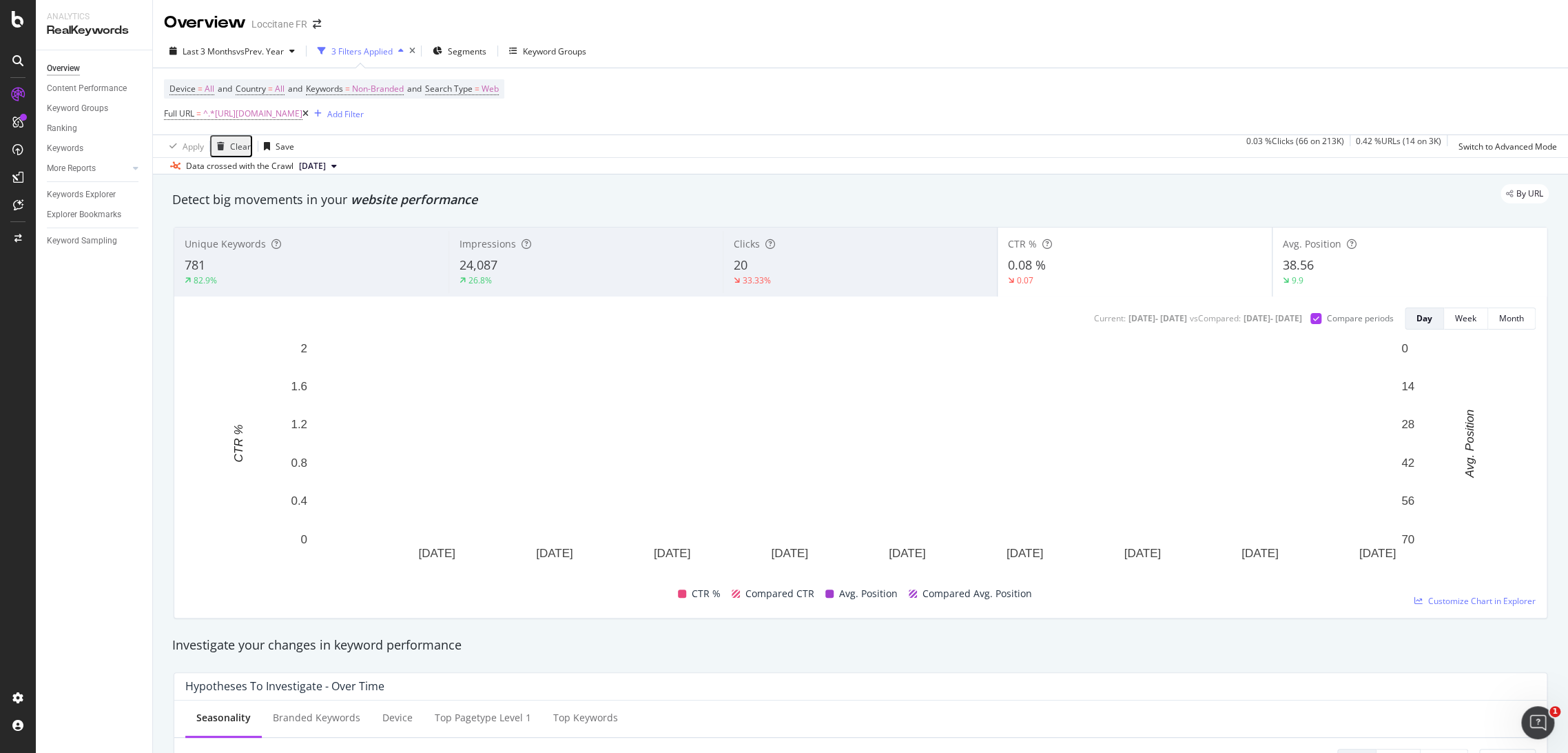
click at [1114, 265] on div "0.08 %" at bounding box center [1134, 265] width 253 height 18
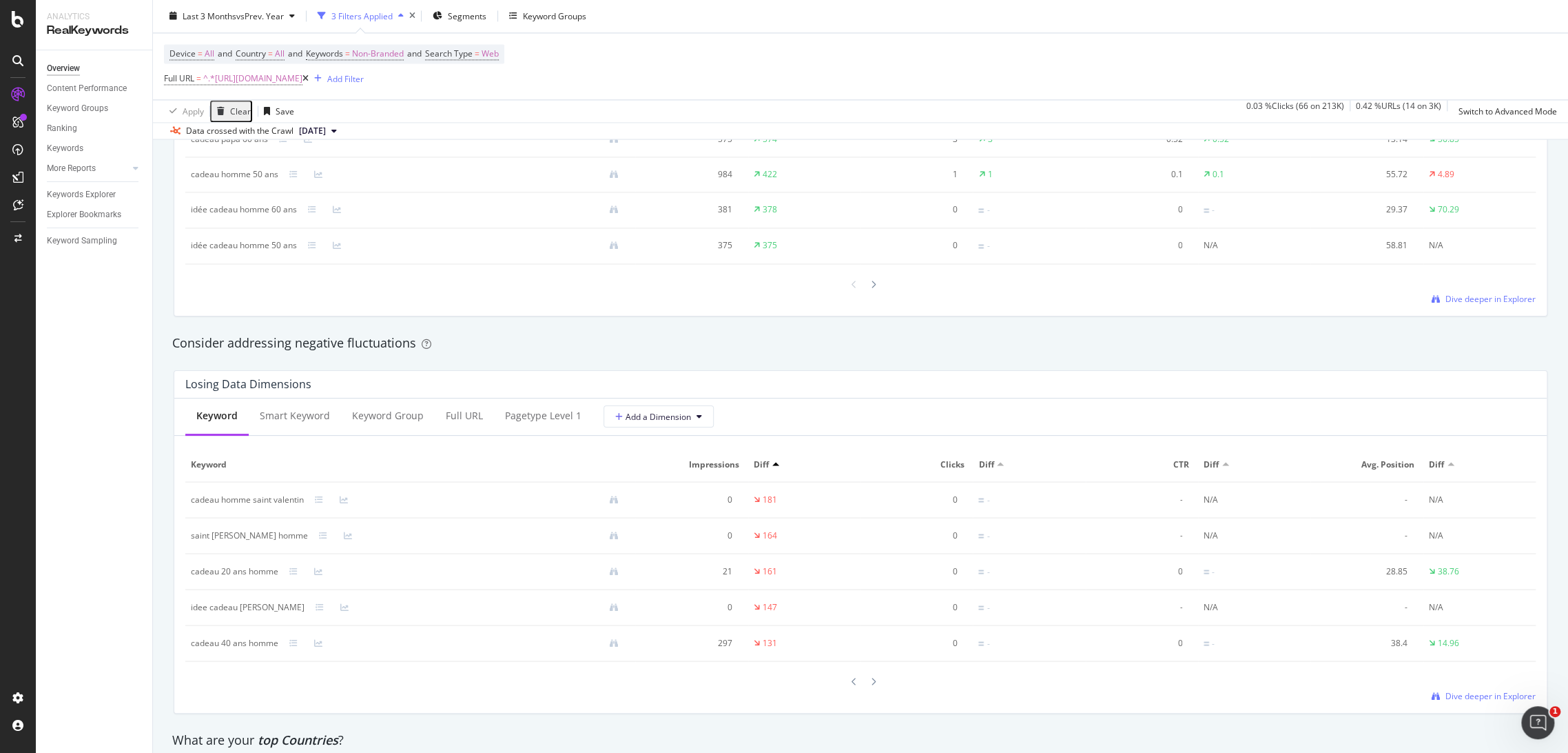
scroll to position [1208, 0]
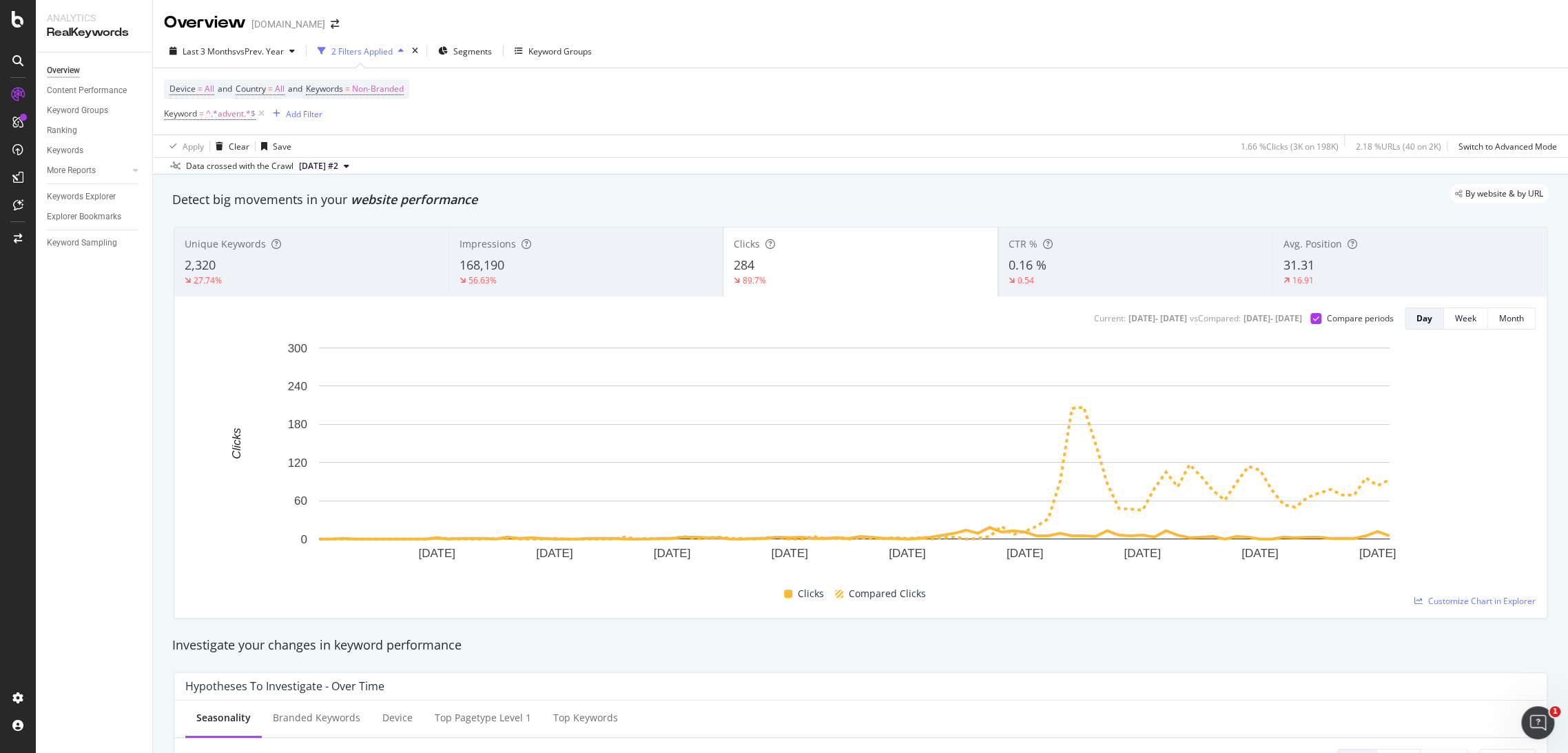
scroll to position [1335, 0]
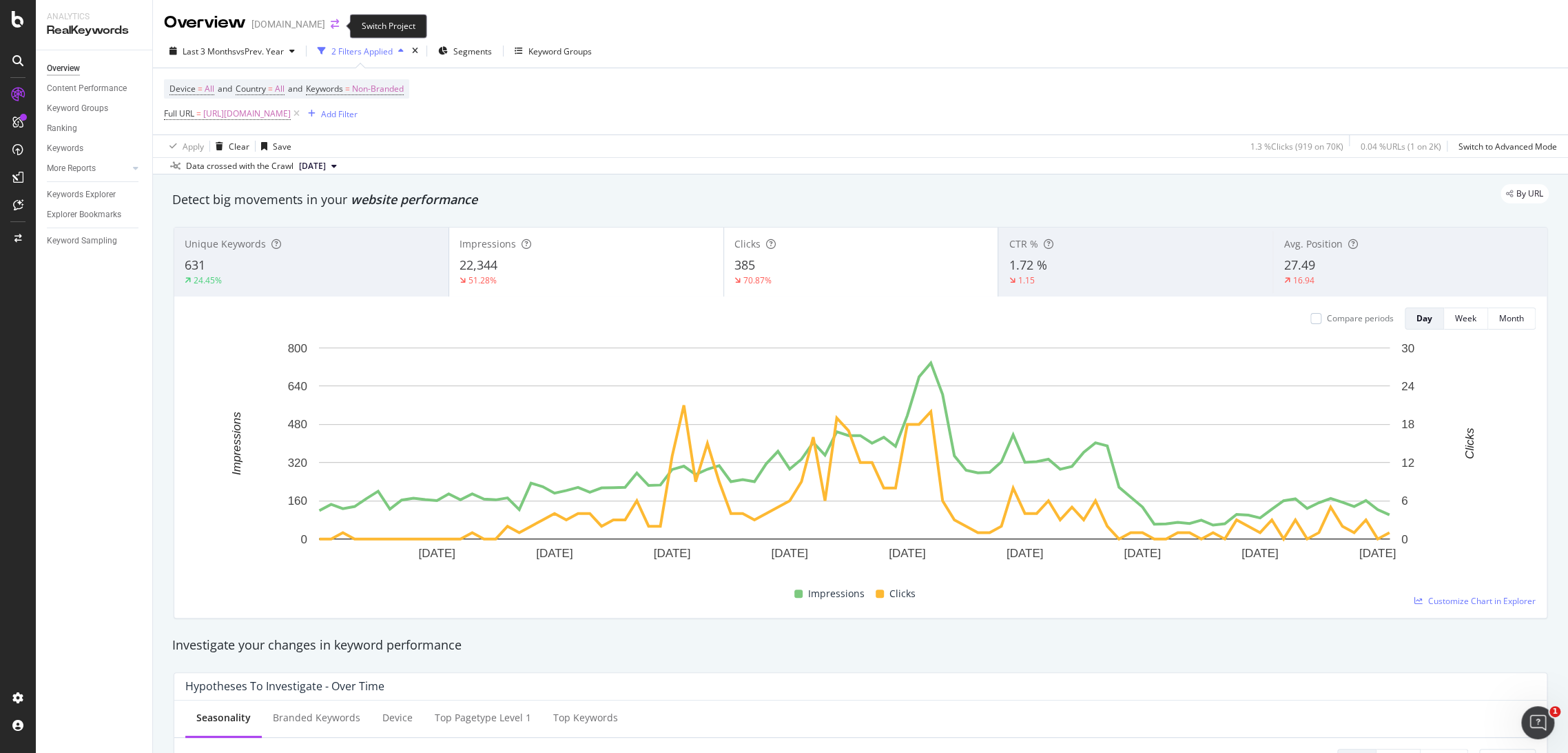
click at [333, 27] on icon "arrow-right-arrow-left" at bounding box center [335, 24] width 8 height 9
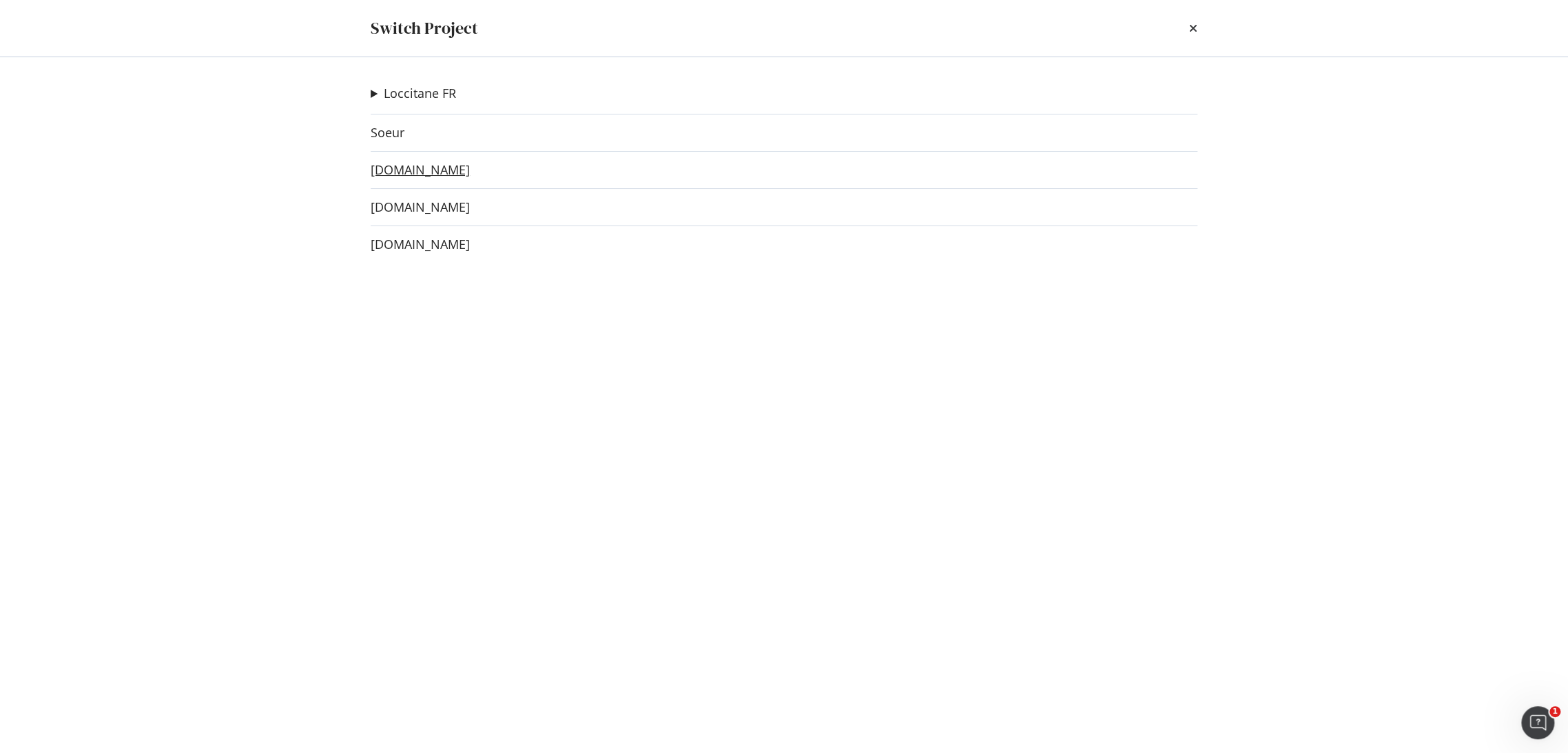
click at [398, 177] on link "[DOMAIN_NAME]" at bounding box center [420, 170] width 99 height 14
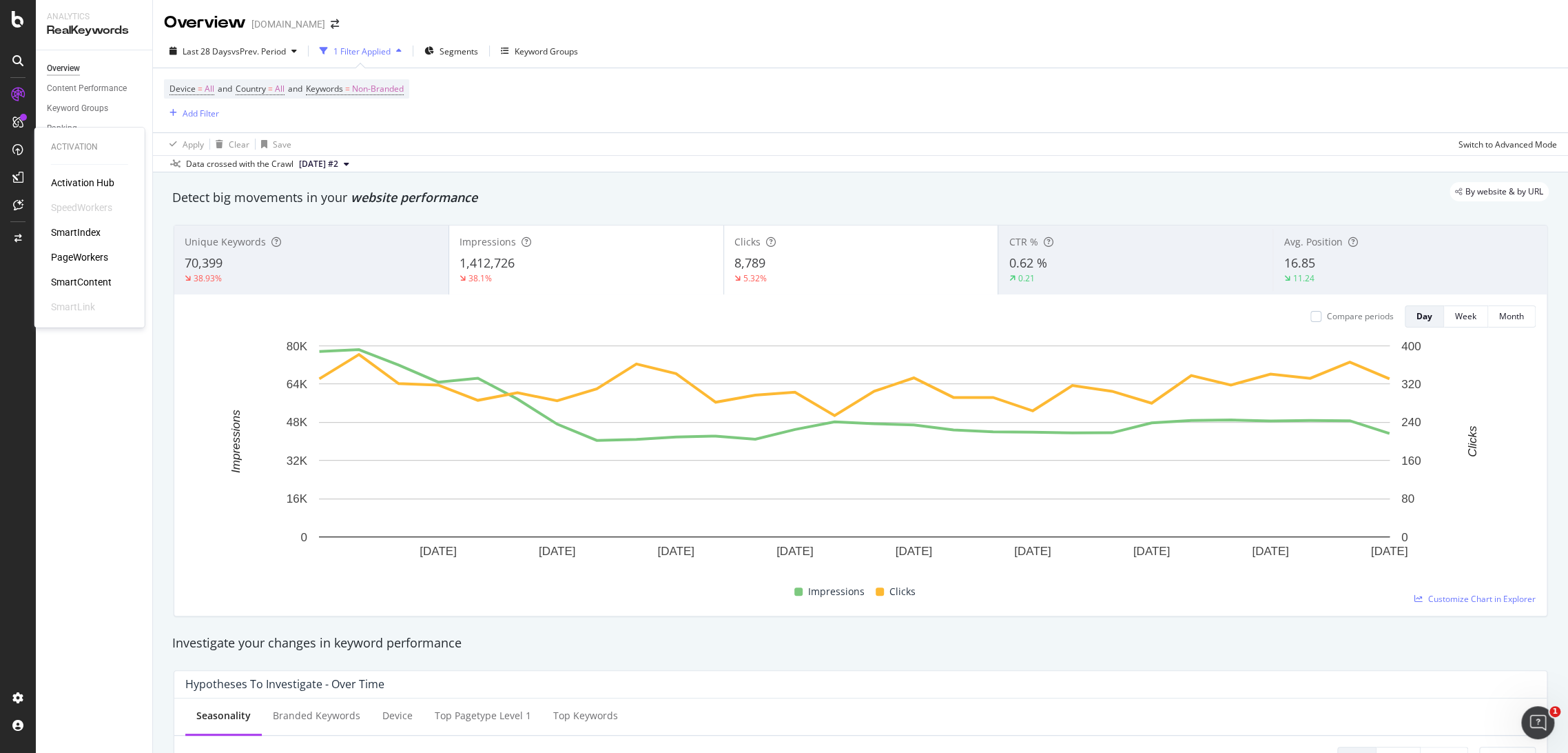
click at [102, 276] on div "SmartContent" at bounding box center [81, 282] width 61 height 14
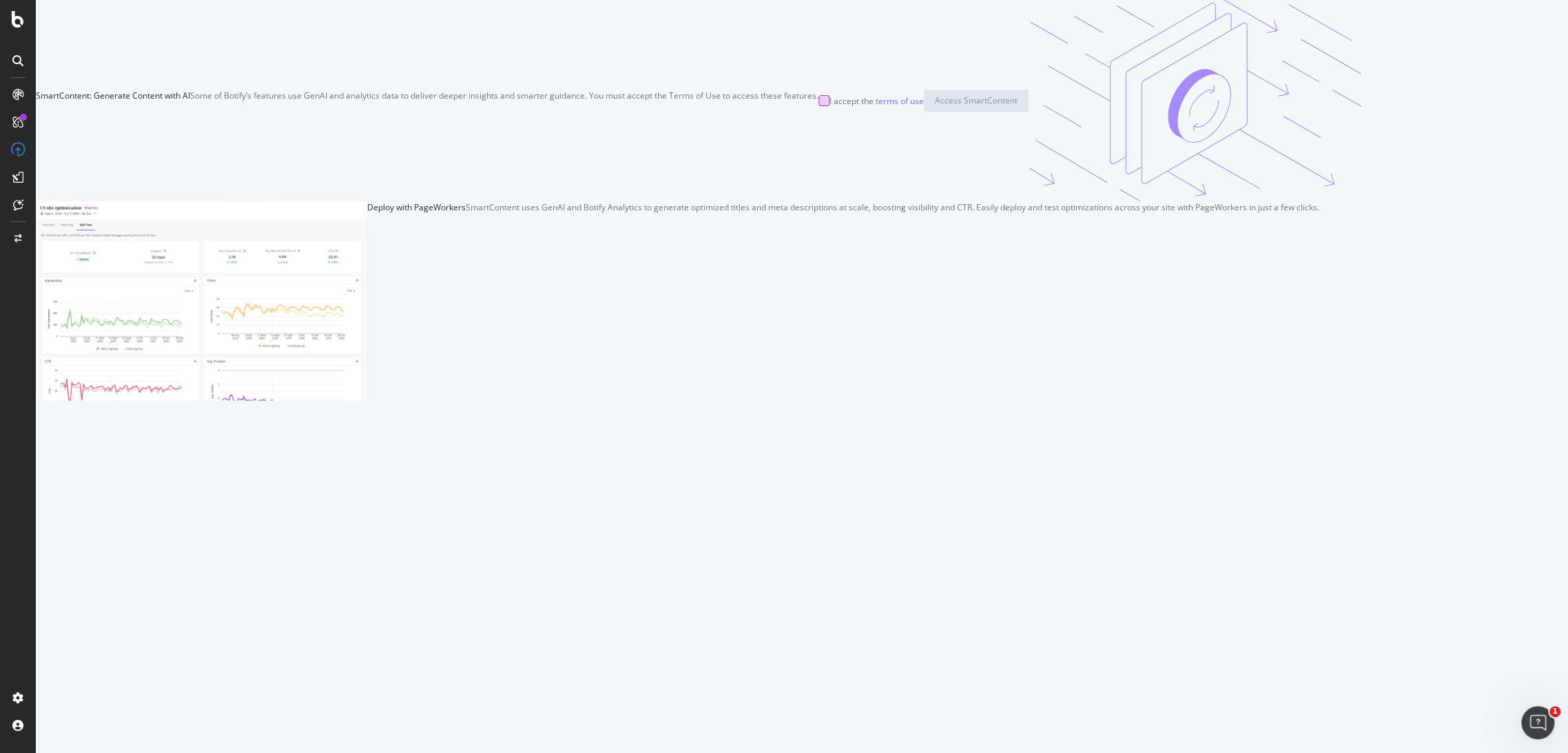
click at [819, 106] on div at bounding box center [824, 100] width 11 height 11
click at [935, 106] on div "Access SmartContent" at bounding box center [976, 100] width 83 height 12
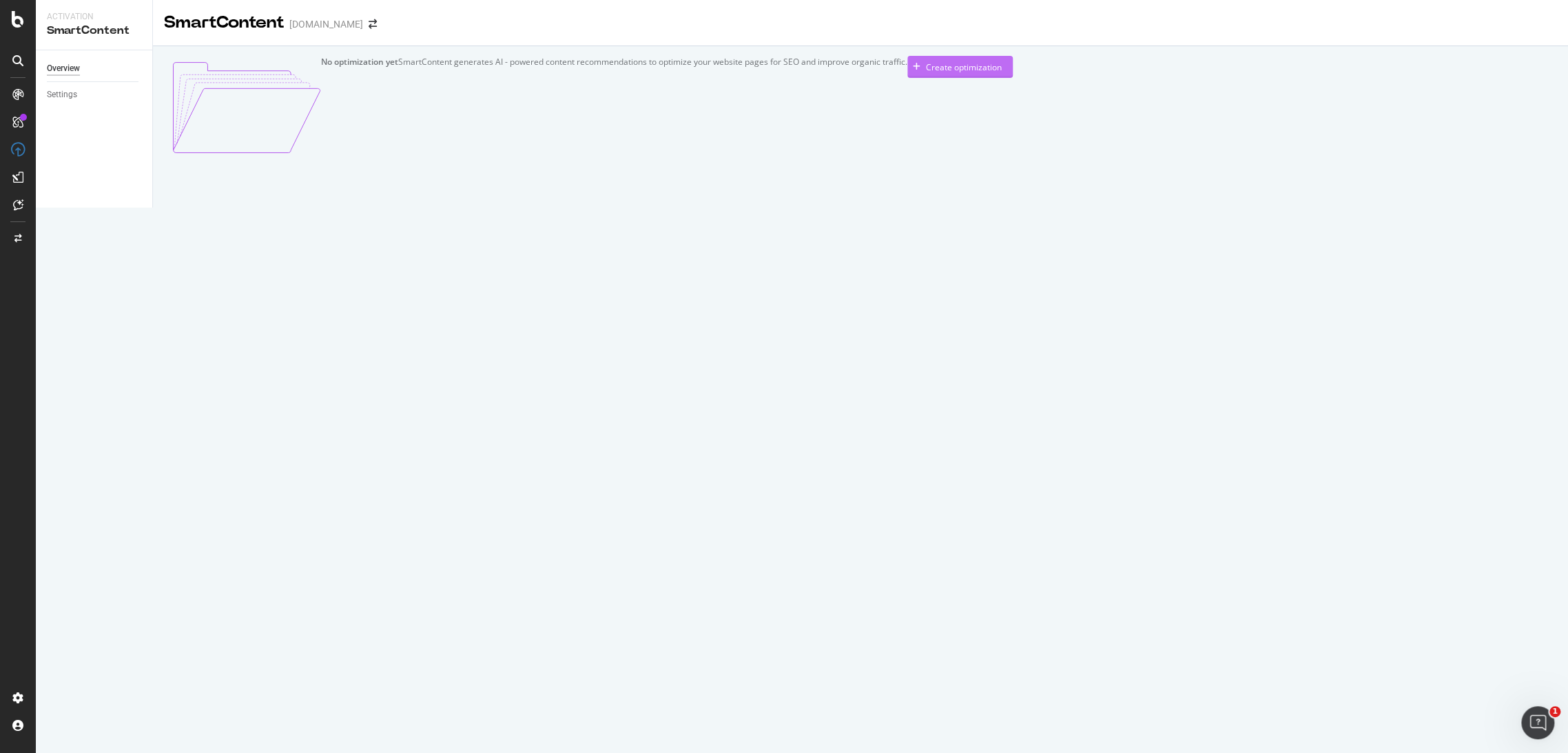
click at [926, 73] on div "Create optimization" at bounding box center [964, 67] width 75 height 12
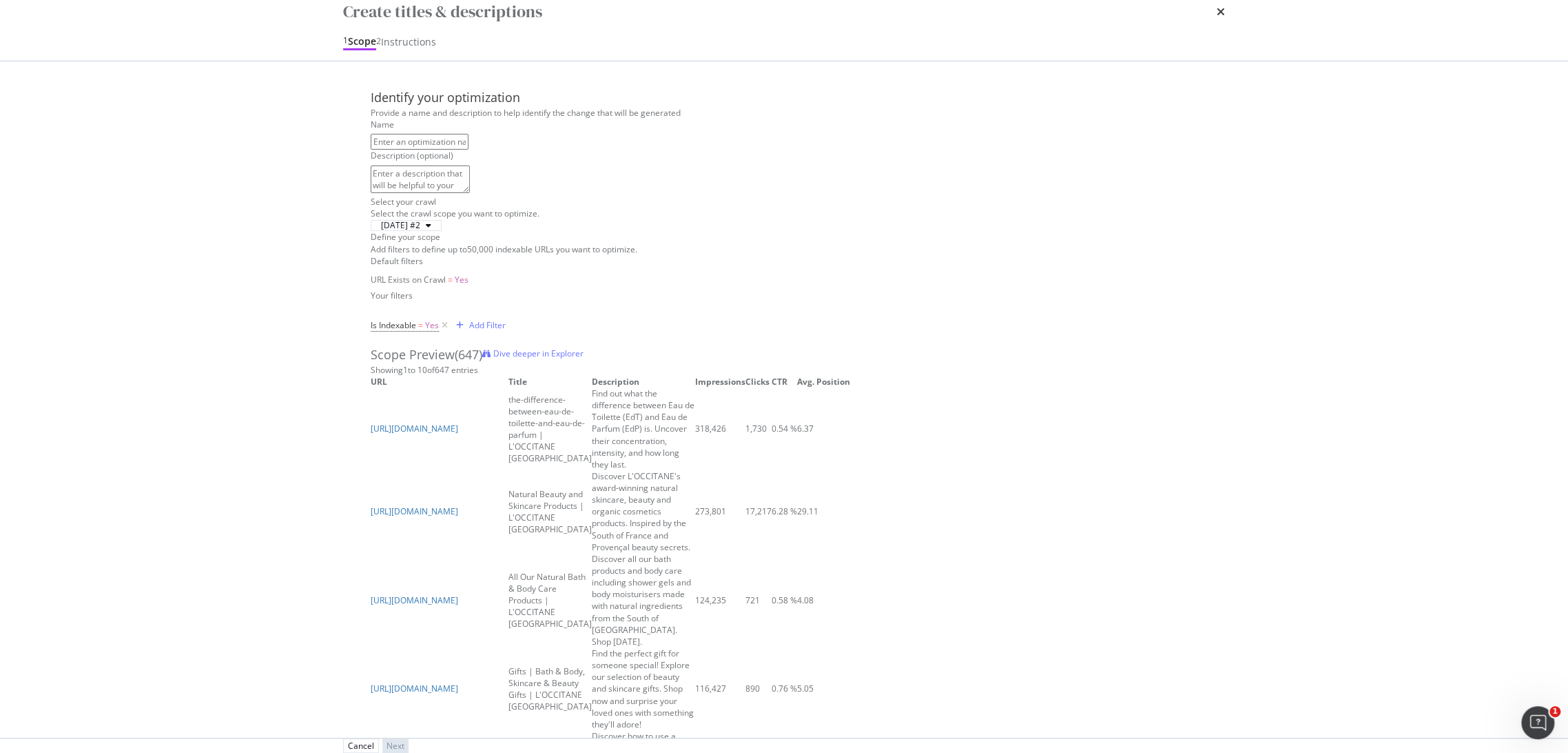
click at [439, 149] on input "modal" at bounding box center [419, 142] width 97 height 16
paste input "Titles & desc - All pages"
type input "Titles & desc - All pages"
click at [436, 230] on div "[DATE] #2" at bounding box center [406, 226] width 61 height 8
click at [597, 231] on div "[DATE] #2" at bounding box center [784, 226] width 827 height 12
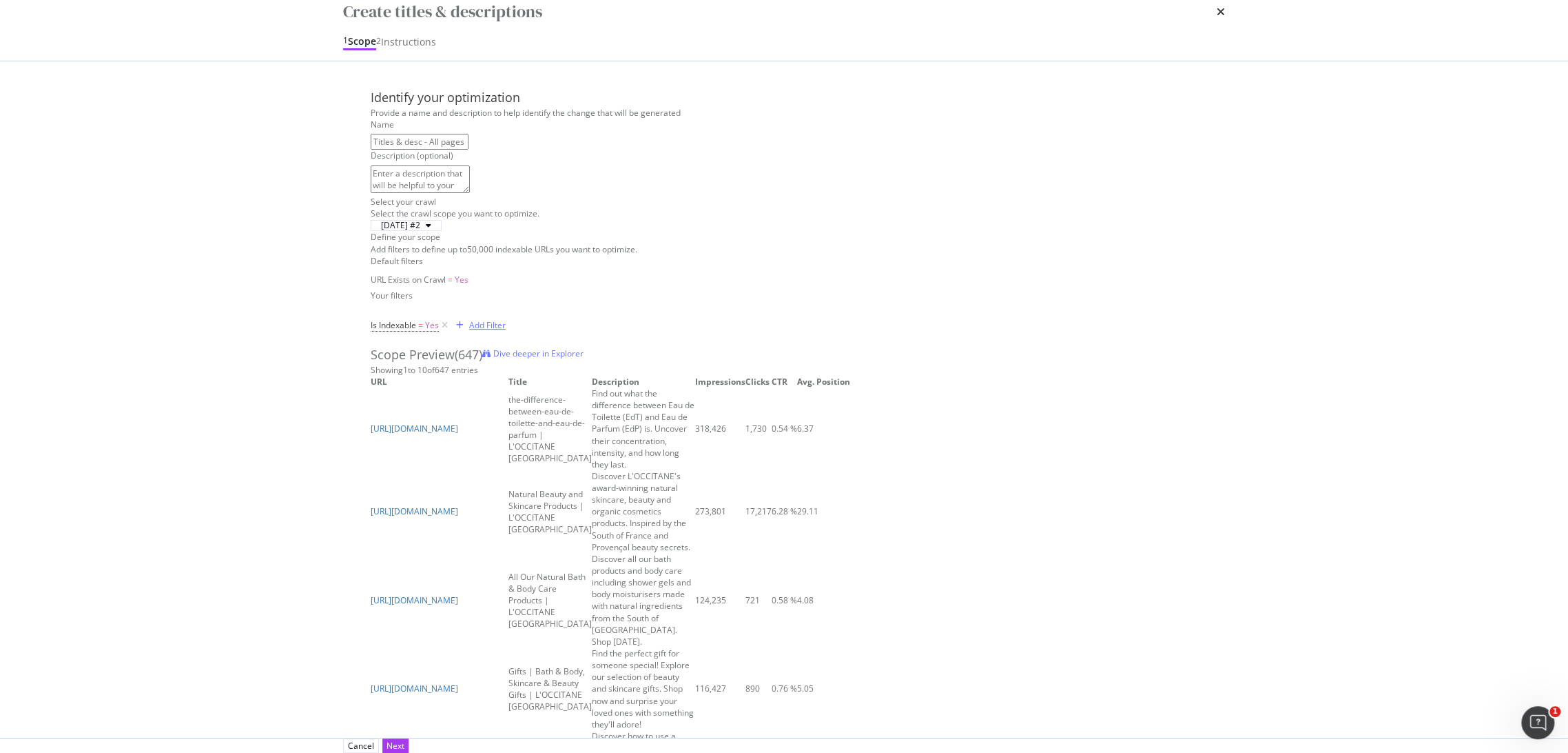
click at [466, 330] on div "modal" at bounding box center [460, 326] width 19 height 8
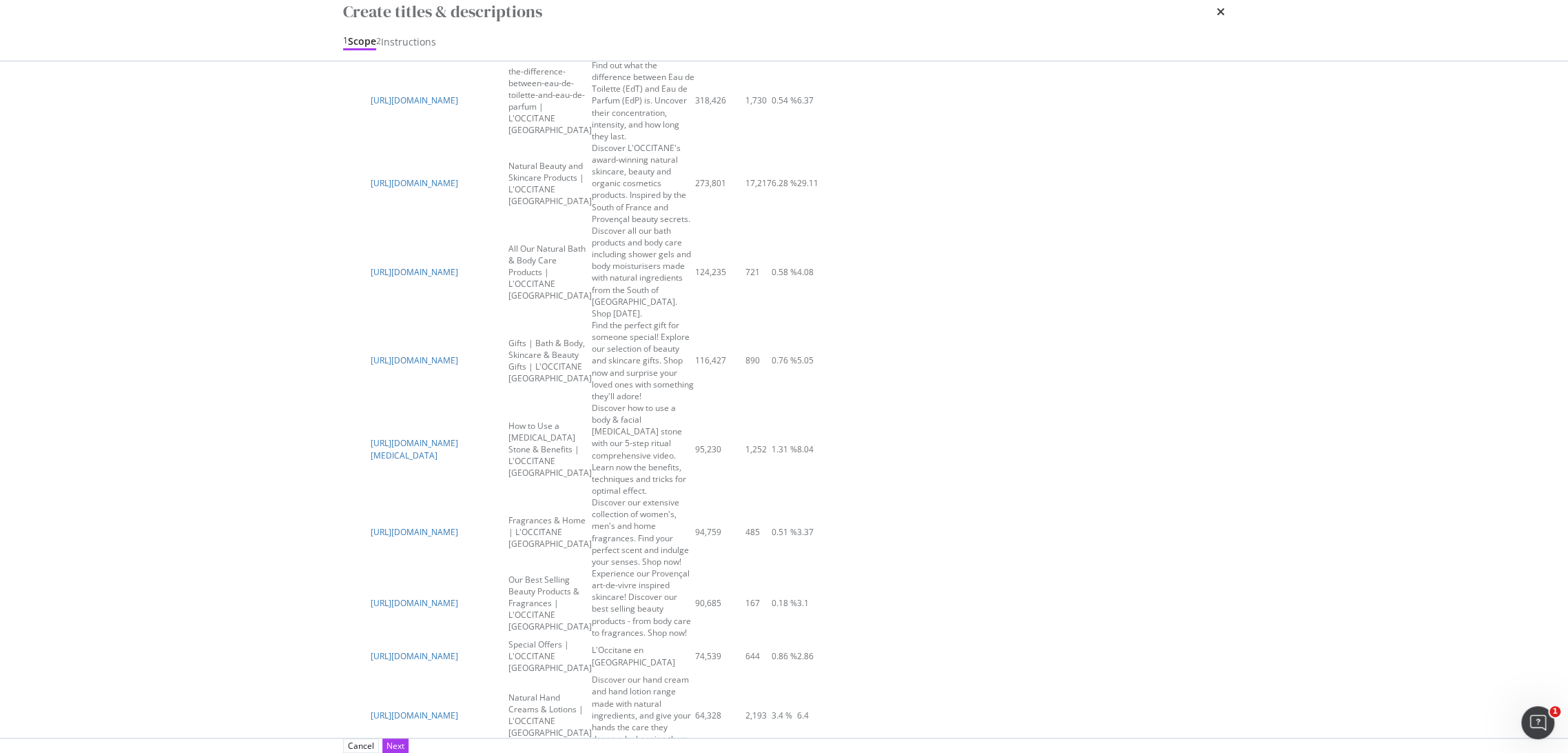
scroll to position [102, 0]
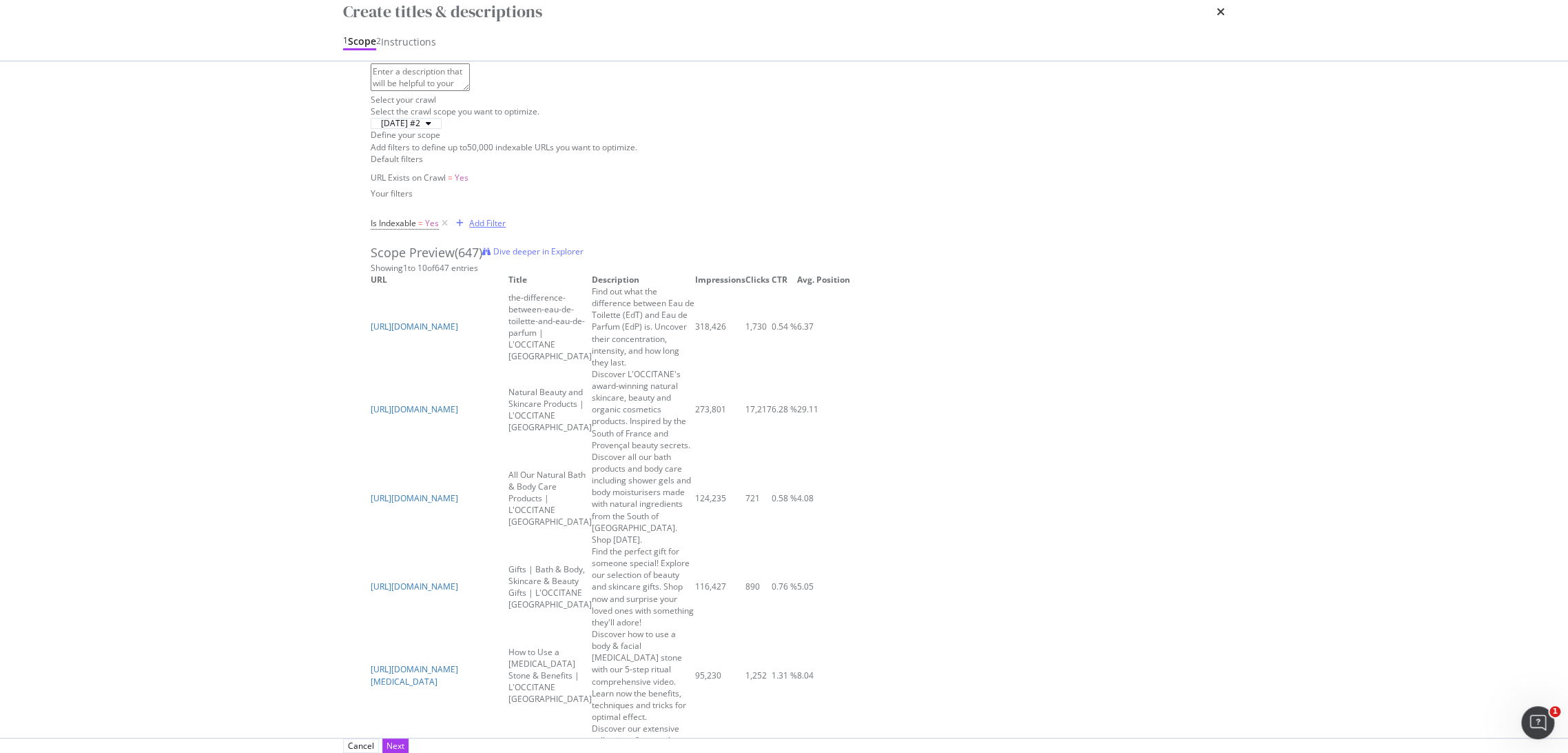
click at [489, 229] on div "Add Filter" at bounding box center [487, 223] width 36 height 12
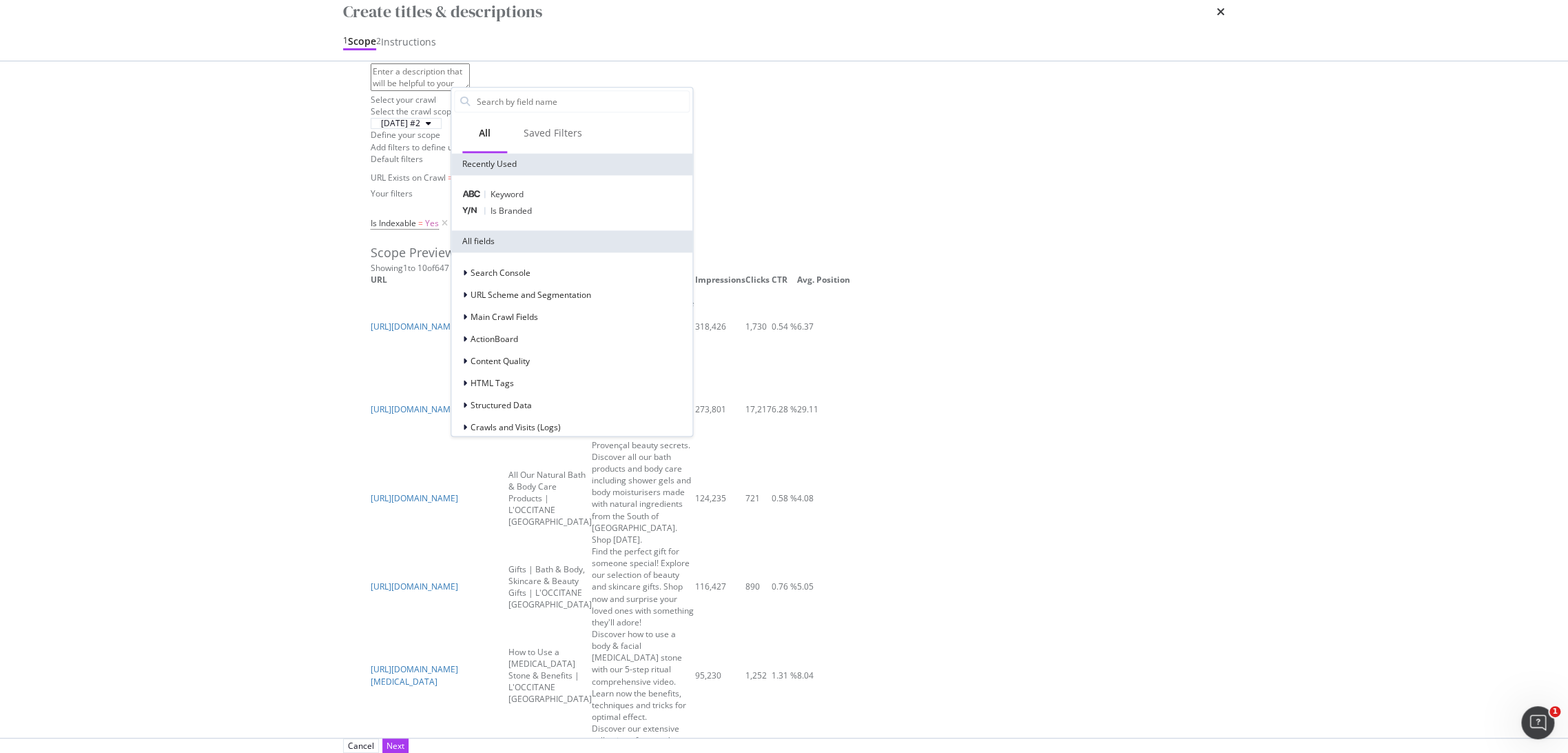
click at [796, 141] on div "Define your scope" at bounding box center [784, 135] width 827 height 12
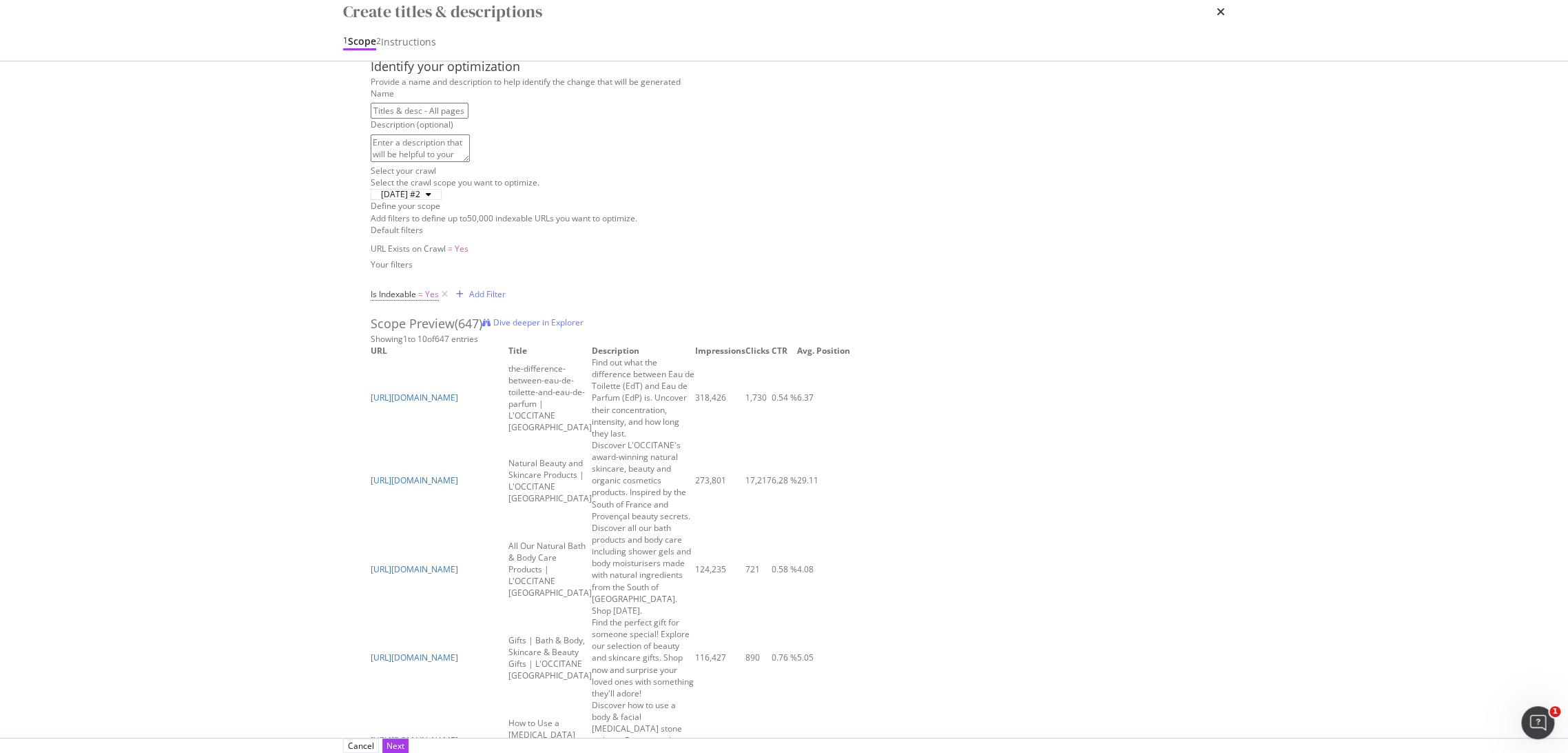
scroll to position [0, 0]
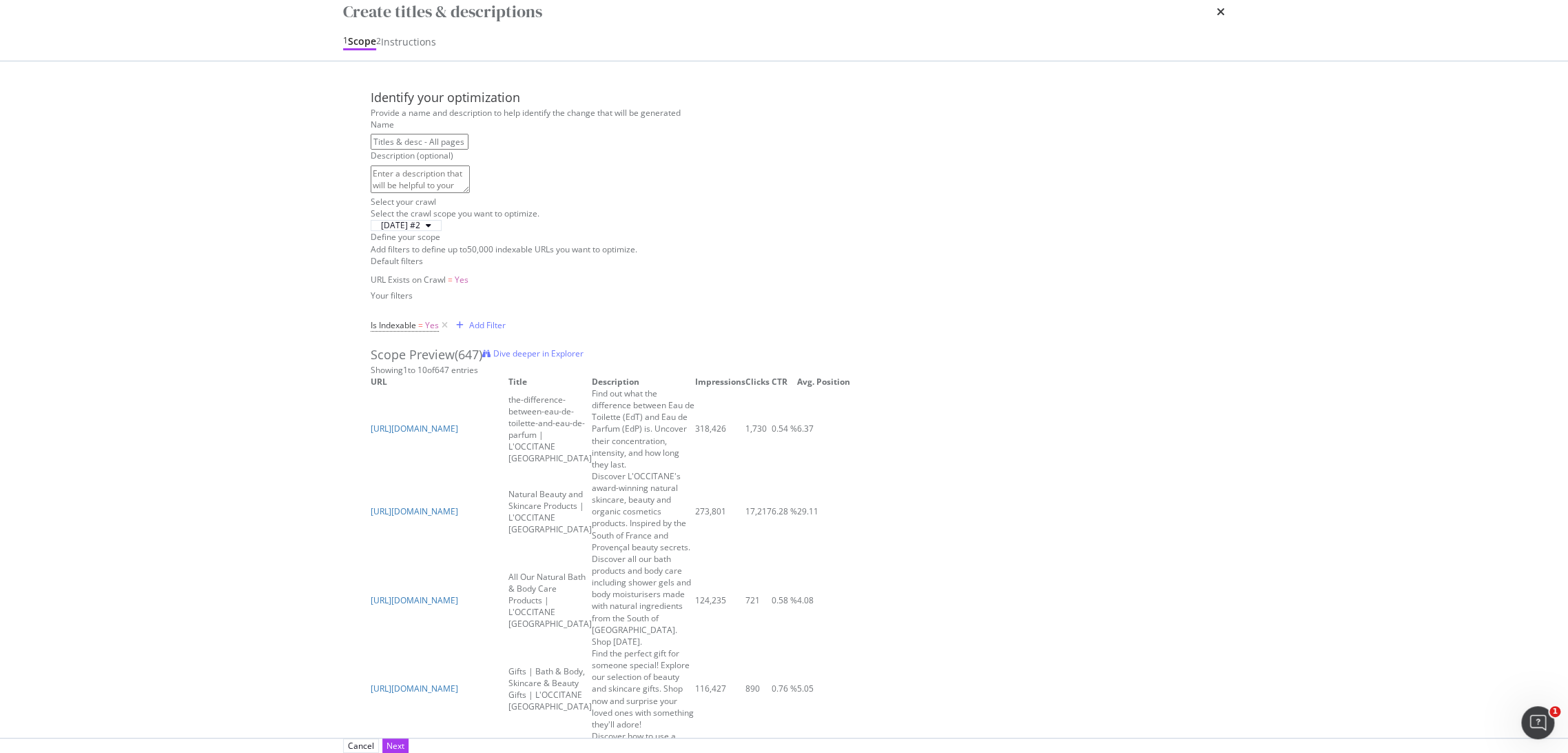
drag, startPoint x: 528, startPoint y: 190, endPoint x: 340, endPoint y: 187, distance: 188.0
click at [340, 187] on div "Create titles & descriptions 1 Scope 2 Instructions Identify your optimization …" at bounding box center [784, 376] width 1568 height 753
click at [470, 193] on textarea "modal" at bounding box center [420, 179] width 99 height 28
click at [658, 243] on div "Define your scope" at bounding box center [784, 237] width 827 height 12
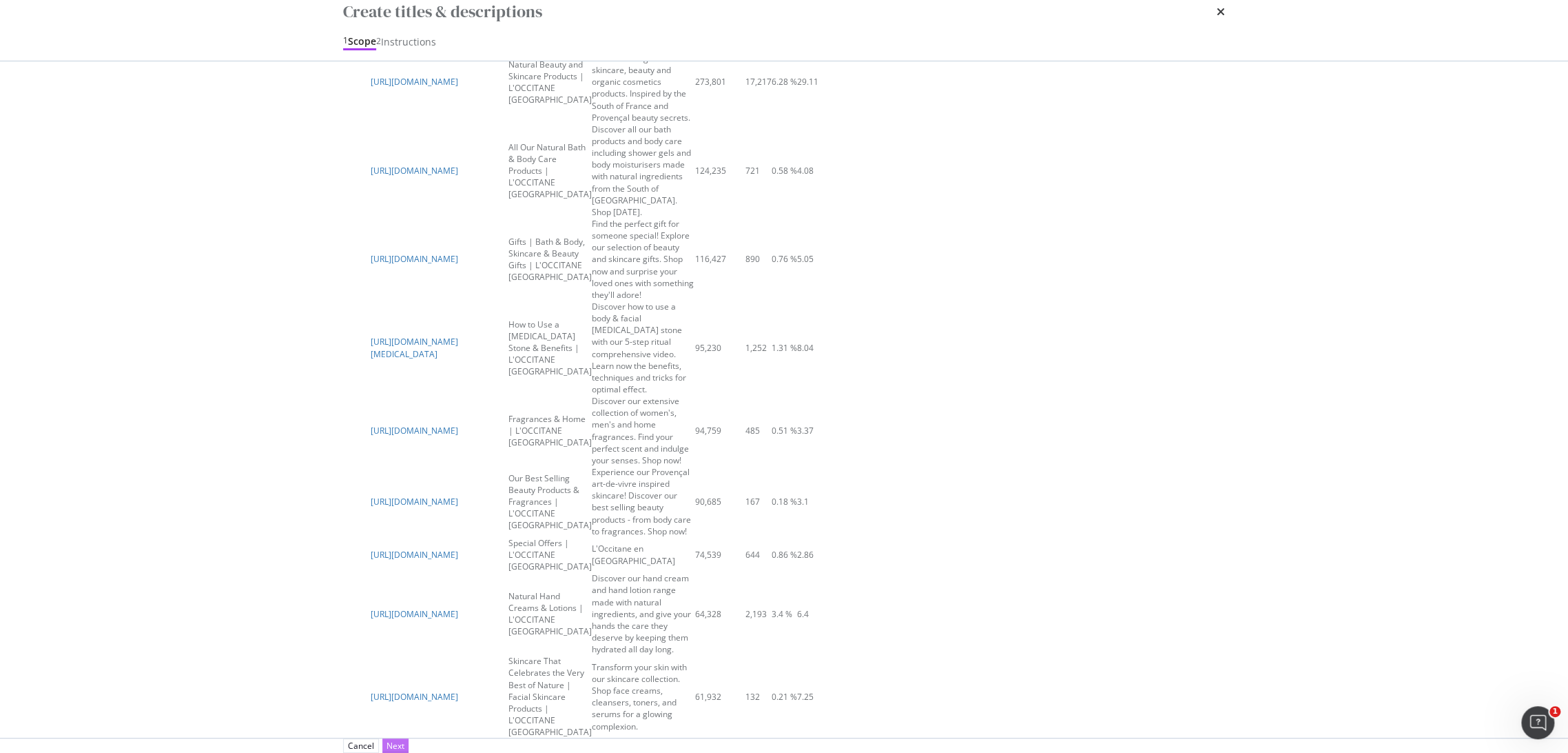
click at [409, 739] on button "Next" at bounding box center [395, 745] width 26 height 14
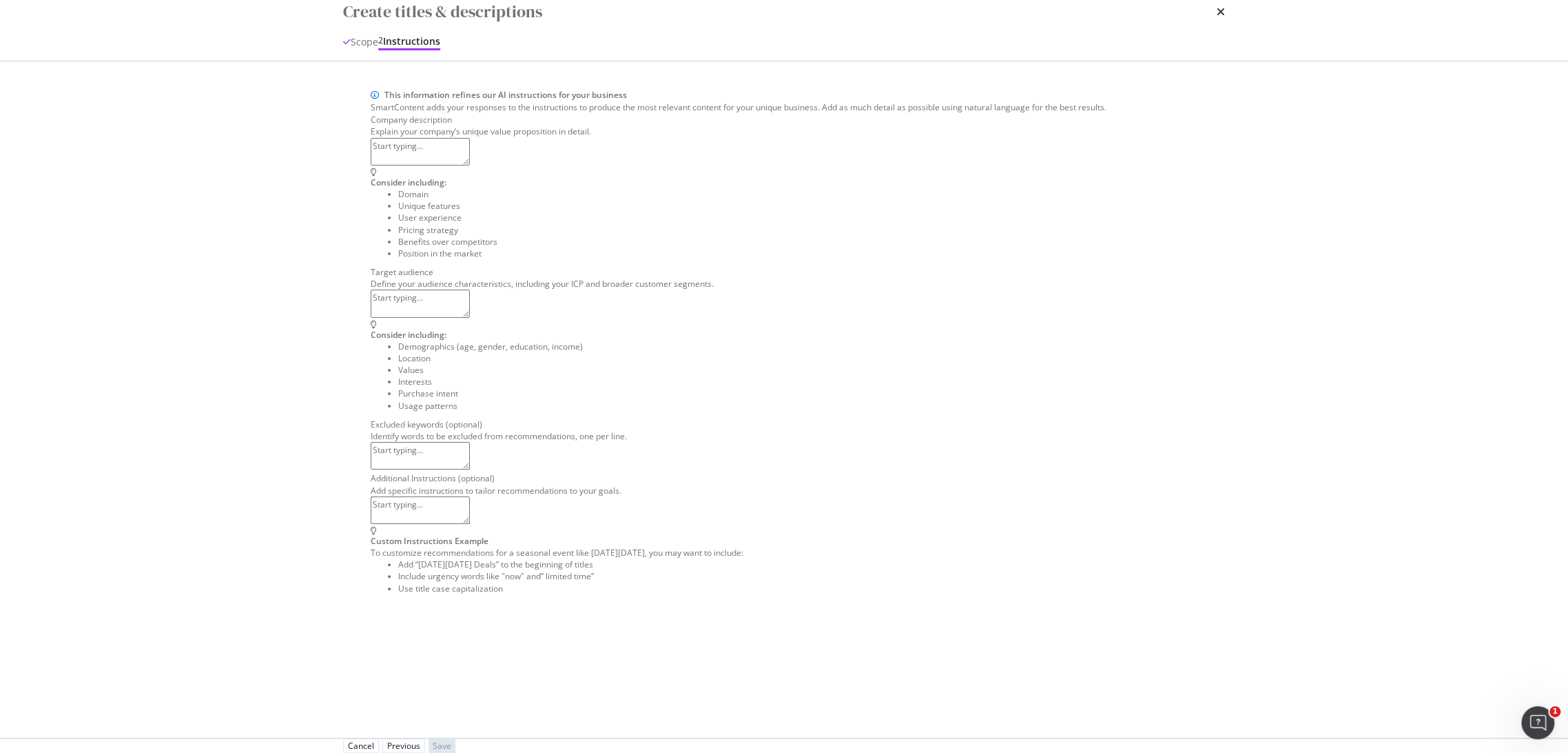
click at [470, 165] on textarea "modal" at bounding box center [420, 152] width 99 height 28
paste textarea "L'Occitane en [GEOGRAPHIC_DATA] est une entreprise de cosmétiques française. El…"
type textarea "L'Occitane en [GEOGRAPHIC_DATA] est une entreprise de cosmétiques française. El…"
click at [466, 165] on textarea "L'Occitane en [GEOGRAPHIC_DATA] est une entreprise de cosmétiques française. El…" at bounding box center [420, 152] width 99 height 28
click at [470, 317] on textarea "modal" at bounding box center [420, 303] width 99 height 28
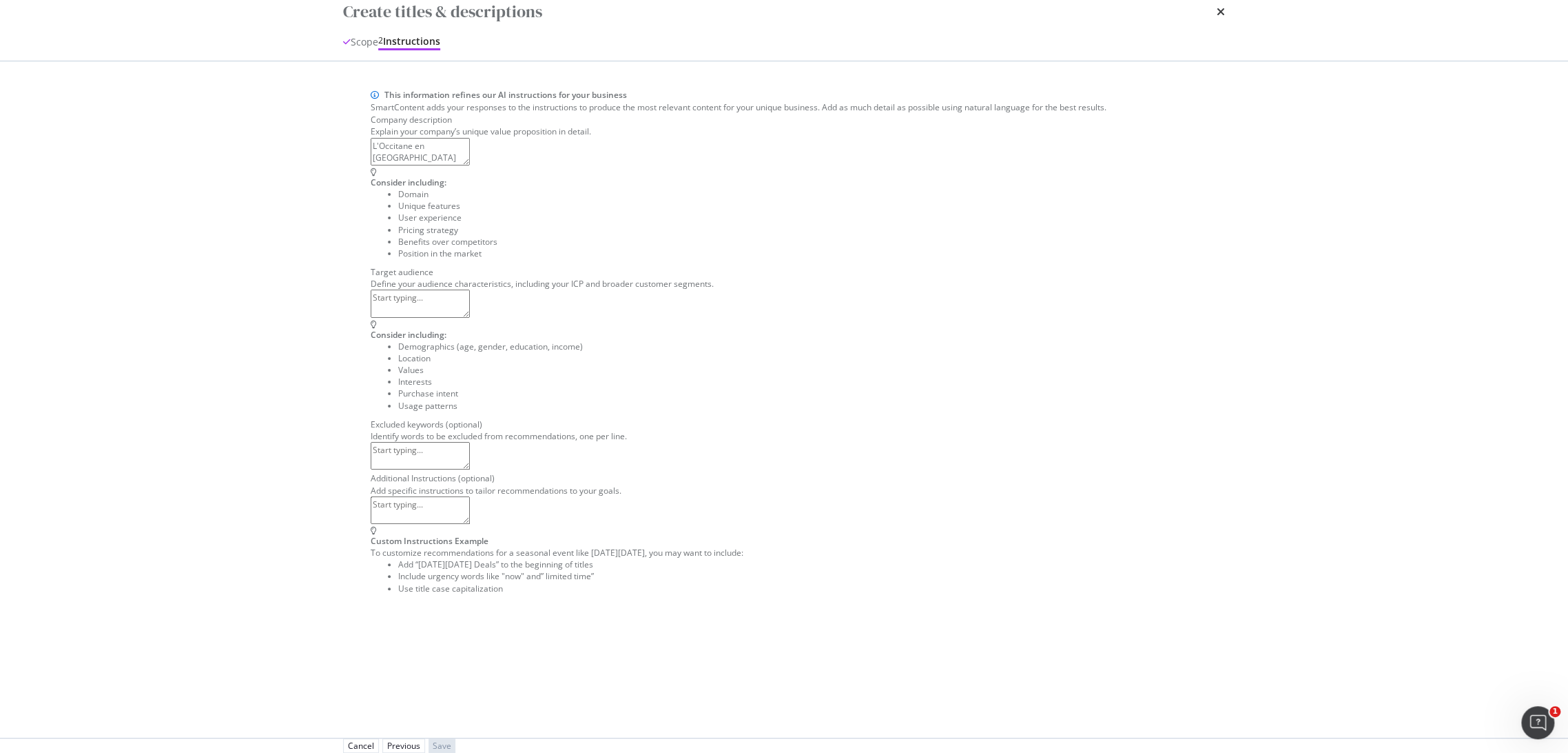
paste textarea "L’Occitane cible les consommateurs qui apprécient les cosmétiques naturels et d…"
type textarea "L’Occitane cible les consommateurs qui apprécient les cosmétiques naturels et d…"
click at [449, 470] on textarea "modal" at bounding box center [420, 455] width 99 height 28
paste textarea "petit prix, pas cher, prix réduit"
type textarea "petit prix, pas cher, prix réduit"
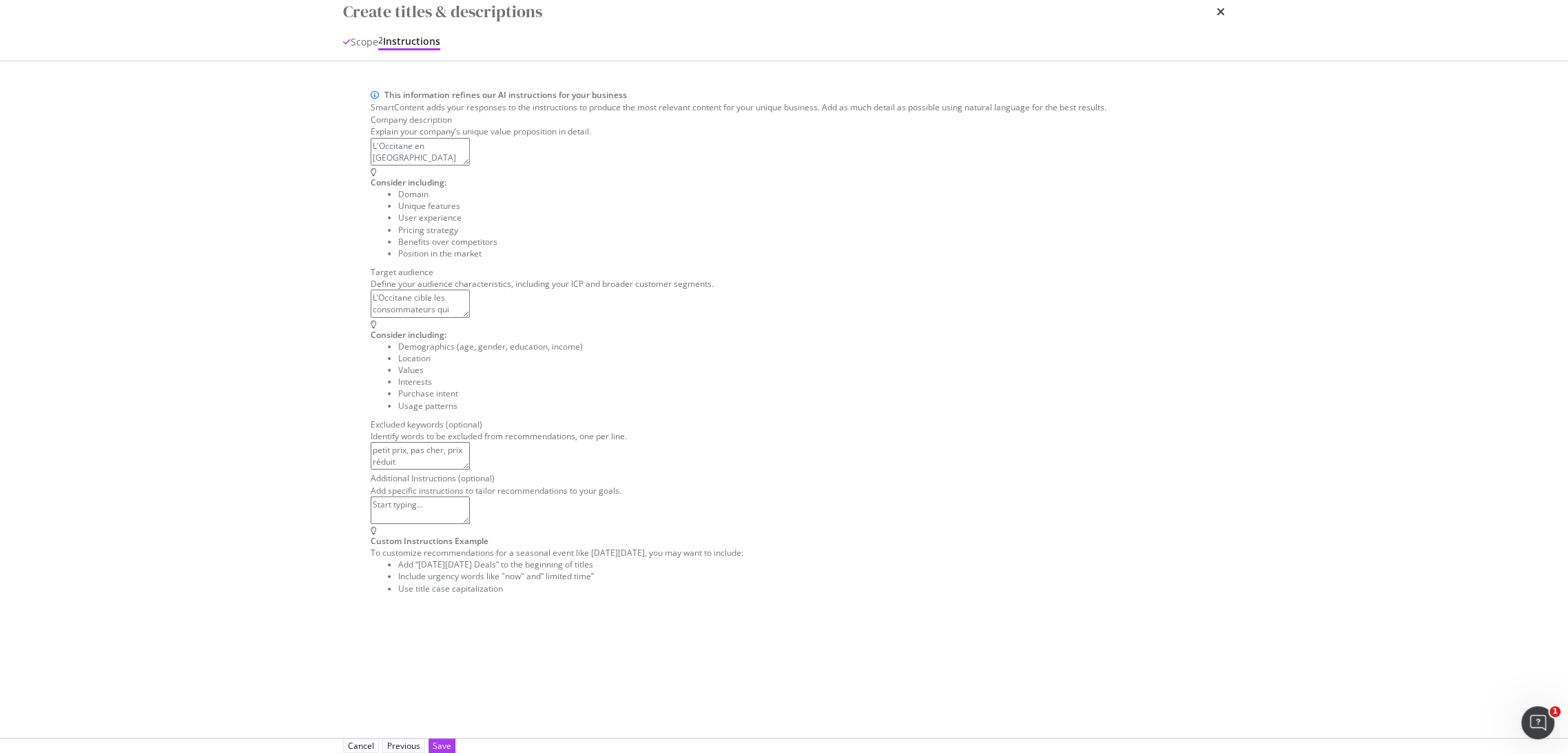
scroll to position [163, 0]
click at [448, 524] on textarea "modal" at bounding box center [420, 510] width 99 height 28
paste textarea "Le ton doit être professionnel et expert."
type textarea "Le ton doit être professionnel et expert."
click at [470, 470] on textarea "petit prix, pas cher, prix réduit" at bounding box center [420, 455] width 99 height 28
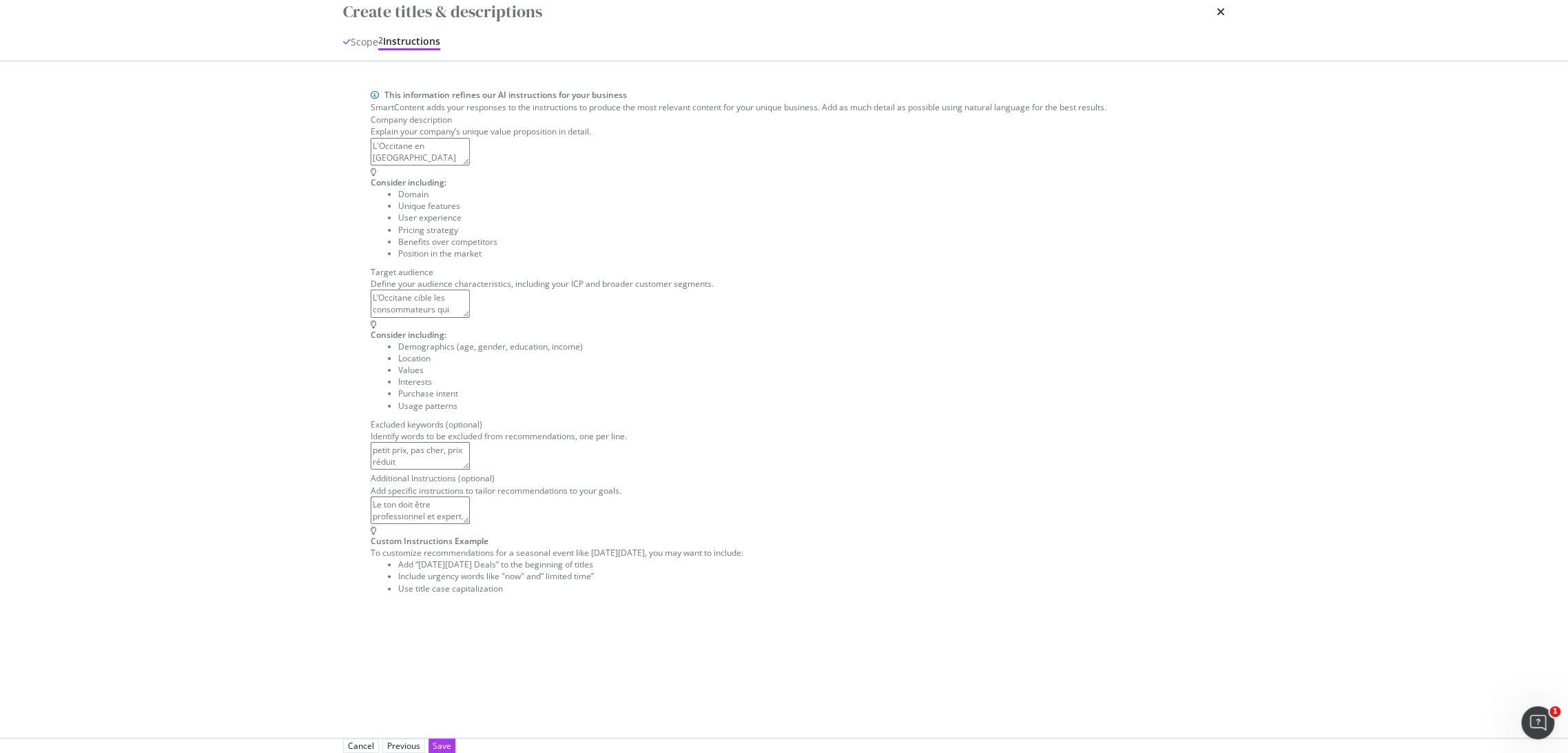
type textarea "petit prix, pas cher, prix réduit"
click at [470, 317] on textarea "L’Occitane cible les consommateurs qui apprécient les cosmétiques naturels et d…" at bounding box center [420, 303] width 99 height 28
type textarea "L’Occitane cible les consommateurs qui apprécient les cosmétiques naturels et d…"
click at [470, 165] on textarea "L'Occitane en [GEOGRAPHIC_DATA] est une entreprise de cosmétiques française. El…" at bounding box center [420, 152] width 99 height 28
click at [455, 739] on button "Save" at bounding box center [442, 745] width 27 height 14
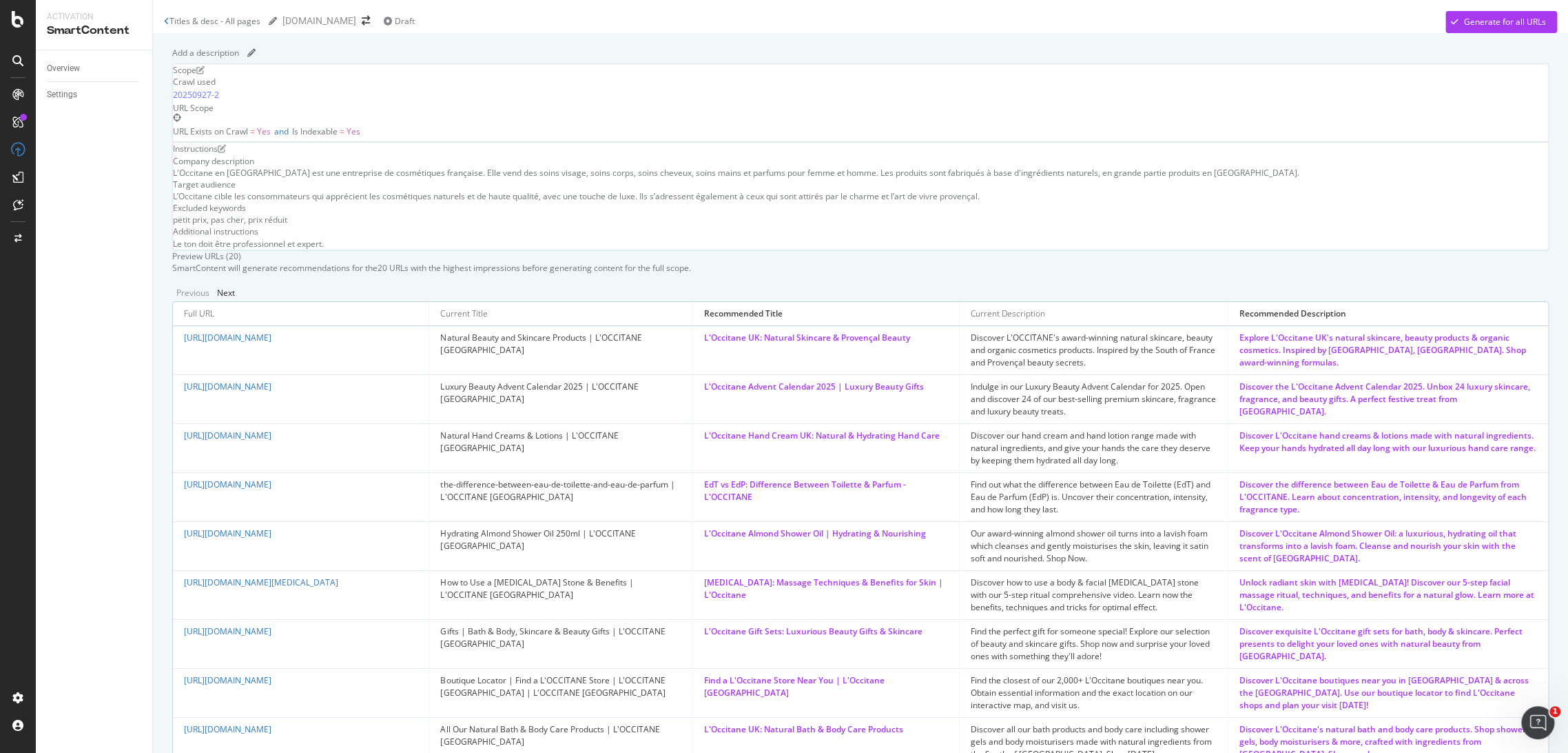
click at [226, 153] on icon "edit" at bounding box center [222, 149] width 8 height 8
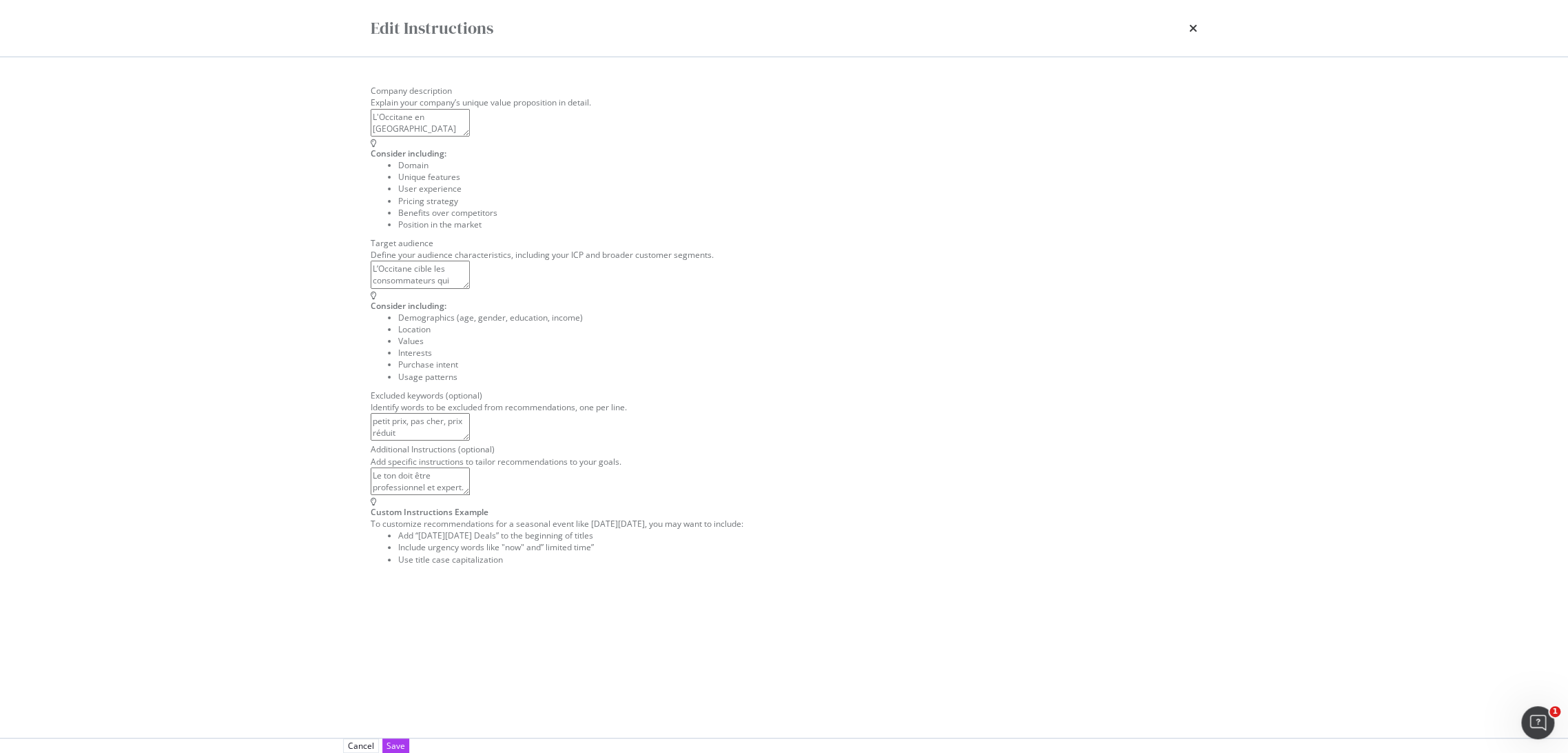
click at [470, 441] on textarea "petit prix, pas cher, prix réduit" at bounding box center [420, 427] width 99 height 28
click at [470, 495] on textarea "Le ton doit être professionnel et expert." at bounding box center [420, 481] width 99 height 28
click at [470, 495] on textarea "Le ton doit être professionnel et expert. Ne pas mettre "L'Occitane UK" mais "L…" at bounding box center [420, 481] width 99 height 28
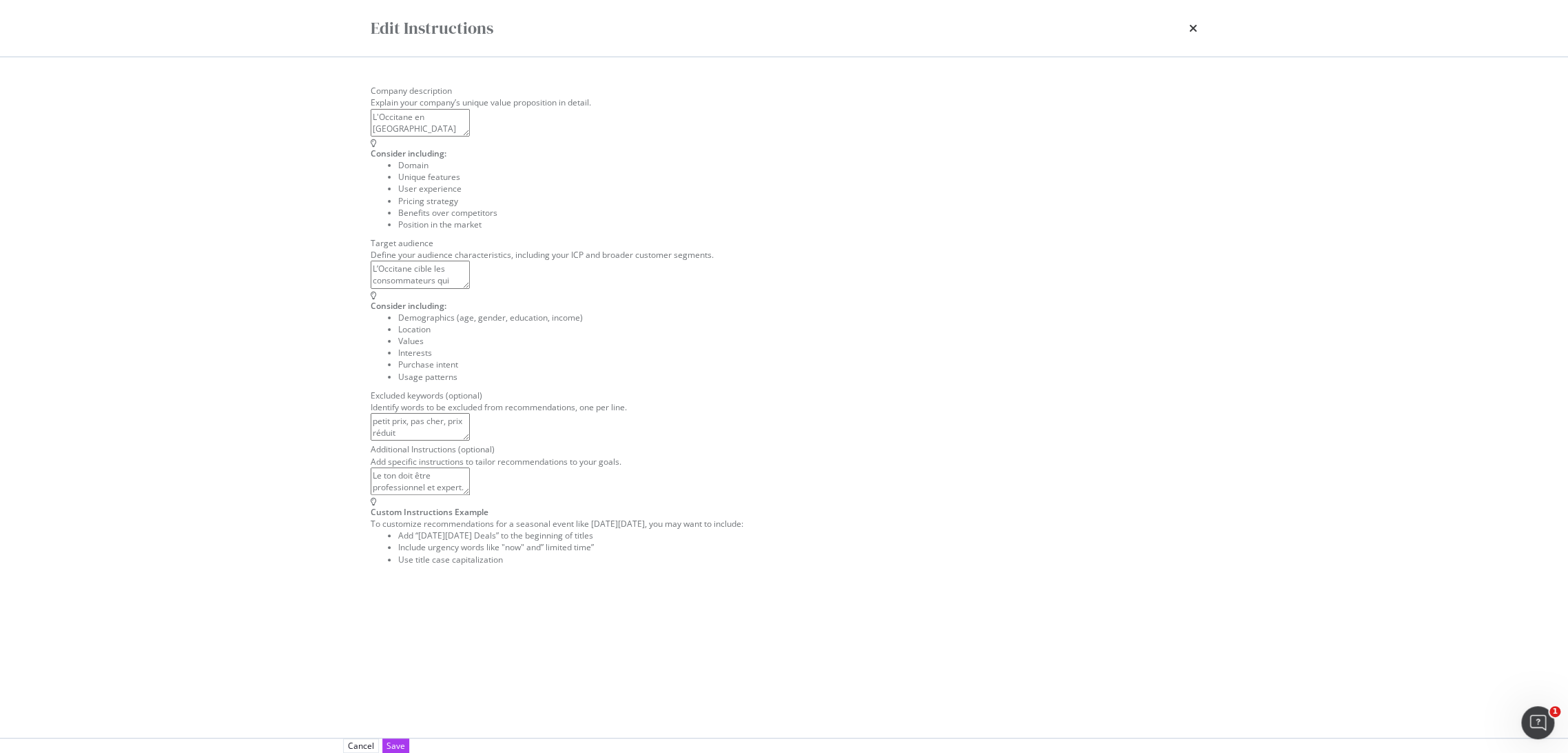
click at [470, 495] on textarea "Le ton doit être professionnel et expert. Ne pas mettre "L'Occitane UK" mais "L…" at bounding box center [420, 481] width 99 height 28
type textarea "Le ton doit être professionnel et expert. Ne pas mettre "L'Occitane UK" mais "L…"
click at [405, 739] on div "Save" at bounding box center [396, 745] width 19 height 12
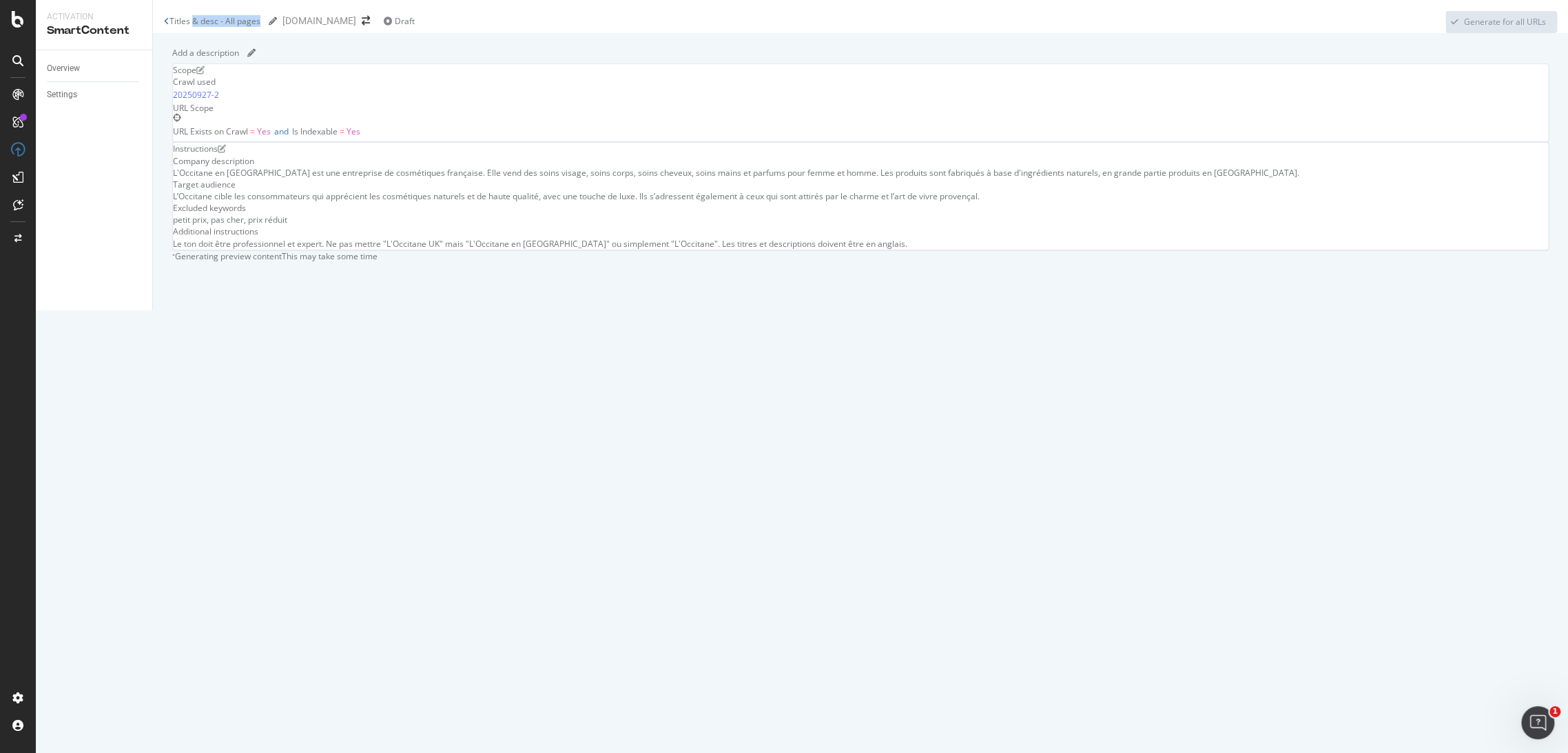
drag, startPoint x: 350, startPoint y: 20, endPoint x: 231, endPoint y: 31, distance: 119.5
click at [231, 31] on div "Titles & desc - All pages Titles & desc - All pages" at bounding box center [223, 21] width 108 height 20
drag, startPoint x: 201, startPoint y: 18, endPoint x: 353, endPoint y: 18, distance: 152.0
click at [260, 18] on div "Titles & desc - All pages" at bounding box center [214, 21] width 91 height 12
click at [260, 15] on div "Titles & desc - All pages" at bounding box center [214, 21] width 91 height 12
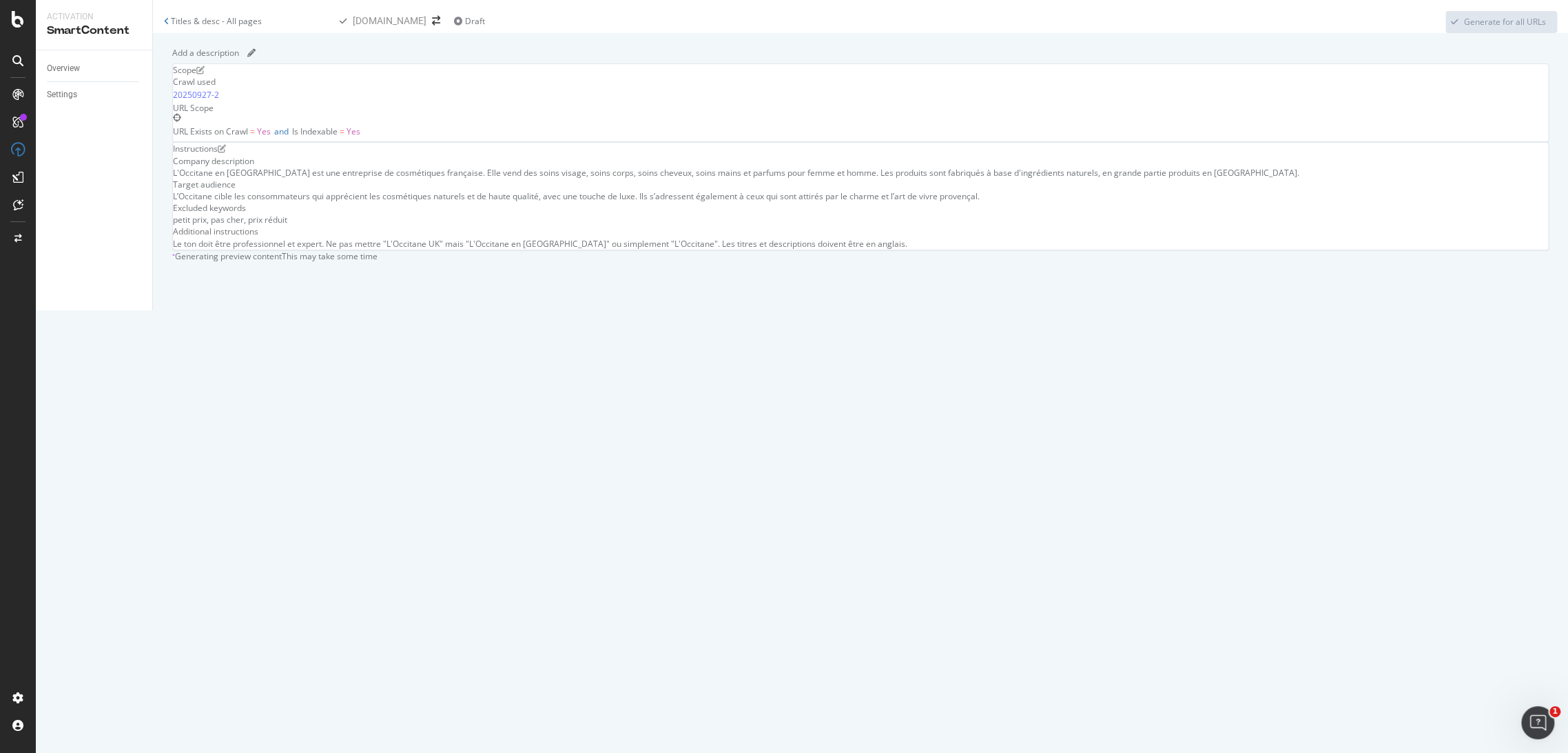
click at [331, 15] on input "Titles & desc - All pages" at bounding box center [250, 20] width 162 height 13
click at [444, 179] on div "L'Occitane en [GEOGRAPHIC_DATA] est une entreprise de cosmétiques française. El…" at bounding box center [860, 173] width 1376 height 12
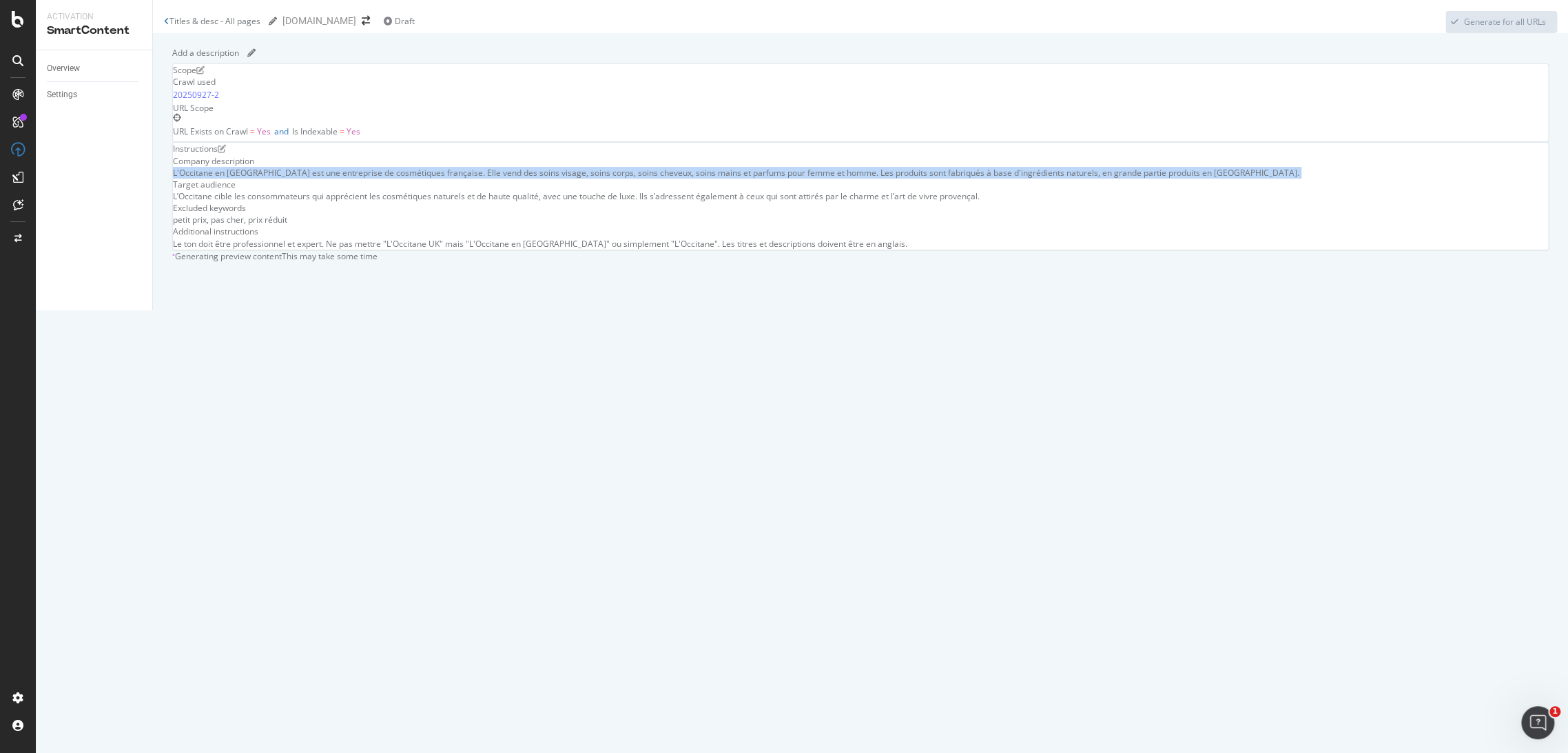
click at [444, 179] on div "L'Occitane en [GEOGRAPHIC_DATA] est une entreprise de cosmétiques française. El…" at bounding box center [860, 173] width 1376 height 12
copy div "L'Occitane en [GEOGRAPHIC_DATA] est une entreprise de cosmétiques française. El…"
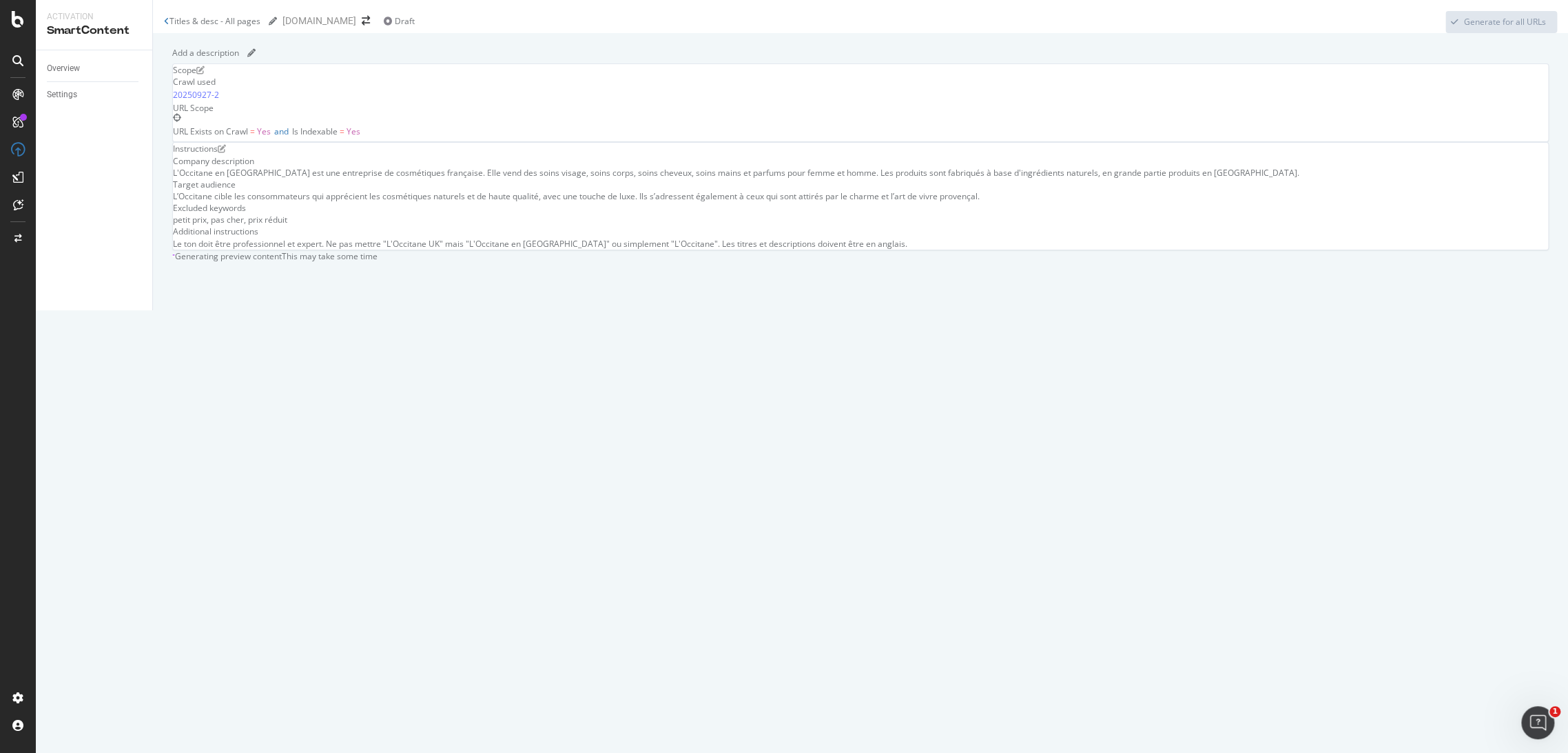
click at [436, 202] on div "L’Occitane cible les consommateurs qui apprécient les cosmétiques naturels et d…" at bounding box center [860, 196] width 1376 height 12
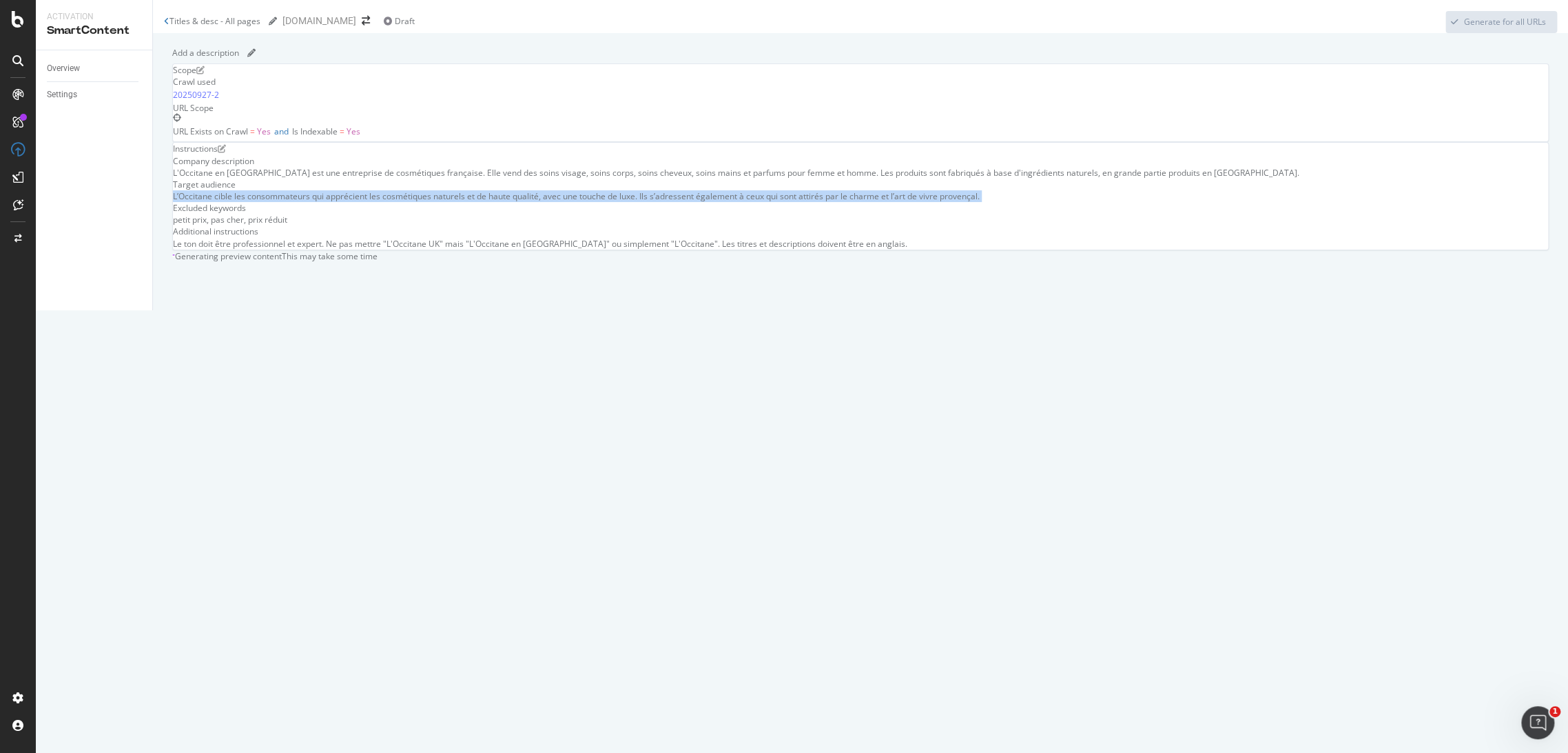
click at [436, 202] on div "L’Occitane cible les consommateurs qui apprécient les cosmétiques naturels et d…" at bounding box center [860, 196] width 1376 height 12
copy div "L’Occitane cible les consommateurs qui apprécient les cosmétiques naturels et d…"
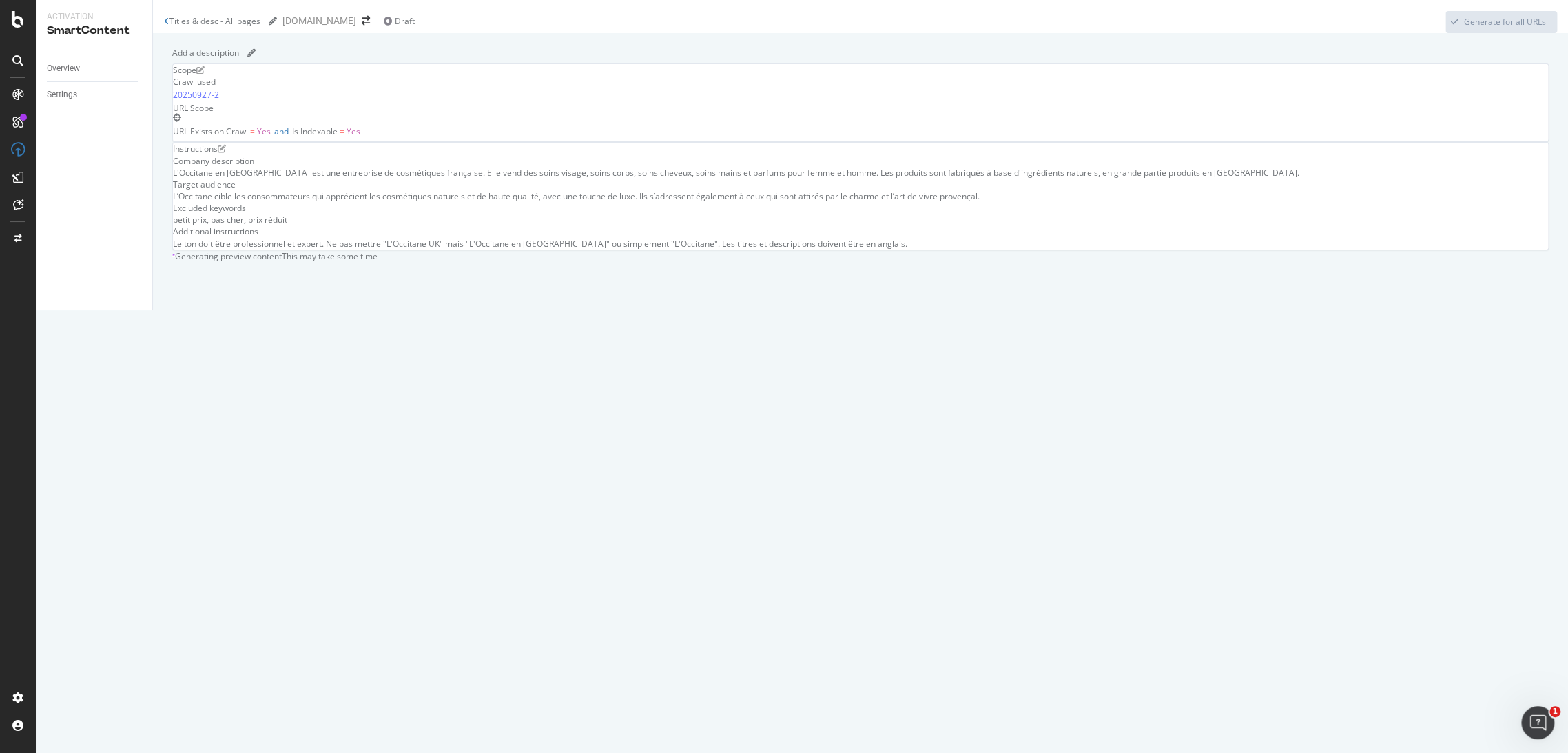
click at [383, 249] on div "Company description L'Occitane en Provence est une entreprise de cosmétiques fr…" at bounding box center [860, 202] width 1376 height 94
copy div "petit prix, pas cher, prix réduit"
click at [545, 249] on div "Le ton doit être professionnel et expert. Ne pas mettre "L'Occitane UK" mais "L…" at bounding box center [860, 243] width 1376 height 12
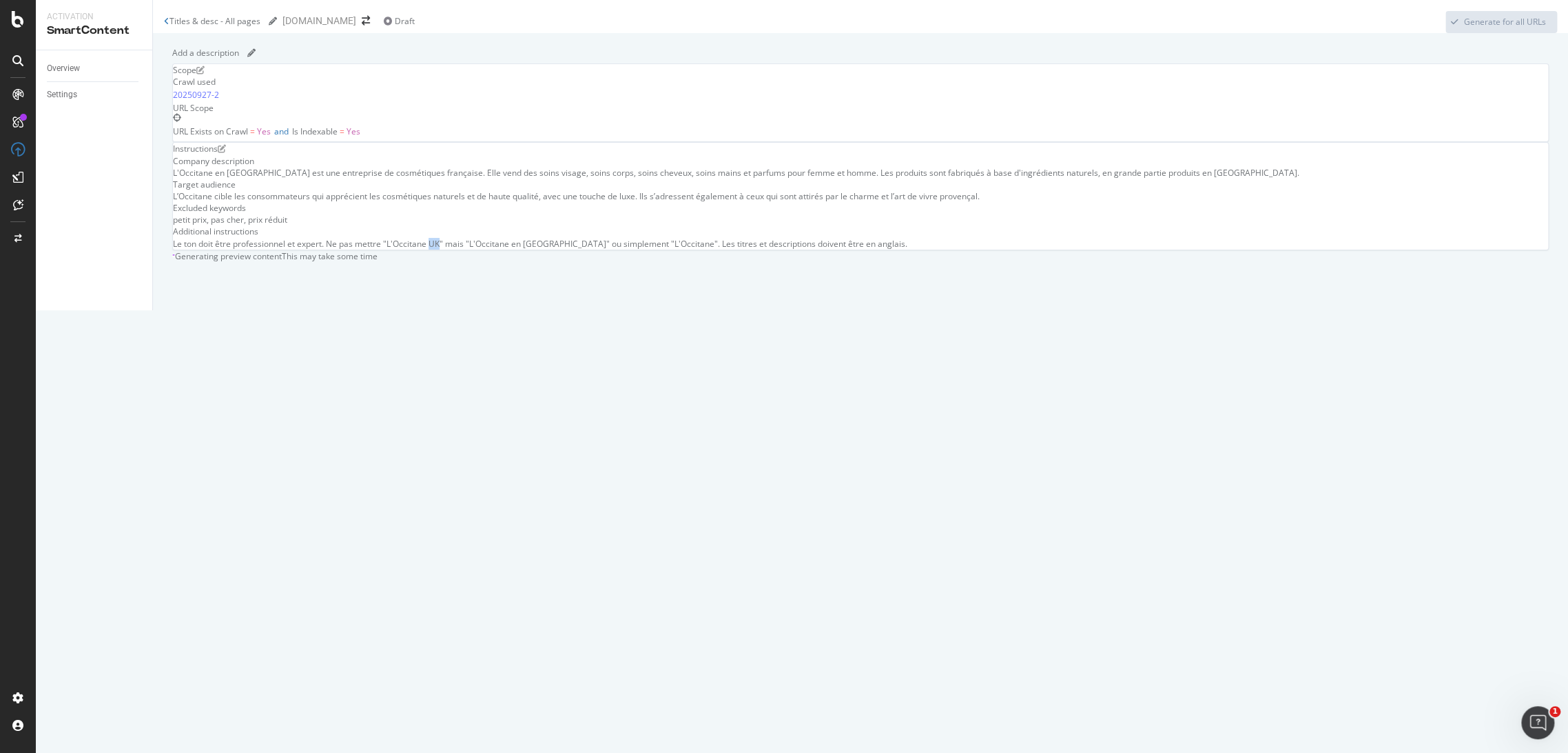
click at [545, 249] on div "Le ton doit être professionnel et expert. Ne pas mettre "L'Occitane UK" mais "L…" at bounding box center [860, 243] width 1376 height 12
click at [589, 249] on div "Le ton doit être professionnel et expert. Ne pas mettre "L'Occitane UK" mais "L…" at bounding box center [860, 243] width 1376 height 12
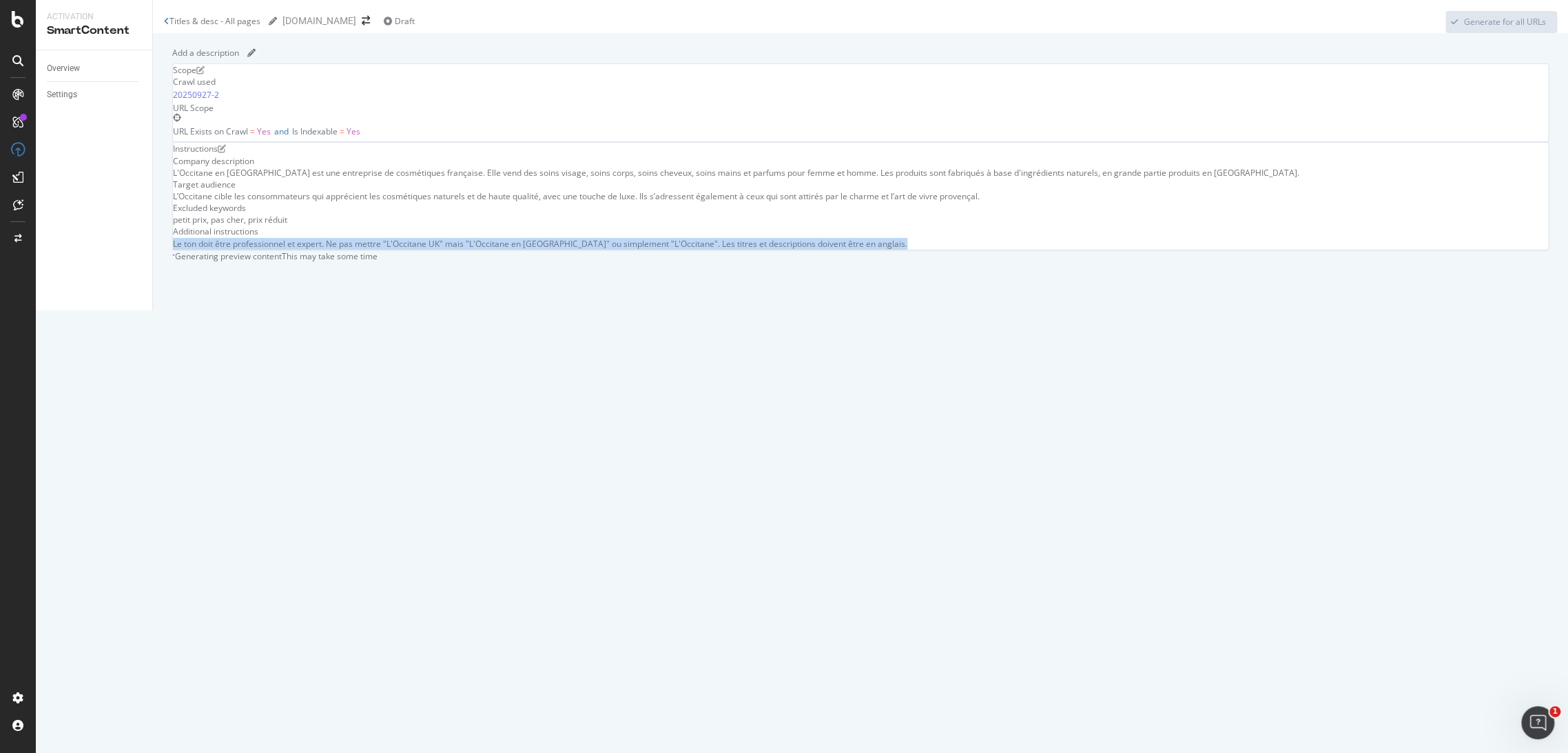
click at [589, 249] on div "Le ton doit être professionnel et expert. Ne pas mettre "L'Occitane UK" mais "L…" at bounding box center [860, 243] width 1376 height 12
copy div "Le ton doit être professionnel et expert. Ne pas mettre "L'Occitane UK" mais "L…"
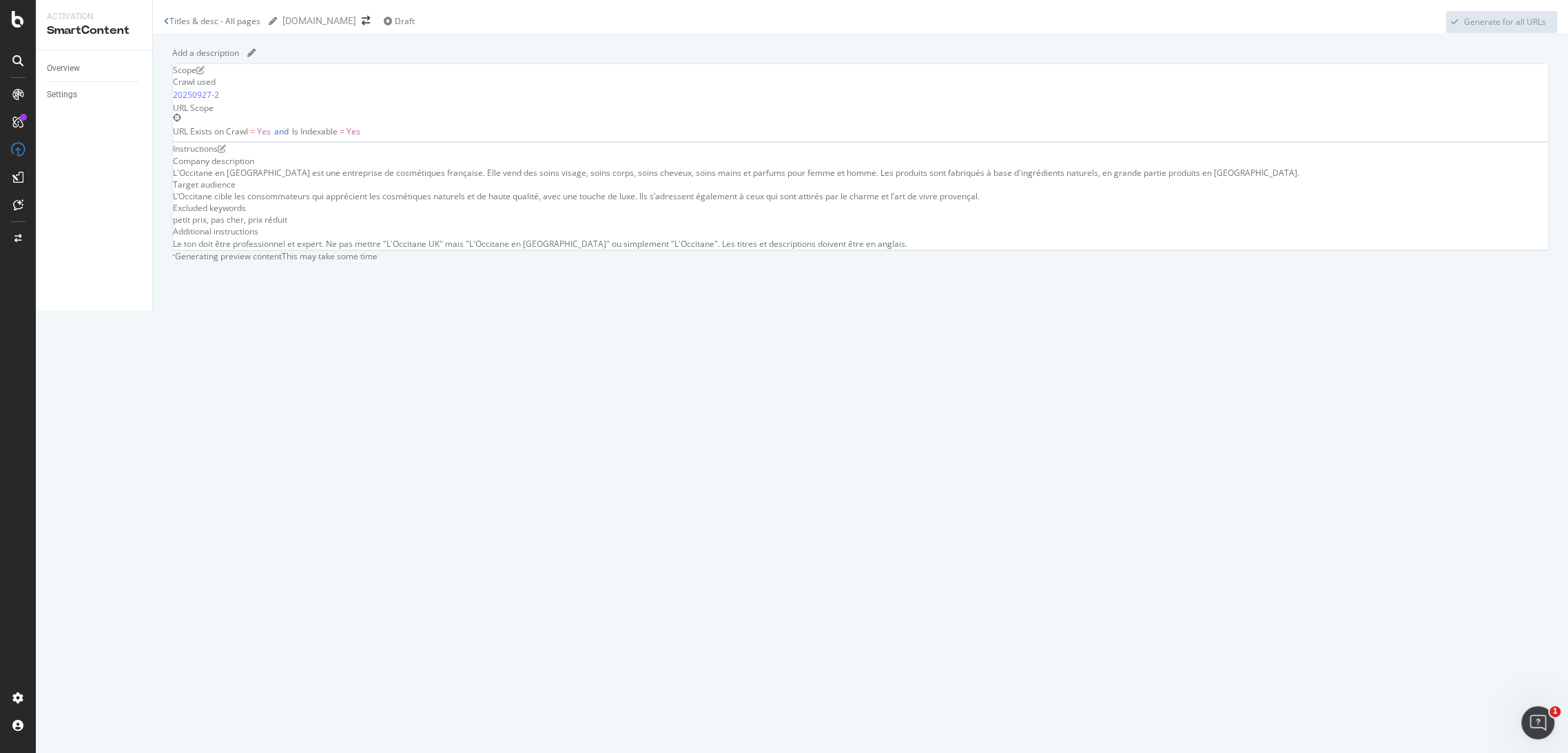
click at [282, 262] on div "Generating preview content" at bounding box center [229, 256] width 107 height 12
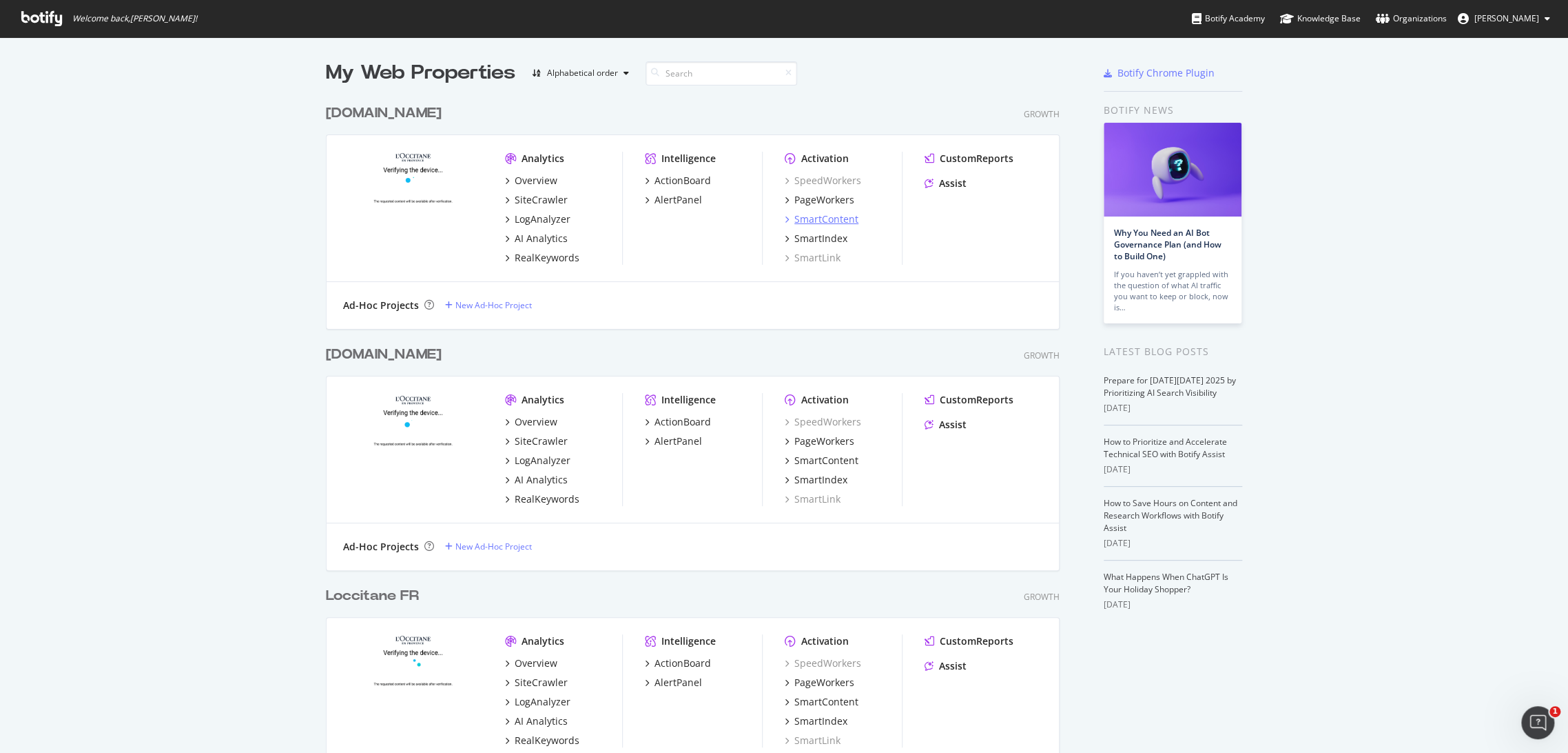
click at [824, 215] on div "SmartContent" at bounding box center [826, 219] width 64 height 14
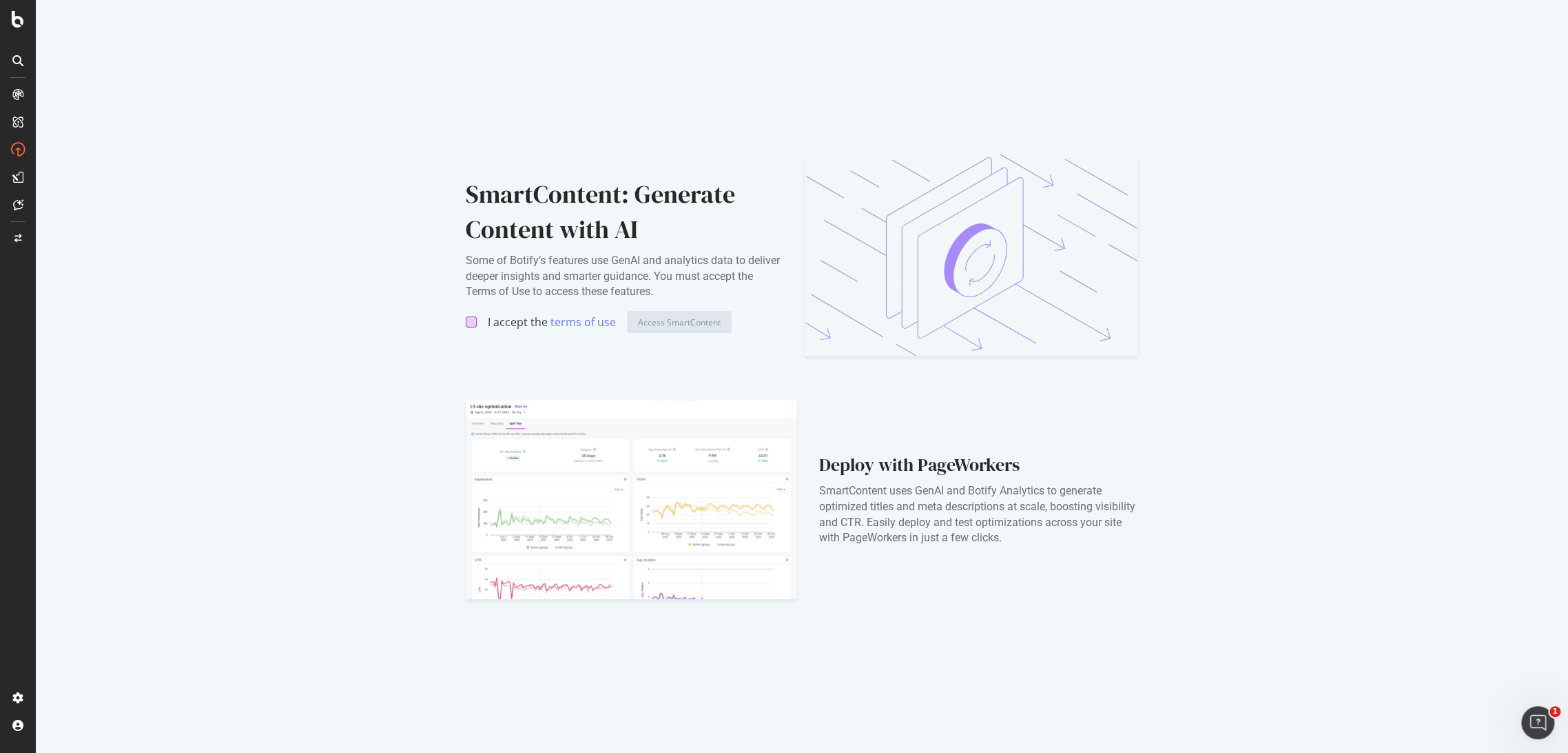
click at [472, 322] on div at bounding box center [471, 321] width 11 height 11
click at [677, 330] on div "Access SmartContent" at bounding box center [680, 321] width 83 height 20
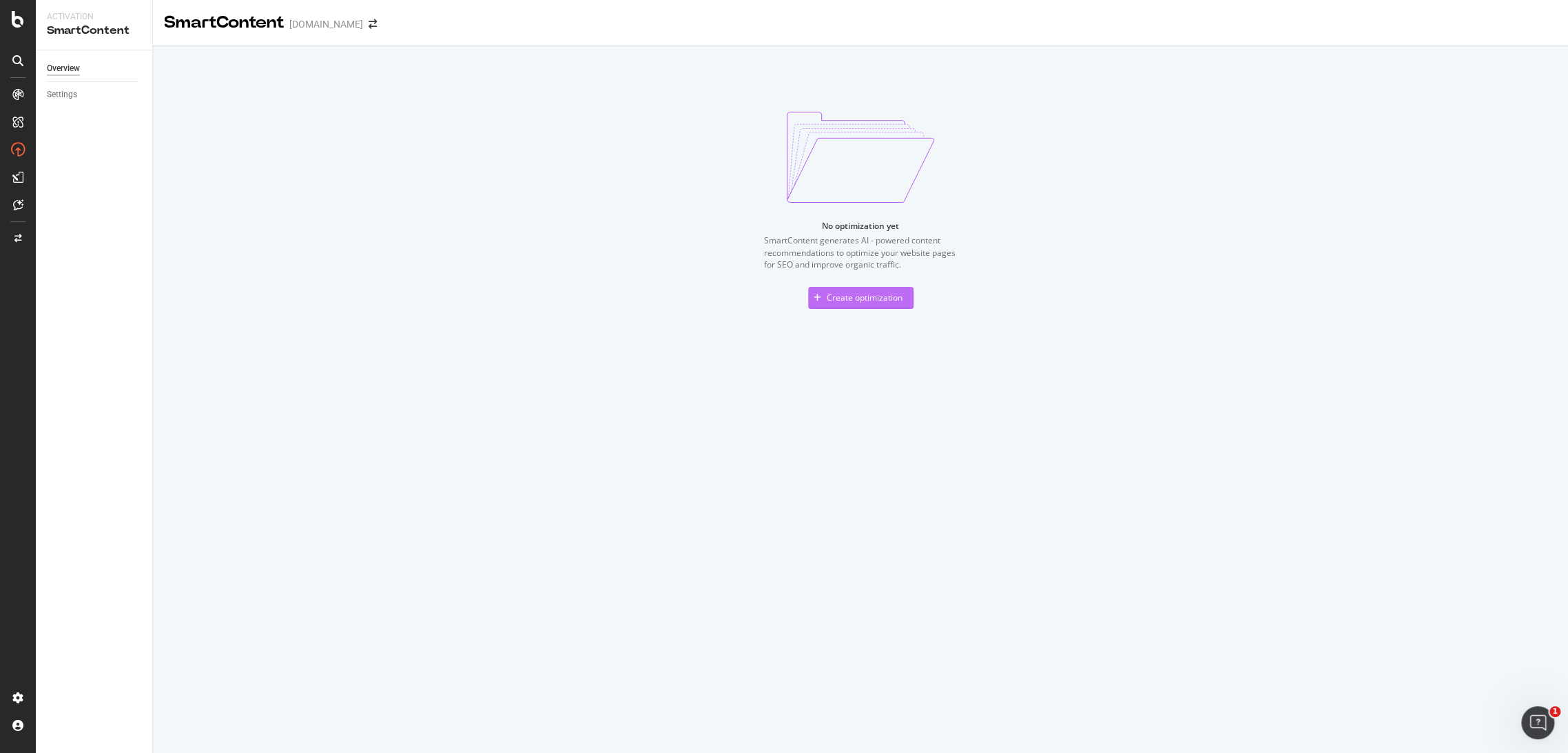
click at [846, 304] on div "Create optimization" at bounding box center [855, 298] width 94 height 20
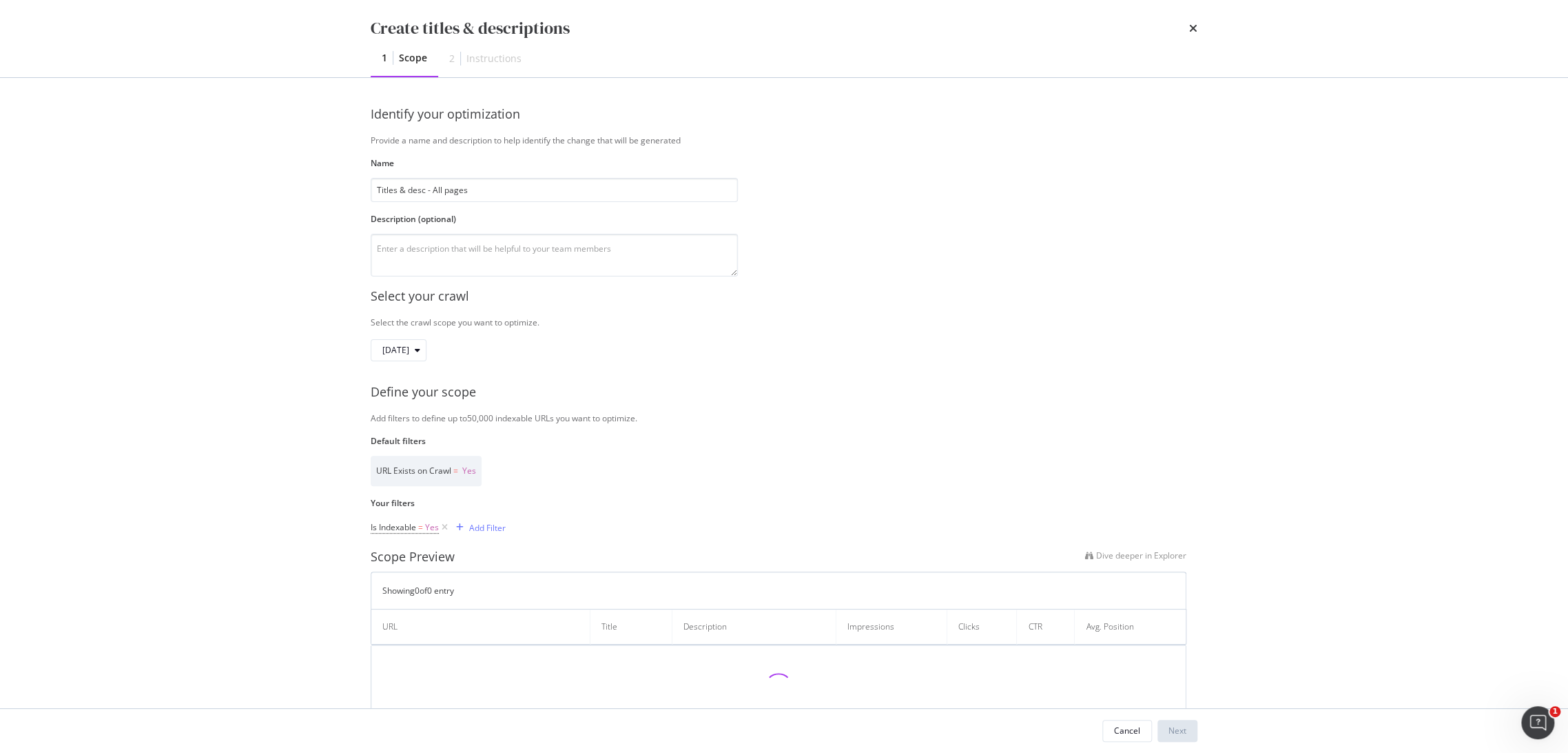
type input "Titles & desc - All pages"
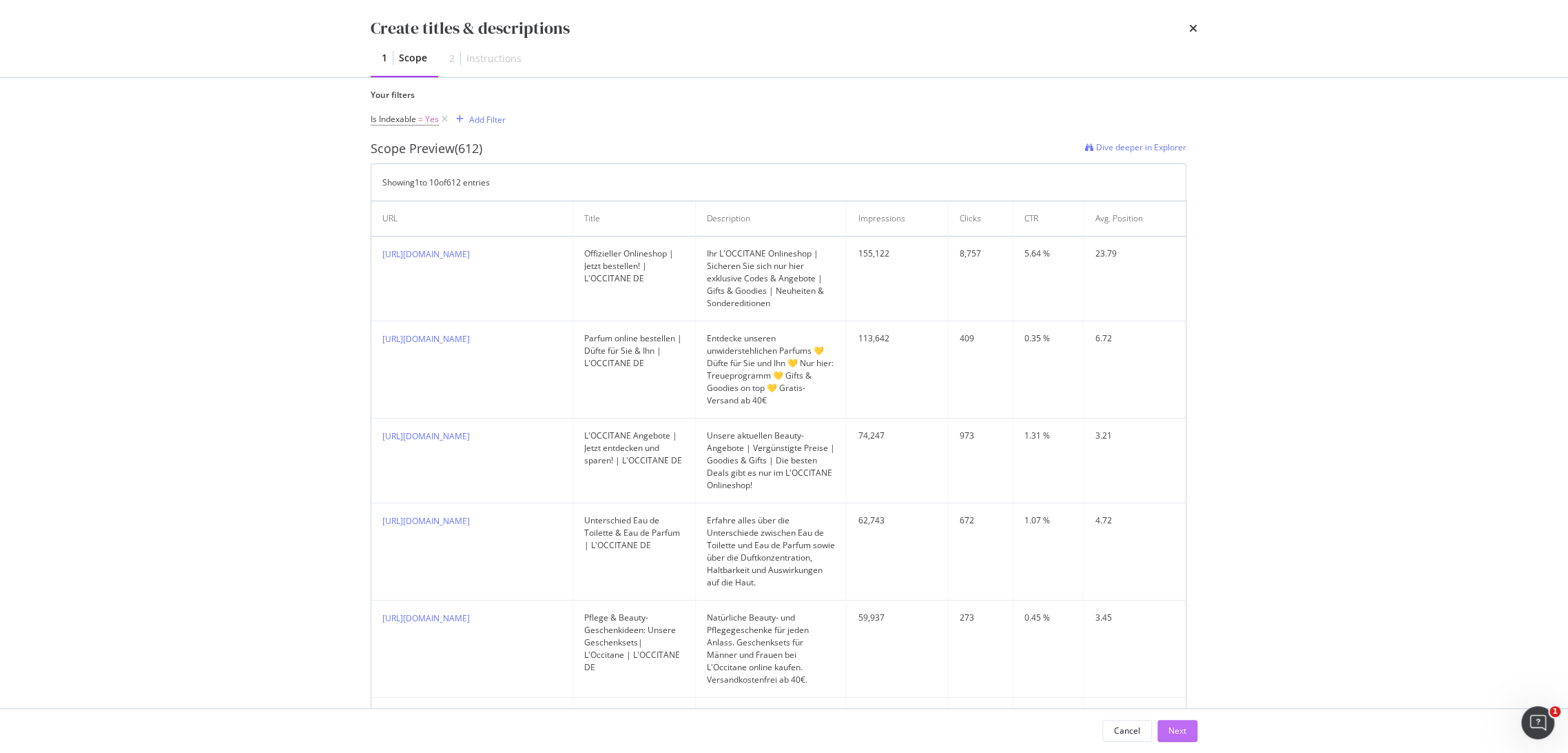
click at [1163, 724] on button "Next" at bounding box center [1177, 731] width 40 height 22
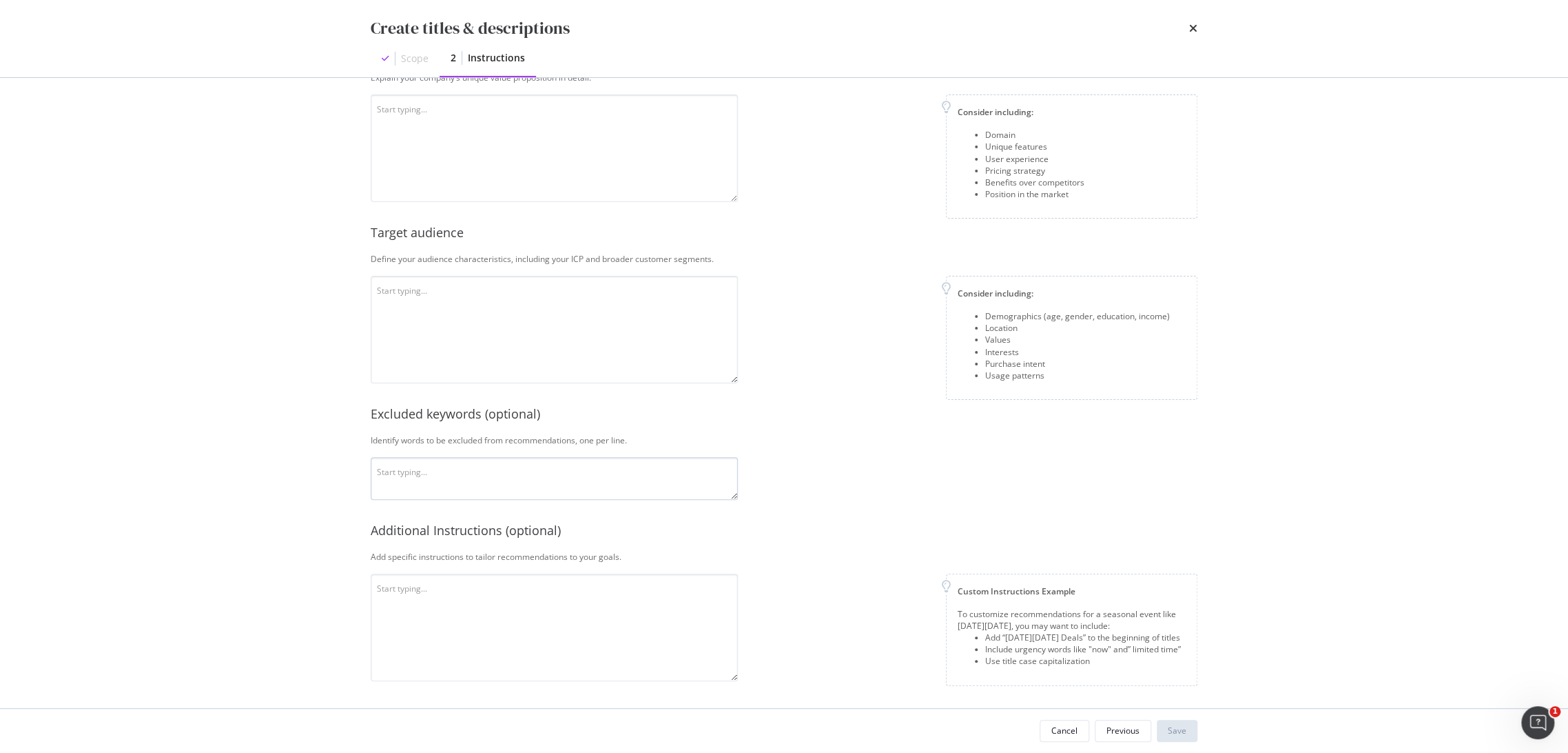
scroll to position [164, 0]
drag, startPoint x: 565, startPoint y: 336, endPoint x: 498, endPoint y: 245, distance: 113.0
click at [559, 324] on textarea "modal" at bounding box center [553, 329] width 367 height 108
click at [453, 142] on textarea "modal" at bounding box center [553, 148] width 367 height 108
paste textarea "L'Occitane en [GEOGRAPHIC_DATA] est une entreprise de cosmétiques française. El…"
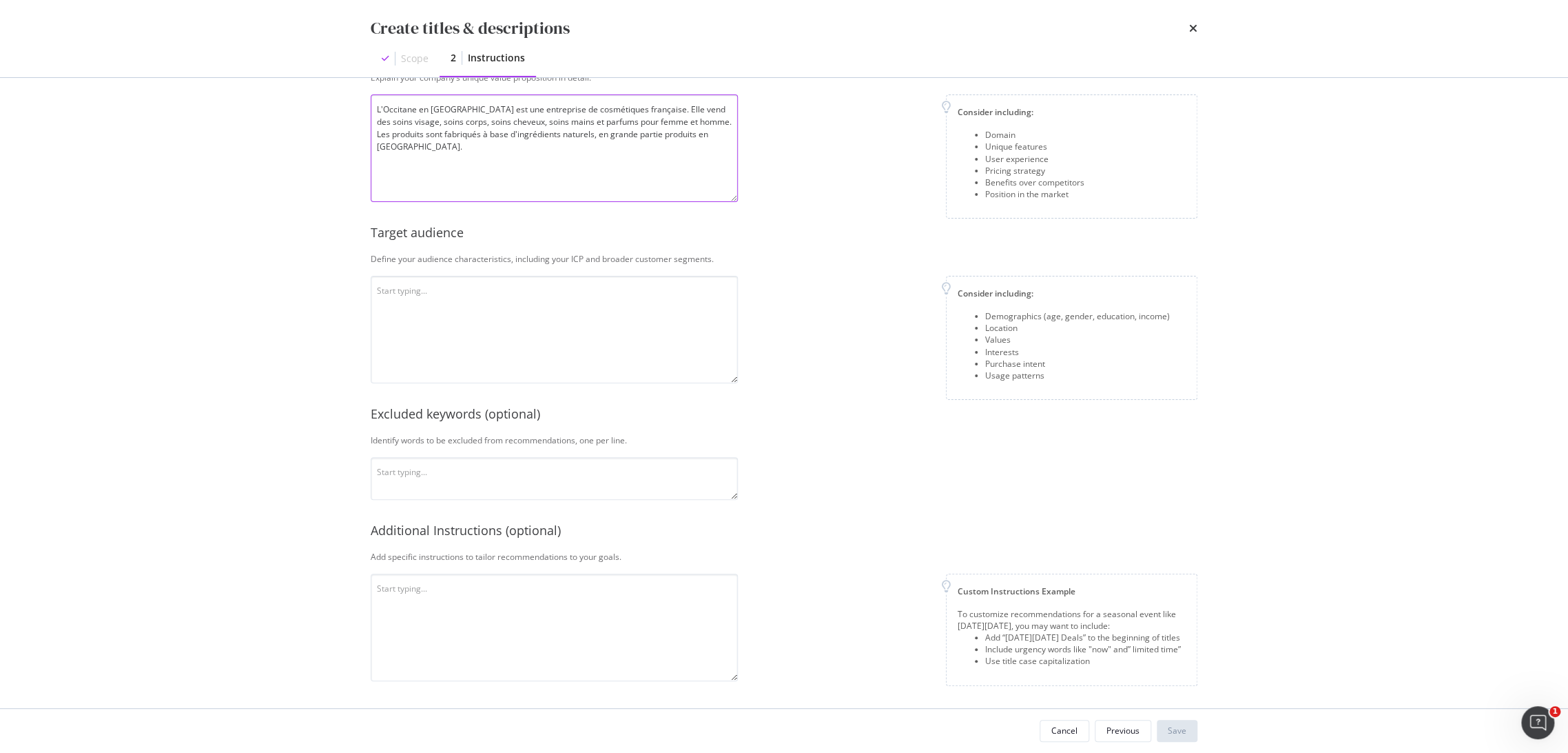
type textarea "L'Occitane en [GEOGRAPHIC_DATA] est une entreprise de cosmétiques française. El…"
click at [501, 314] on textarea "modal" at bounding box center [553, 329] width 367 height 108
paste textarea "L’Occitane cible les consommateurs qui apprécient les cosmétiques naturels et d…"
type textarea "L’Occitane cible les consommateurs qui apprécient les cosmétiques naturels et d…"
click at [453, 493] on textarea "modal" at bounding box center [553, 478] width 367 height 42
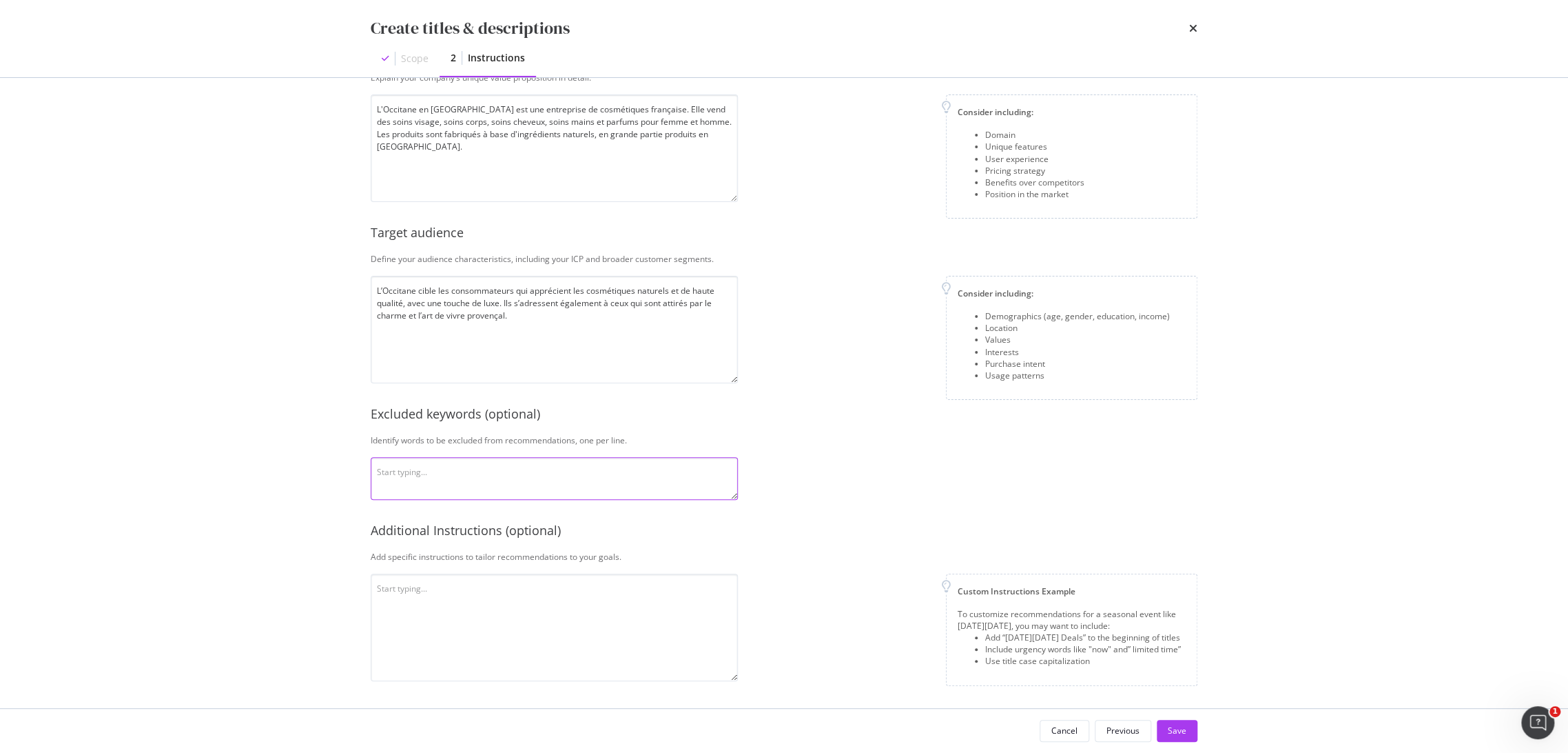
paste textarea "petit prix, pas cher, prix réduit"
type textarea "petit prix, pas cher, prix réduit"
click at [526, 628] on textarea "modal" at bounding box center [553, 627] width 367 height 108
paste textarea "Le ton doit être professionnel et expert. Ne pas mettre "L'Occitane ES" mais "L…"
drag, startPoint x: 480, startPoint y: 602, endPoint x: 548, endPoint y: 628, distance: 72.8
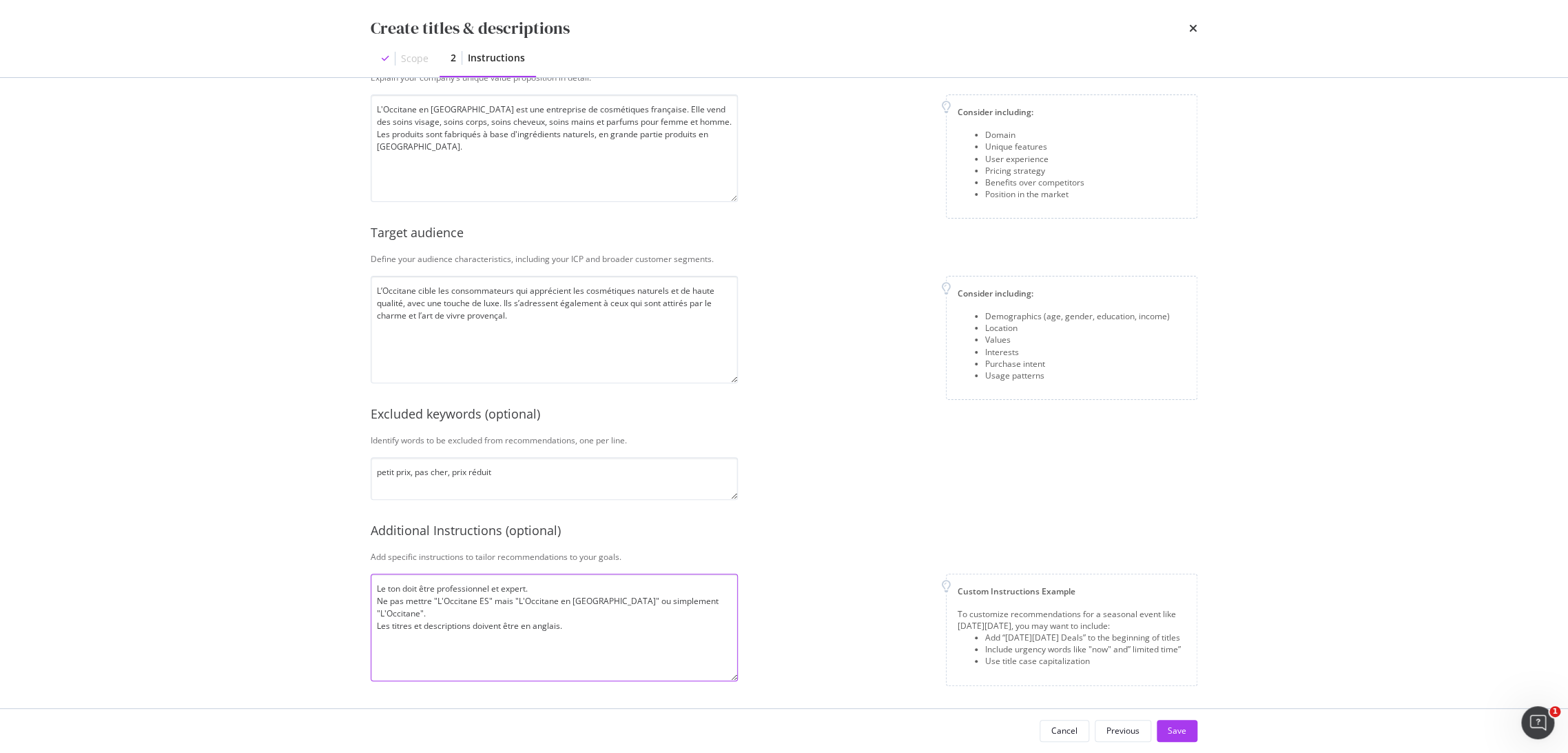
click at [487, 602] on textarea "Le ton doit être professionnel et expert. Ne pas mettre "L'Occitane ES" mais "L…" at bounding box center [553, 627] width 367 height 108
type textarea "Le ton doit être professionnel et expert. Ne pas mettre "L'Occitane DE" mais "L…"
click at [1175, 727] on div "Save" at bounding box center [1177, 730] width 19 height 12
